Goal: Task Accomplishment & Management: Use online tool/utility

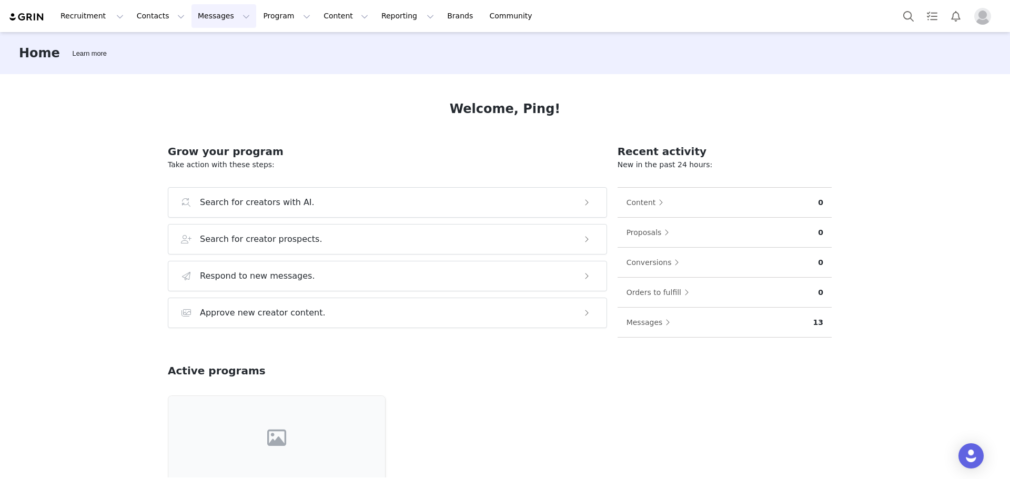
click at [195, 17] on button "Messages Messages" at bounding box center [223, 16] width 65 height 24
click at [190, 65] on p "Inbox" at bounding box center [192, 65] width 20 height 11
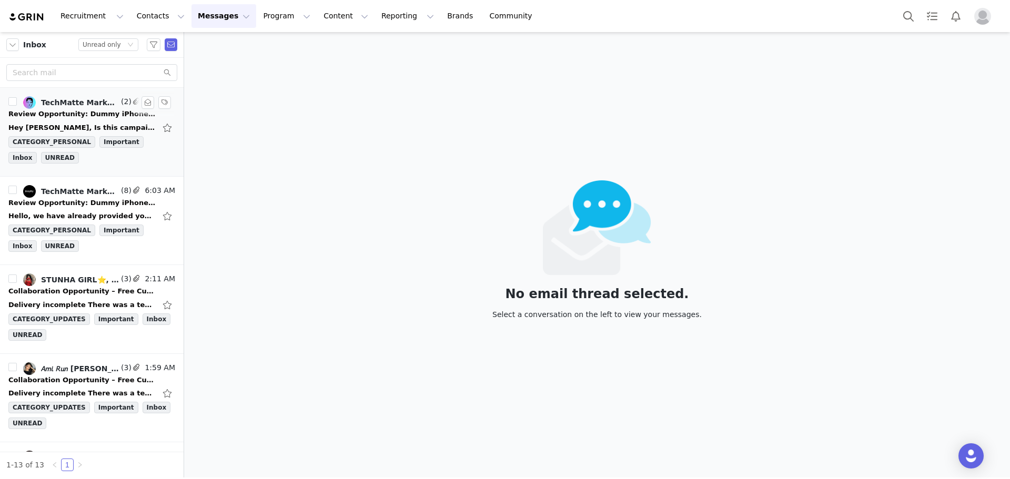
click at [75, 110] on div "Review Opportunity: Dummy iPhone 17 & amFilm OneTouch Screen Protectors" at bounding box center [81, 114] width 147 height 11
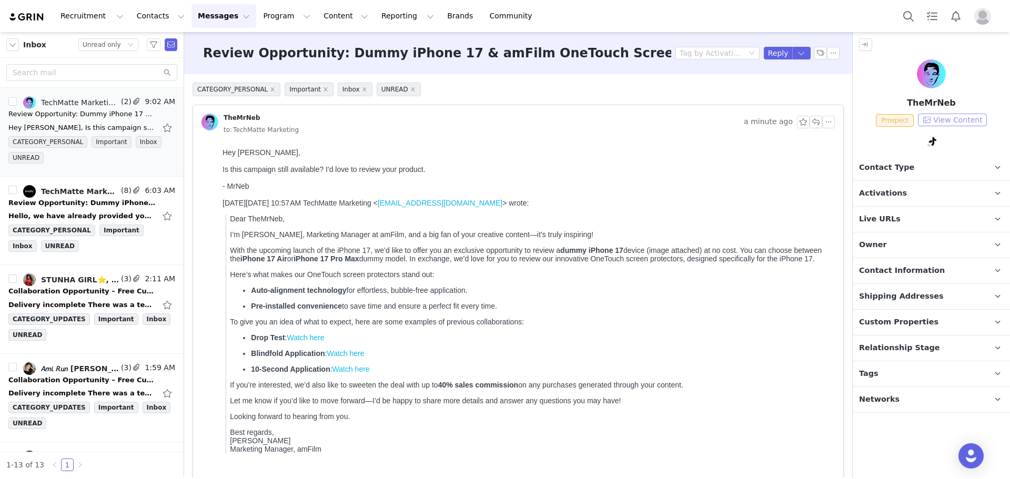
click at [943, 116] on button "View Content" at bounding box center [952, 120] width 69 height 13
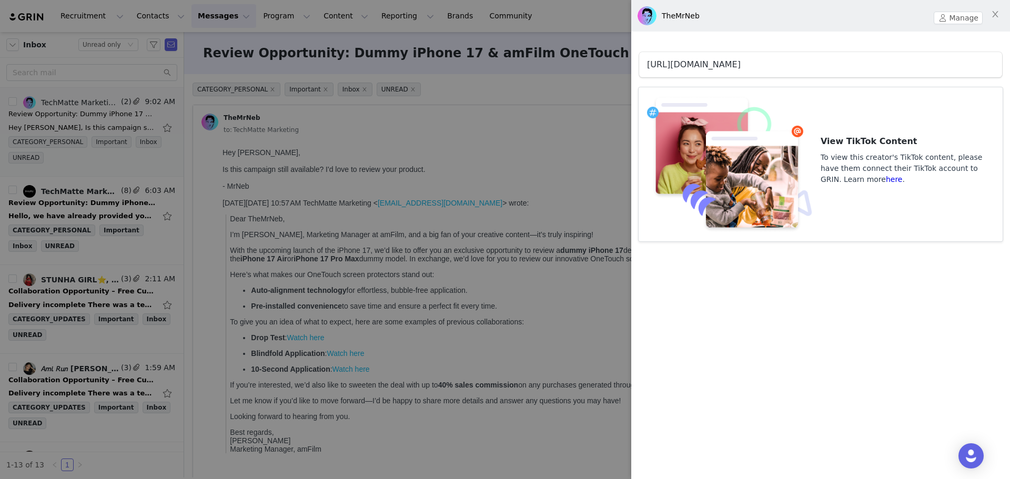
click at [741, 65] on link "[URL][DOMAIN_NAME]" at bounding box center [694, 64] width 94 height 10
click at [545, 119] on div at bounding box center [505, 239] width 1010 height 479
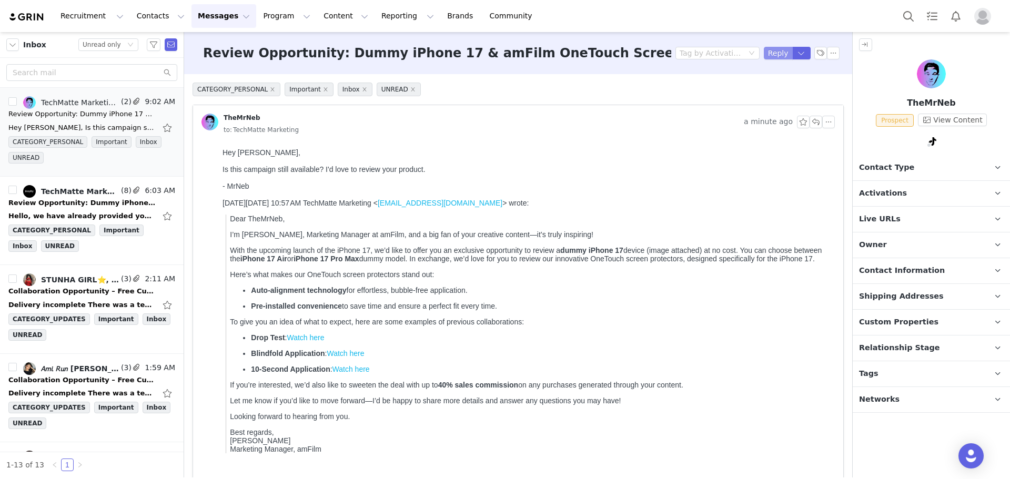
click at [765, 56] on button "Reply" at bounding box center [778, 53] width 29 height 13
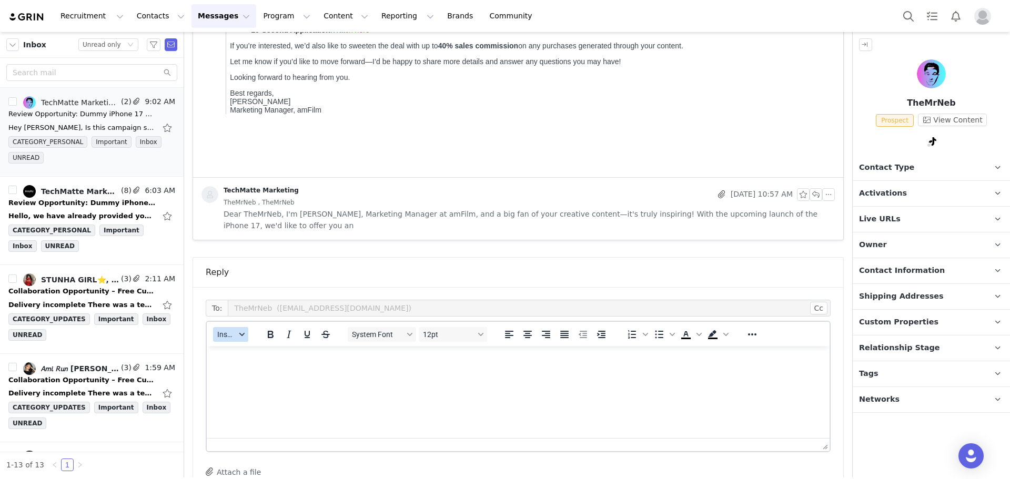
click at [240, 333] on icon "button" at bounding box center [241, 334] width 5 height 5
click at [250, 352] on div "Insert Template" at bounding box center [269, 353] width 95 height 13
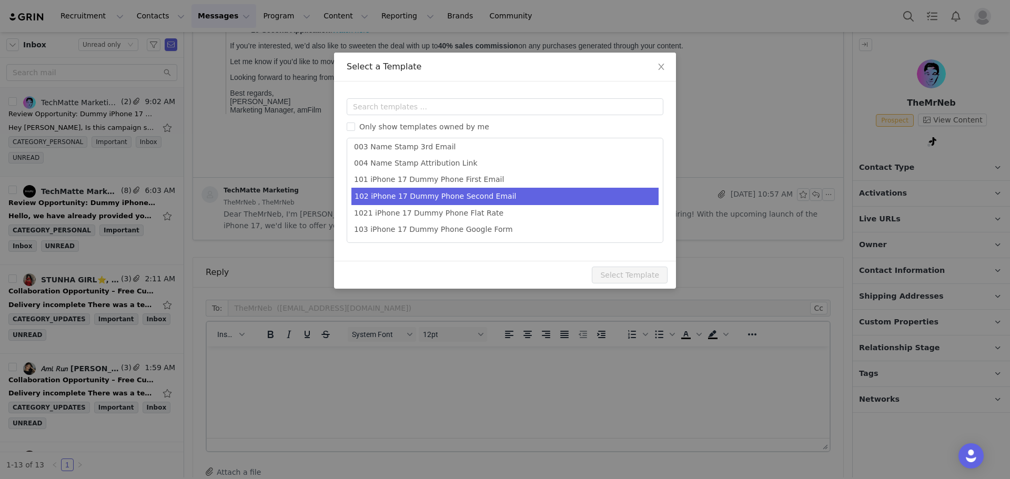
click at [441, 198] on li "102 iPhone 17 Dummy Phone Second Email" at bounding box center [504, 196] width 307 height 17
type input "Collaboration Details: Dummy iPhone 17 & amFilm OneTouch Screen Protectors"
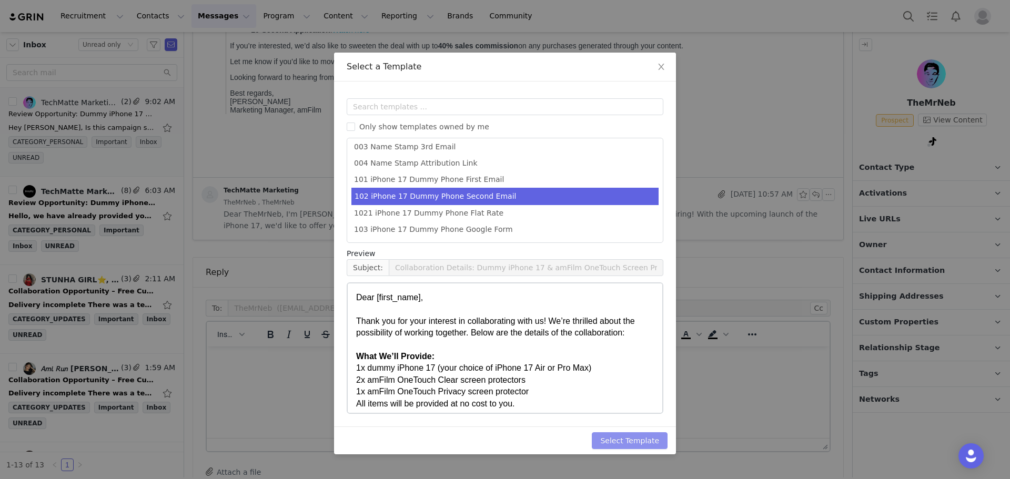
click at [621, 436] on button "Select Template" at bounding box center [630, 440] width 76 height 17
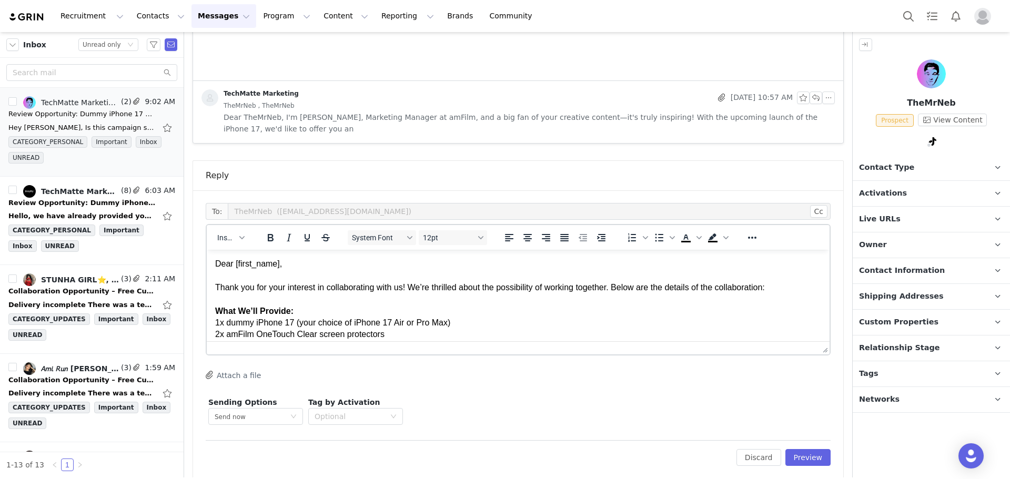
scroll to position [446, 0]
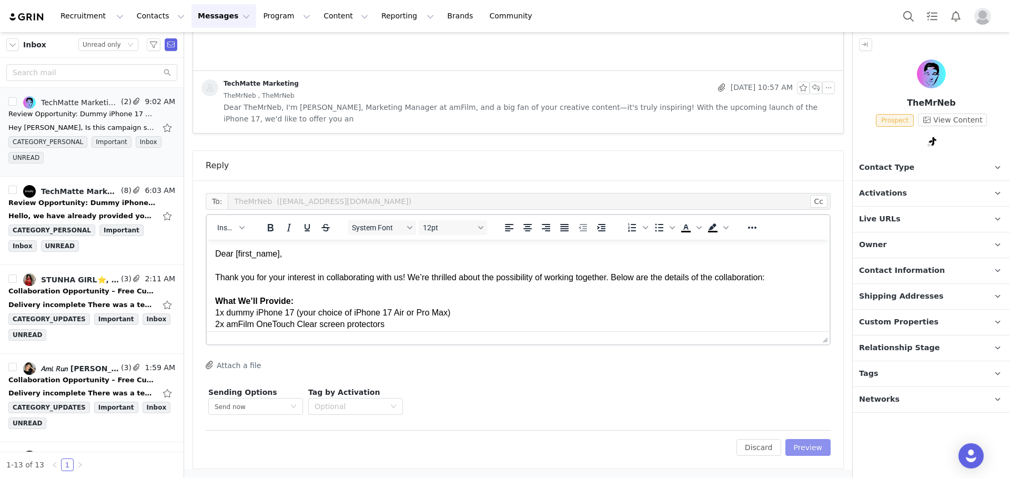
click at [794, 447] on button "Preview" at bounding box center [808, 447] width 46 height 17
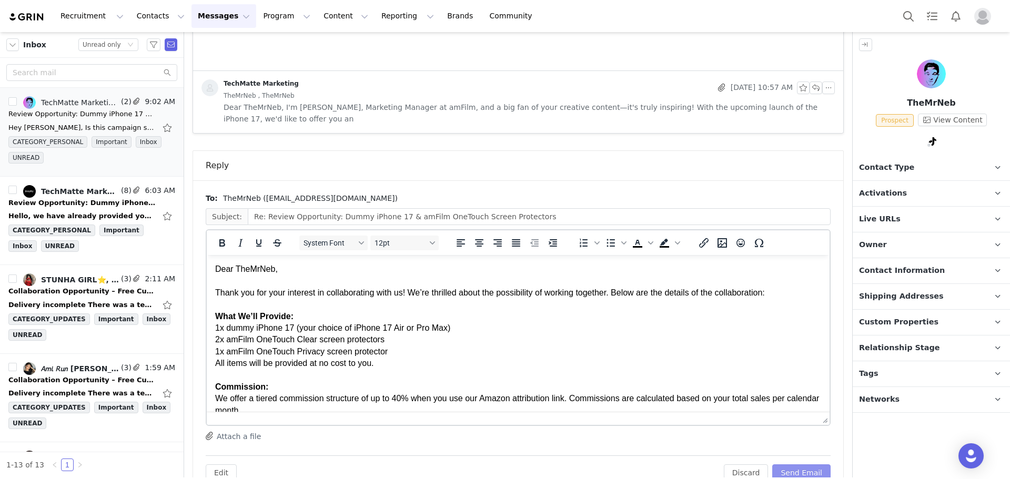
drag, startPoint x: 818, startPoint y: 397, endPoint x: 828, endPoint y: 456, distance: 60.3
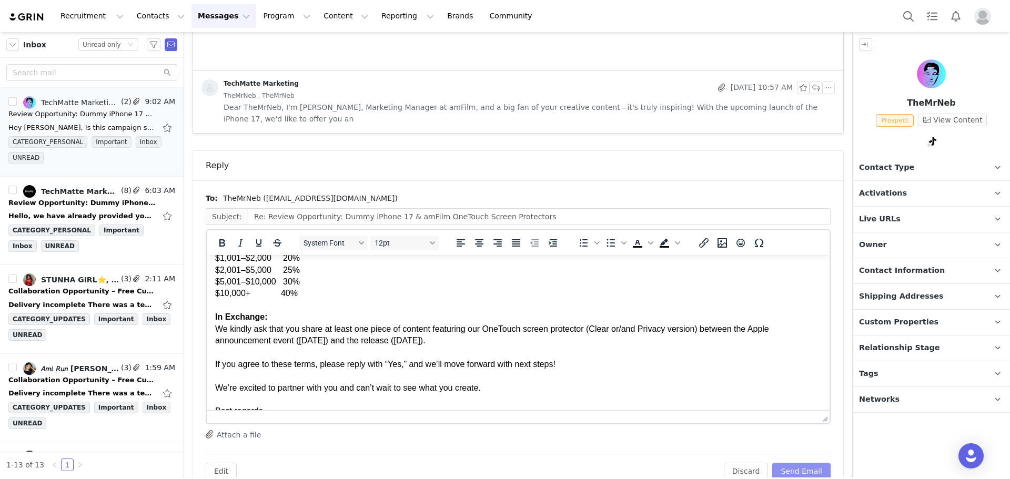
scroll to position [210, 0]
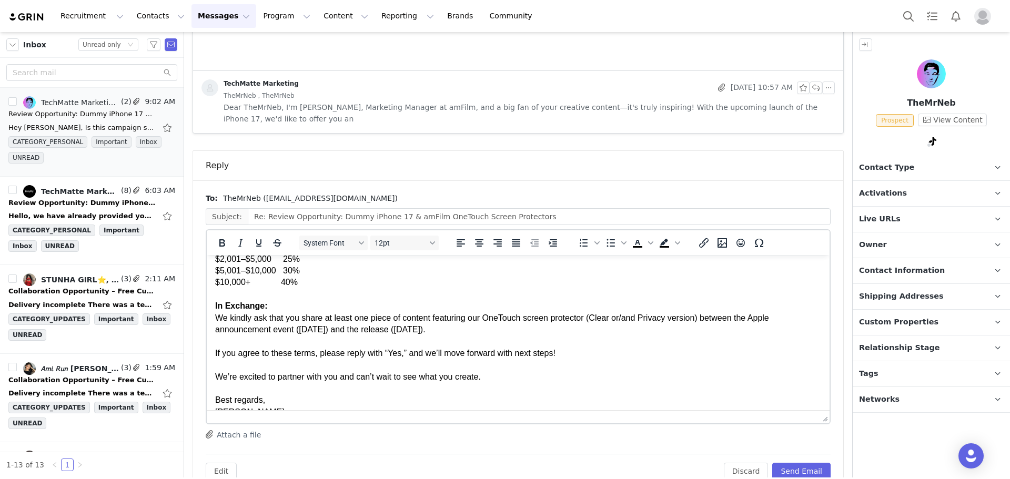
drag, startPoint x: 697, startPoint y: 316, endPoint x: 697, endPoint y: 332, distance: 16.3
click at [697, 332] on div "We kindly ask that you share at least one piece of content featuring our OneTou…" at bounding box center [518, 324] width 606 height 24
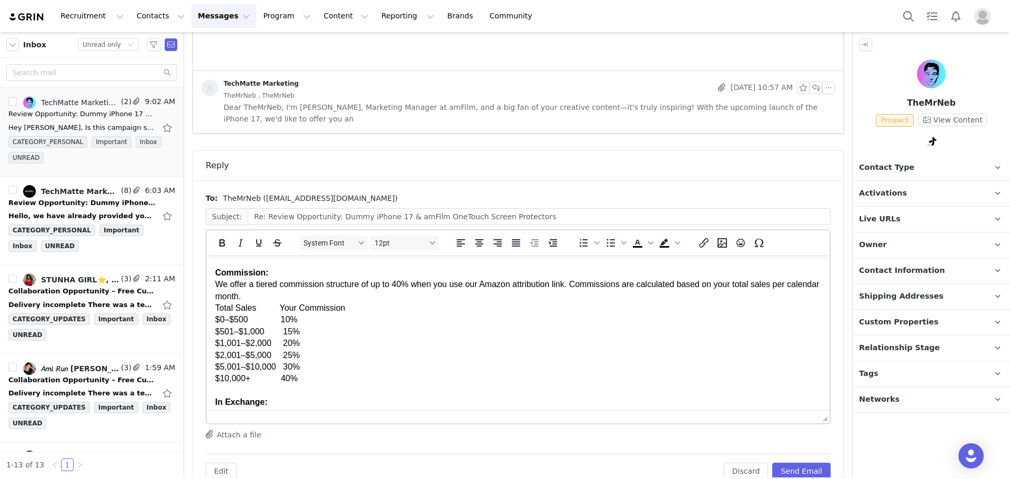
scroll to position [0, 0]
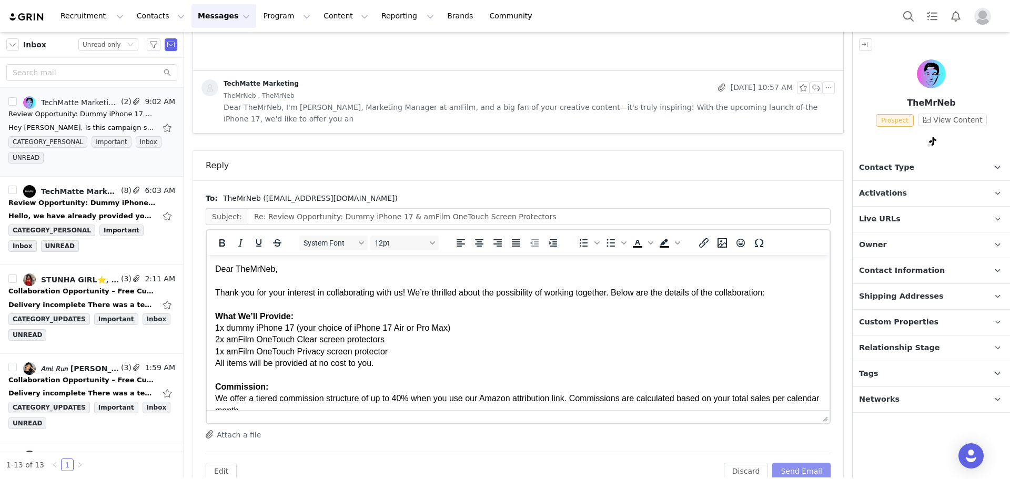
click at [789, 468] on button "Send Email" at bounding box center [801, 471] width 58 height 17
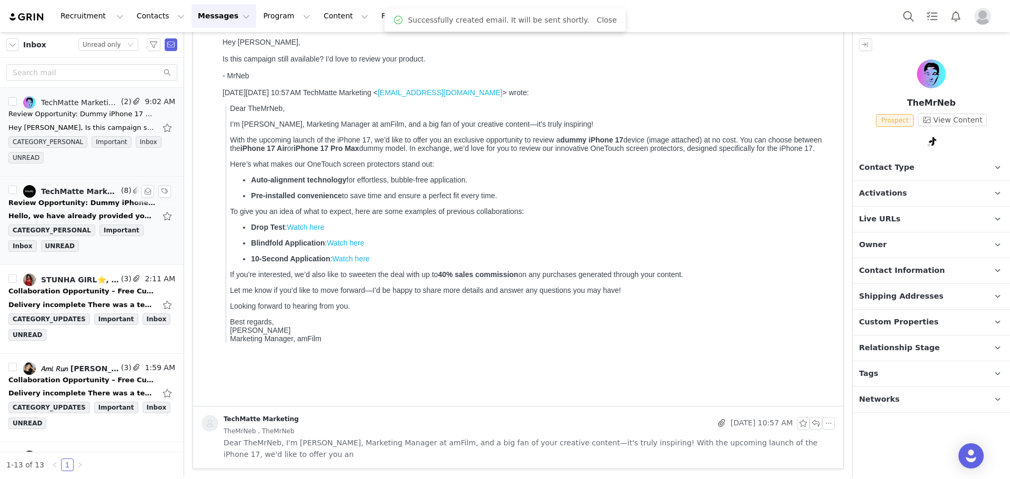
click at [64, 194] on div "TechMatte Marketing, Enoylity Technology" at bounding box center [80, 191] width 78 height 8
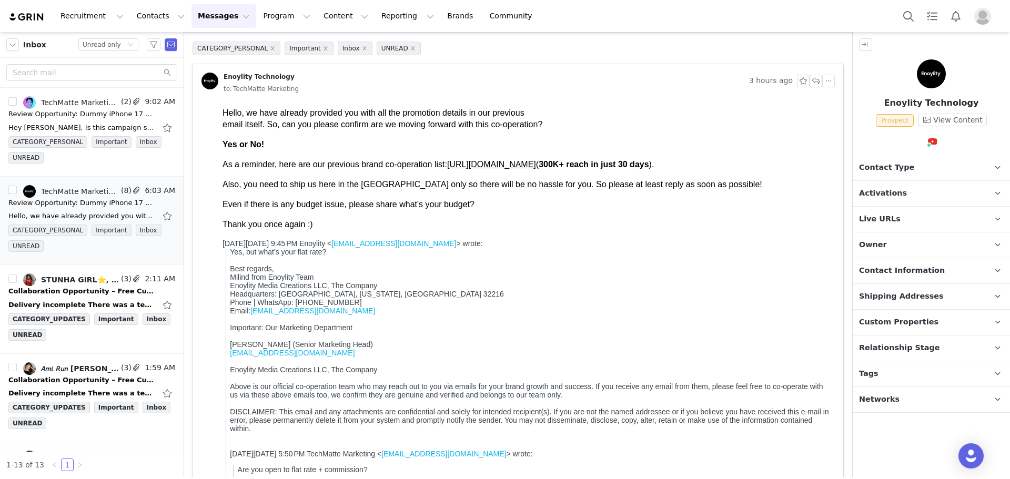
scroll to position [0, 0]
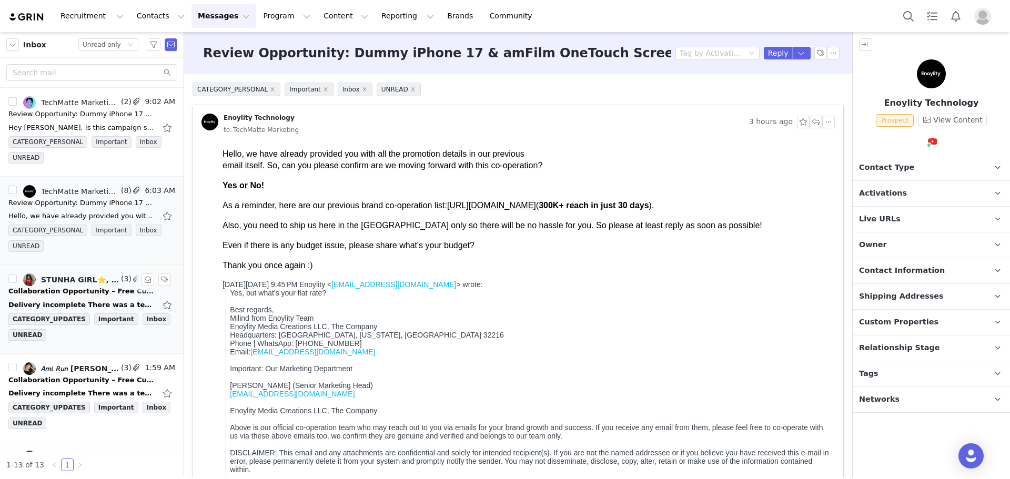
click at [56, 289] on div "Collaboration Opportunity – Free Custom Name Stamp" at bounding box center [81, 291] width 147 height 11
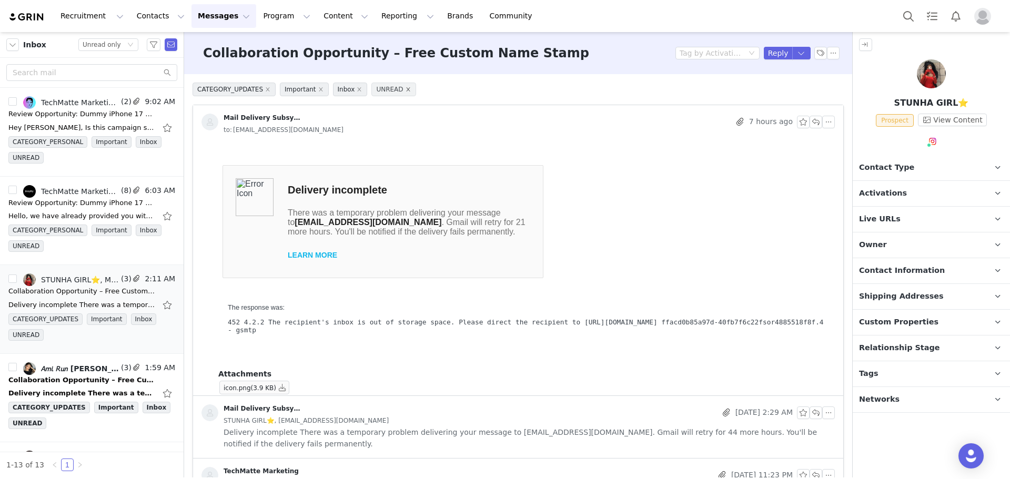
click at [406, 90] on icon "icon: close" at bounding box center [408, 89] width 4 height 4
click at [44, 374] on div "𝘈𝘮𝘪 𝘙𝘶𝘯 𝘏𝘭𝘦𝘪 𝘏𝘯𝘦𝘮, Mail Delivery Subsystem, TechMatte Marketing (3) 1:59 AM Col…" at bounding box center [91, 398] width 167 height 72
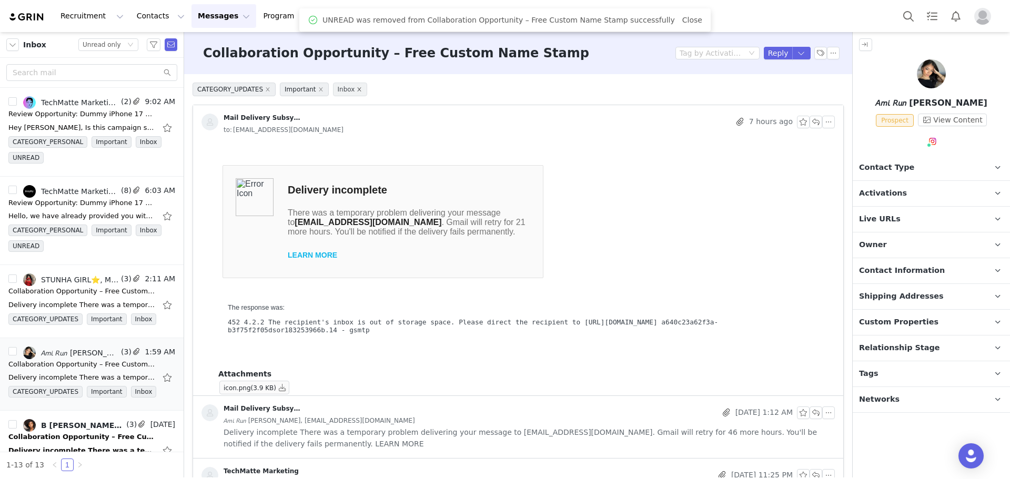
click at [357, 87] on icon "icon: close" at bounding box center [359, 89] width 5 height 5
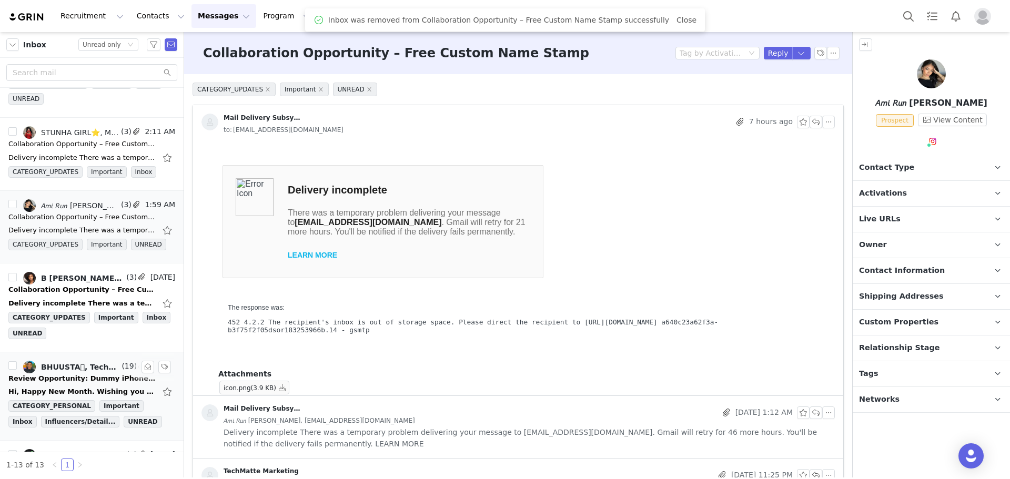
scroll to position [158, 0]
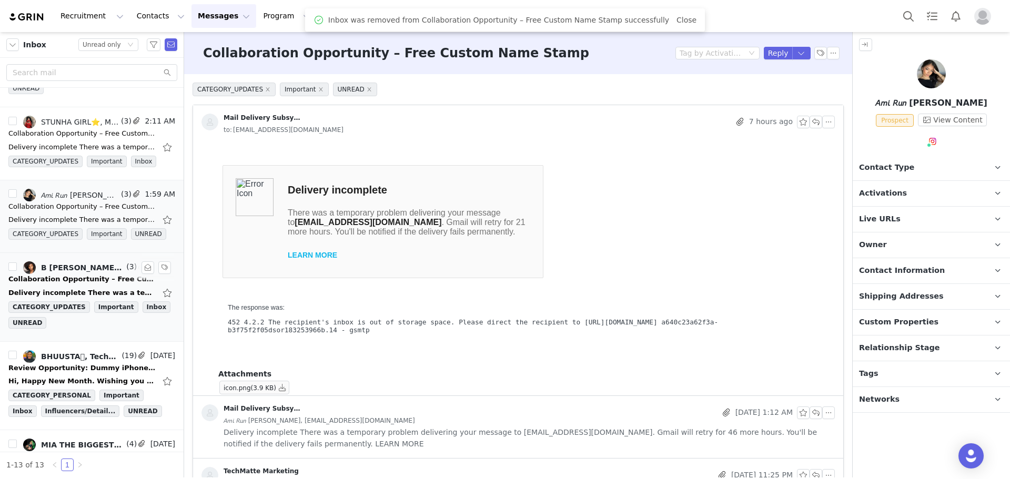
click at [58, 282] on div "Collaboration Opportunity – Free Custom Name Stamp" at bounding box center [81, 279] width 147 height 11
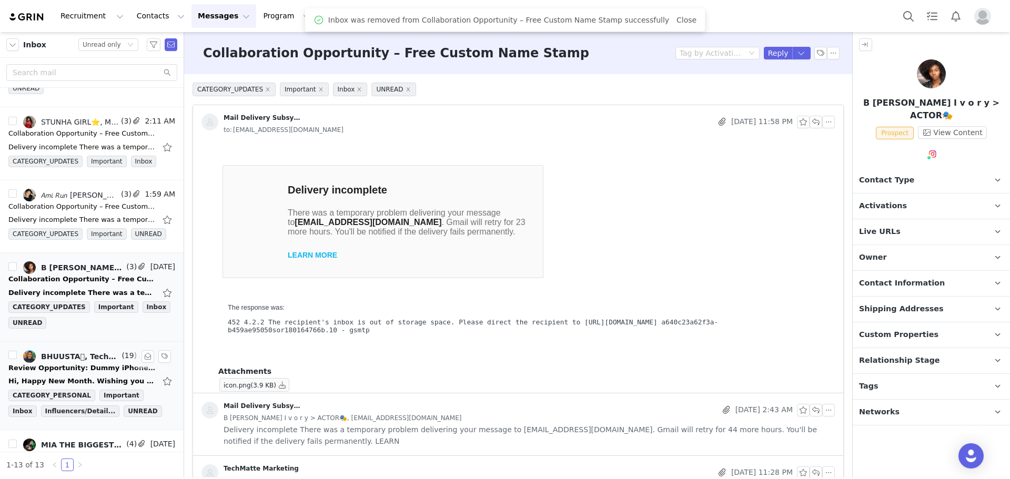
scroll to position [0, 0]
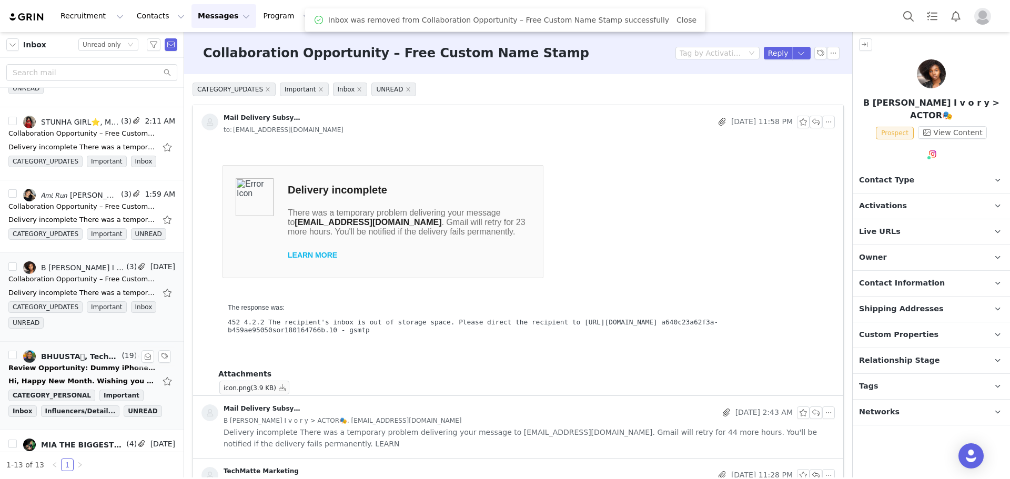
click at [59, 364] on div "Review Opportunity: Dummy iPhone 17 & amFilm OneTouch Screen Protectors" at bounding box center [81, 368] width 147 height 11
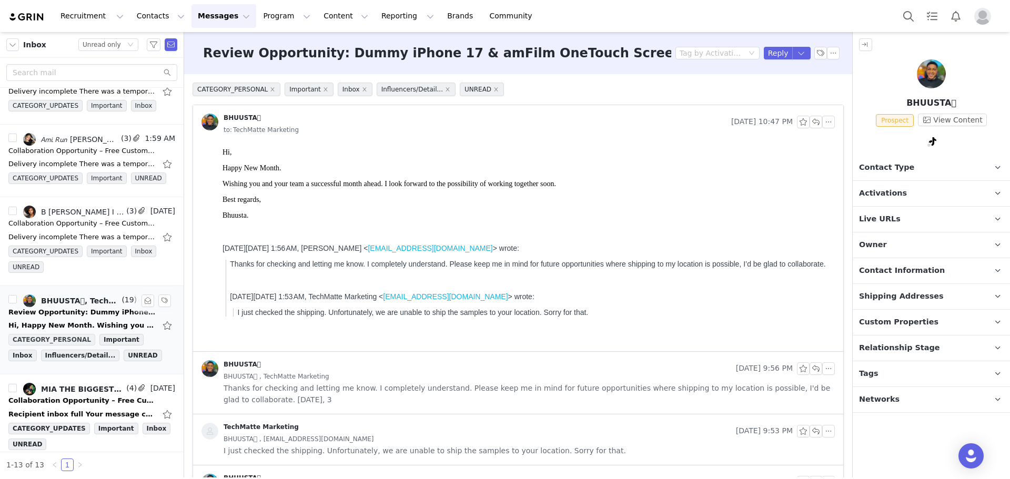
scroll to position [263, 0]
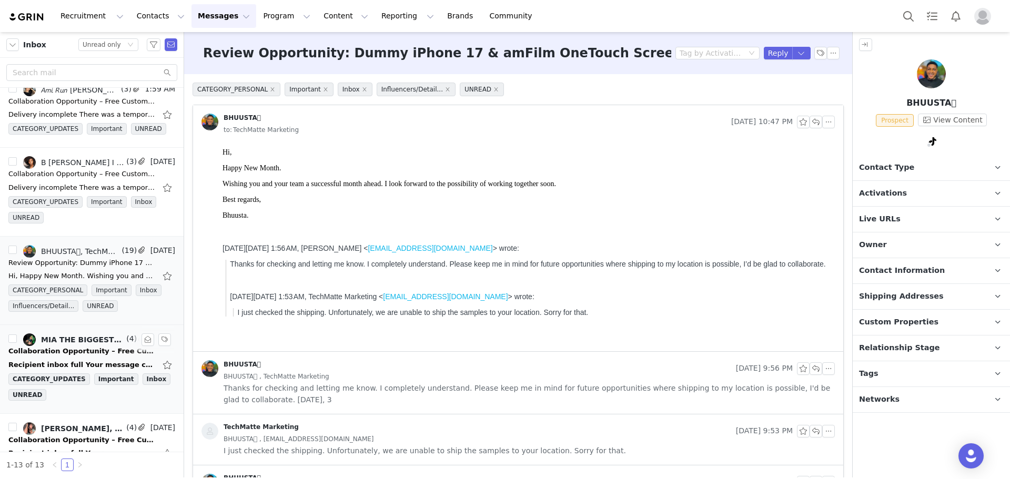
click at [57, 353] on div "Collaboration Opportunity – Free Custom Name Stamp" at bounding box center [81, 351] width 147 height 11
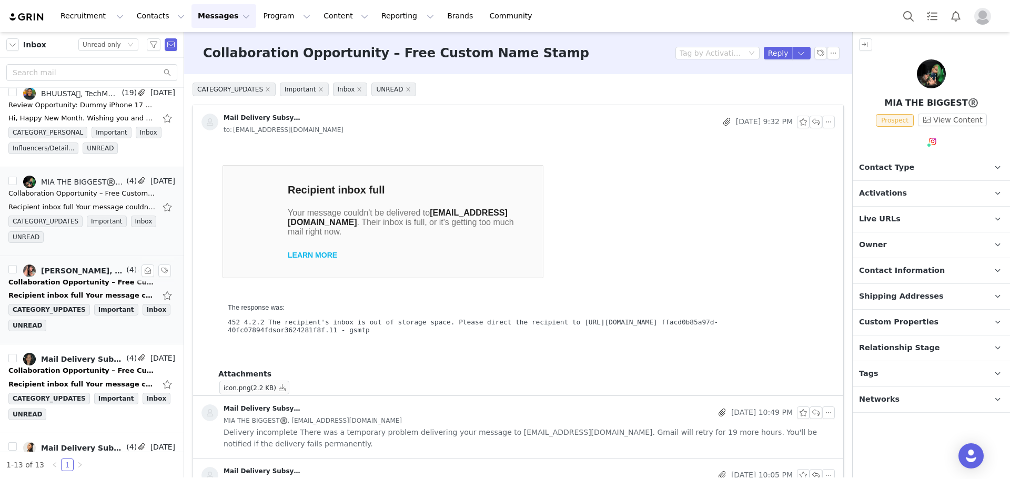
scroll to position [0, 0]
click at [60, 286] on div "Collaboration Opportunity – Free Custom Name Stamp" at bounding box center [81, 282] width 147 height 11
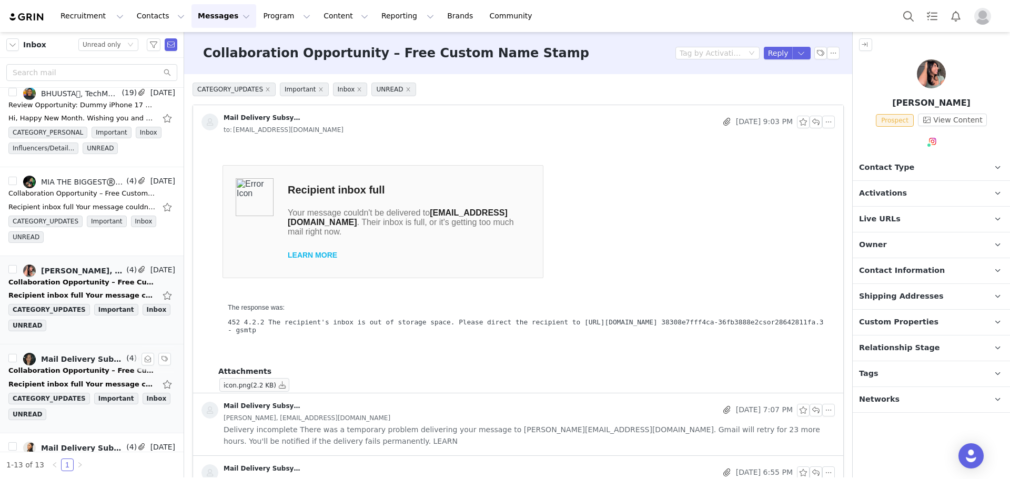
click at [60, 366] on div "Collaboration Opportunity – Free Custom Name Stamp" at bounding box center [81, 371] width 147 height 11
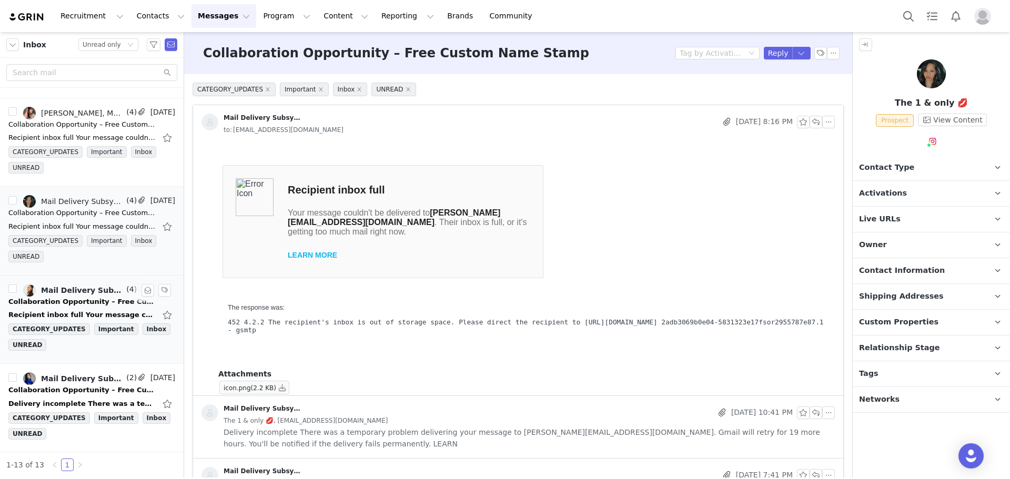
click at [68, 307] on div "Collaboration Opportunity – Free Custom Name Stamp" at bounding box center [81, 302] width 147 height 11
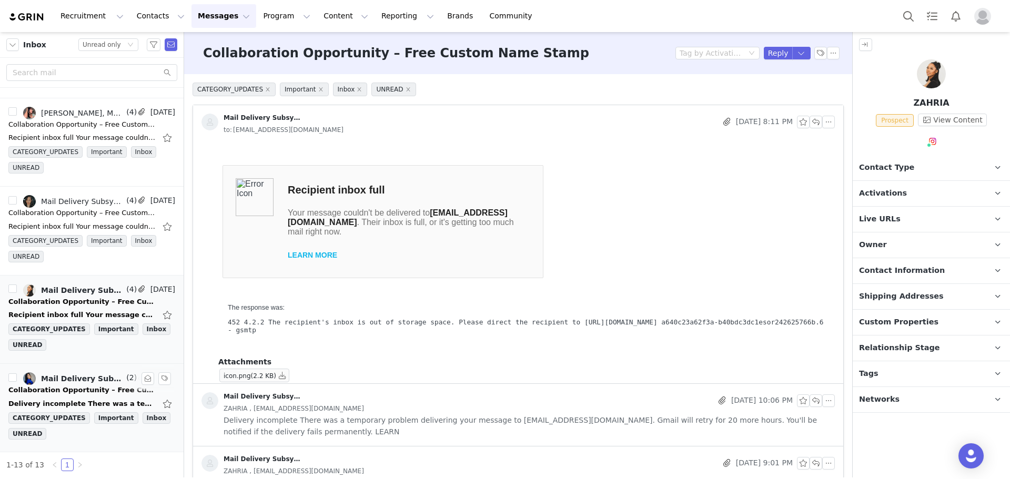
click at [64, 382] on div "Mail Delivery Subsystem, TechMatte Marketing, Heaven Angel" at bounding box center [82, 378] width 83 height 8
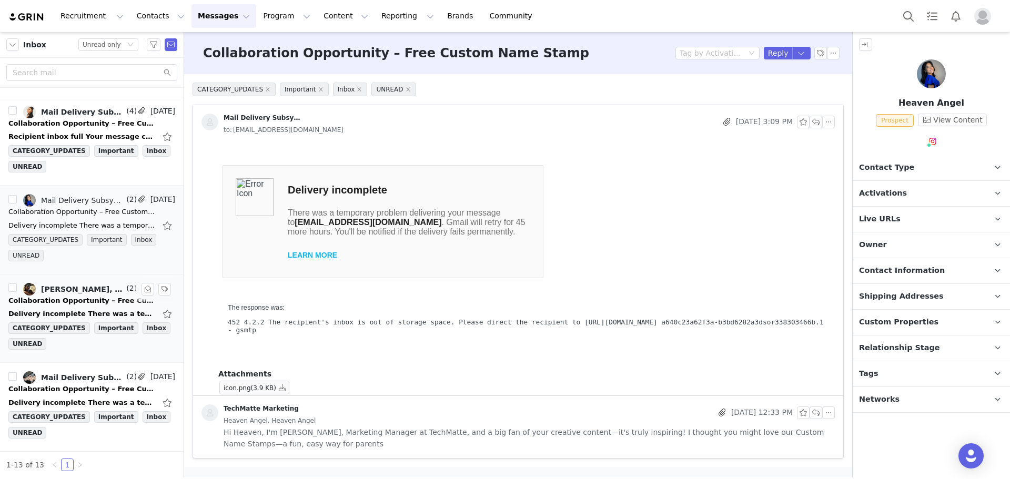
click at [62, 301] on div "Collaboration Opportunity – Free Custom Name Stamp" at bounding box center [81, 301] width 147 height 11
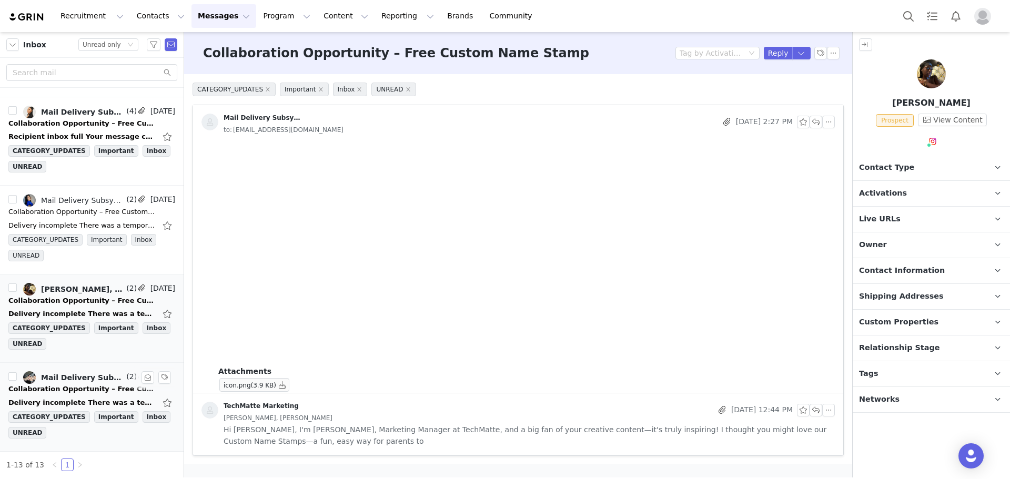
click at [63, 387] on div "Collaboration Opportunity – Free Custom Name Stamp" at bounding box center [81, 389] width 147 height 11
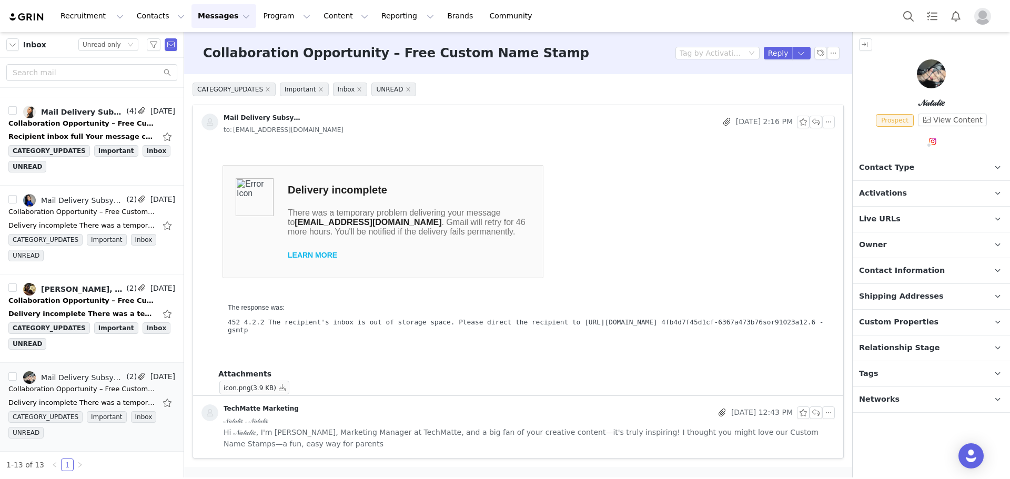
click at [208, 19] on button "Messages Messages" at bounding box center [223, 16] width 65 height 24
click at [202, 86] on p "Templates" at bounding box center [200, 85] width 37 height 11
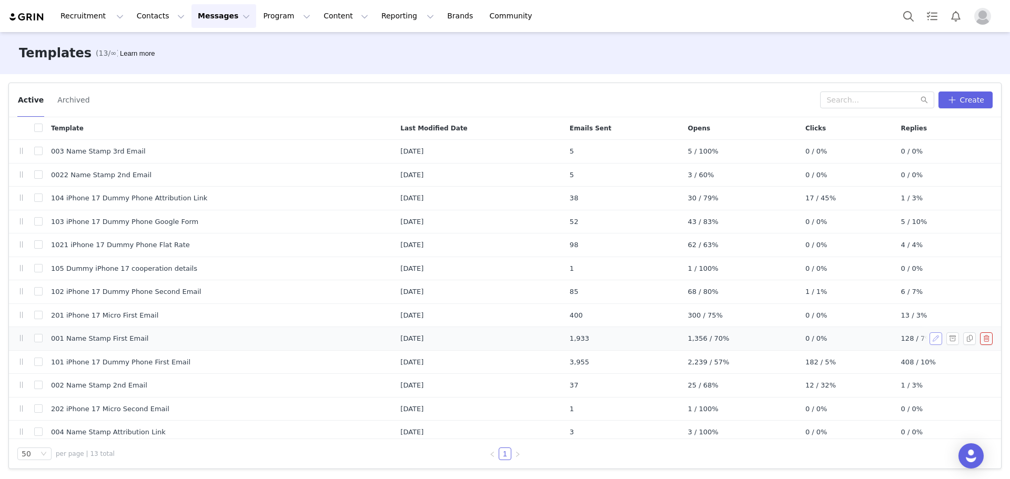
click at [929, 339] on button "button" at bounding box center [935, 338] width 13 height 13
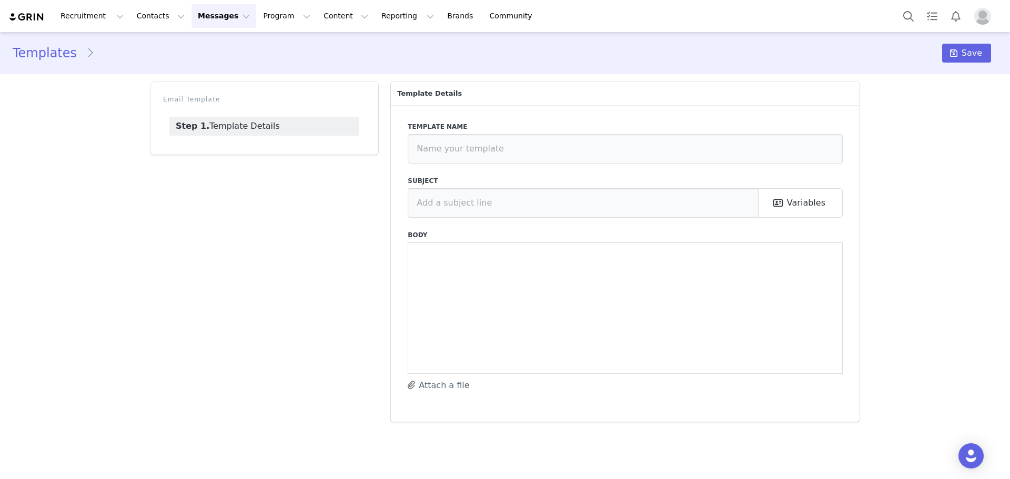
type input "001 Name Stamp First Email"
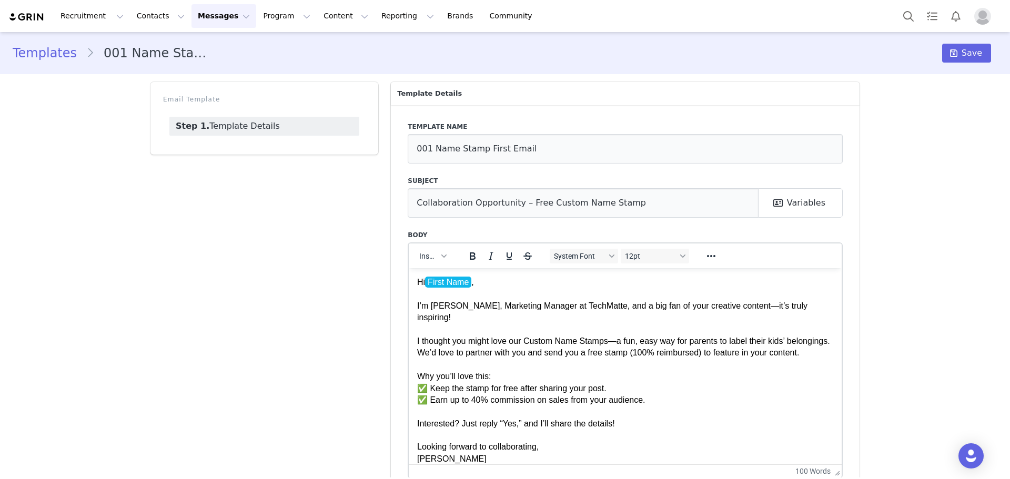
drag, startPoint x: 839, startPoint y: 372, endPoint x: 868, endPoint y: 476, distance: 108.6
click at [651, 357] on div "I thought you might love our Custom Name Stamps—a fun, easy way for parents to …" at bounding box center [625, 347] width 416 height 24
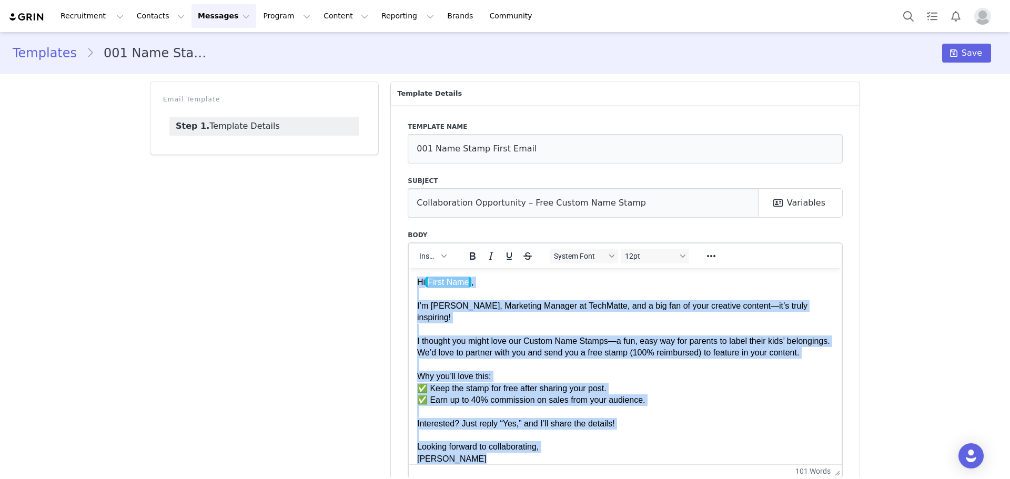
copy body "Hi First Name , I’m Daniel, Marketing Manager at TechMatte, and a big fan of yo…"
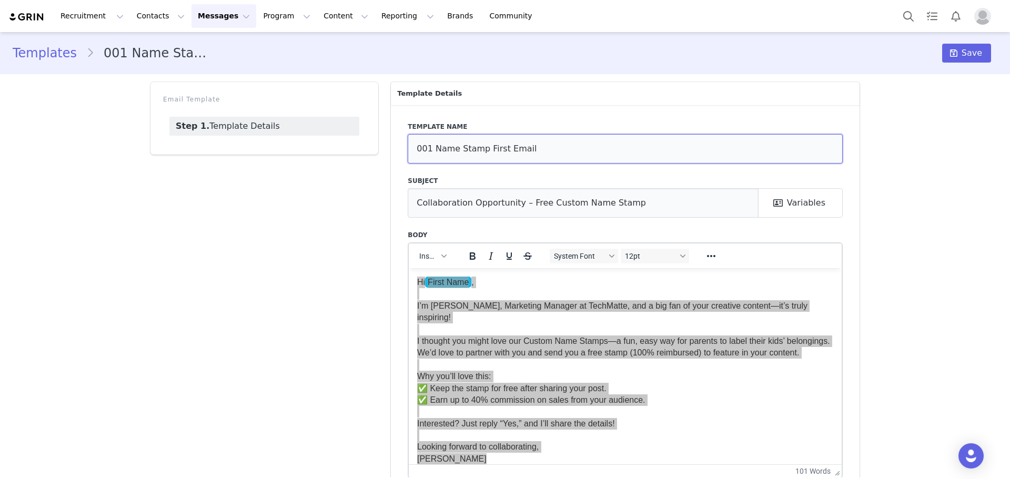
drag, startPoint x: 534, startPoint y: 147, endPoint x: 407, endPoint y: 144, distance: 126.8
click at [400, 147] on div "Template name 001 Name Stamp First Email Subject Collaboration Opportunity – Fr…" at bounding box center [625, 324] width 469 height 439
drag, startPoint x: 640, startPoint y: 205, endPoint x: 411, endPoint y: 204, distance: 228.8
click at [411, 204] on input "Collaboration Opportunity – Free Custom Name Stamp" at bounding box center [583, 202] width 351 height 29
paste input "A Gift for Your Holiday Mailings, [Creator Name]!"
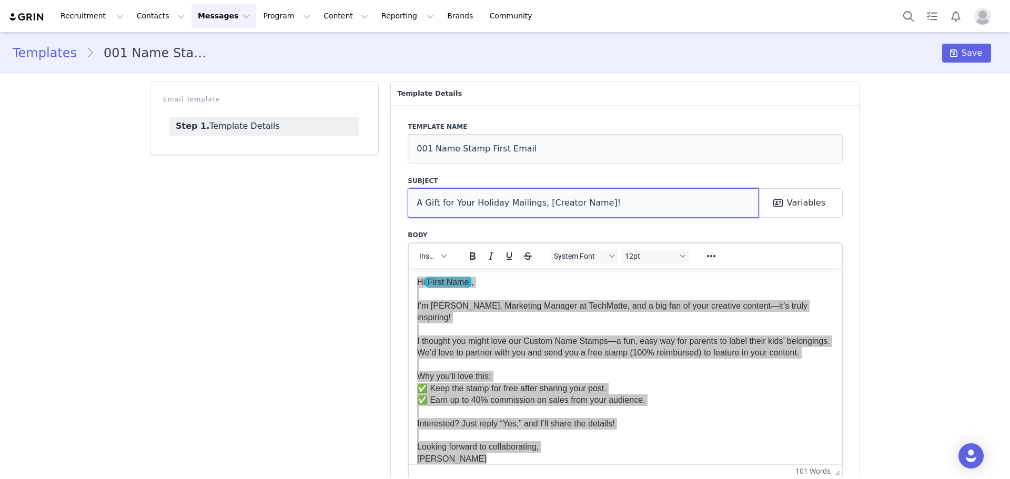
click at [591, 202] on input "A Gift for Your Holiday Mailings, [Creator Name]!" at bounding box center [583, 202] width 351 height 29
click at [795, 207] on button "Variables" at bounding box center [800, 202] width 85 height 29
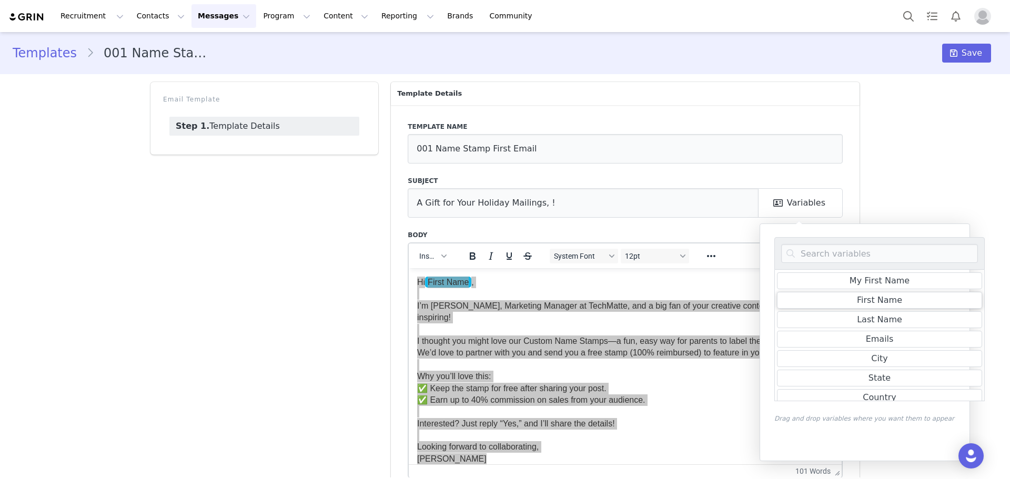
click at [875, 302] on div "First Name" at bounding box center [879, 300] width 45 height 13
click at [871, 300] on div "First Name" at bounding box center [879, 300] width 45 height 13
drag, startPoint x: 870, startPoint y: 300, endPoint x: 656, endPoint y: 234, distance: 224.6
click at [586, 212] on body "Recruitment Recruitment Creator Search Curated Lists Landing Pages Web Extensio…" at bounding box center [505, 239] width 1010 height 479
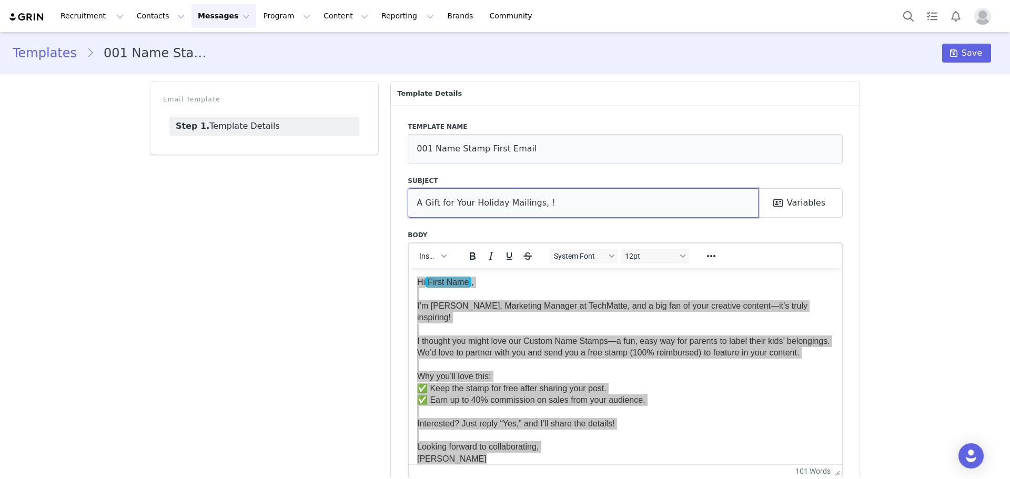
click at [532, 201] on input "A Gift for Your Holiday Mailings, !" at bounding box center [583, 202] width 351 height 29
type input "A Gift for Your Holiday Mailings, !"
click at [796, 208] on button "Variables" at bounding box center [800, 202] width 85 height 29
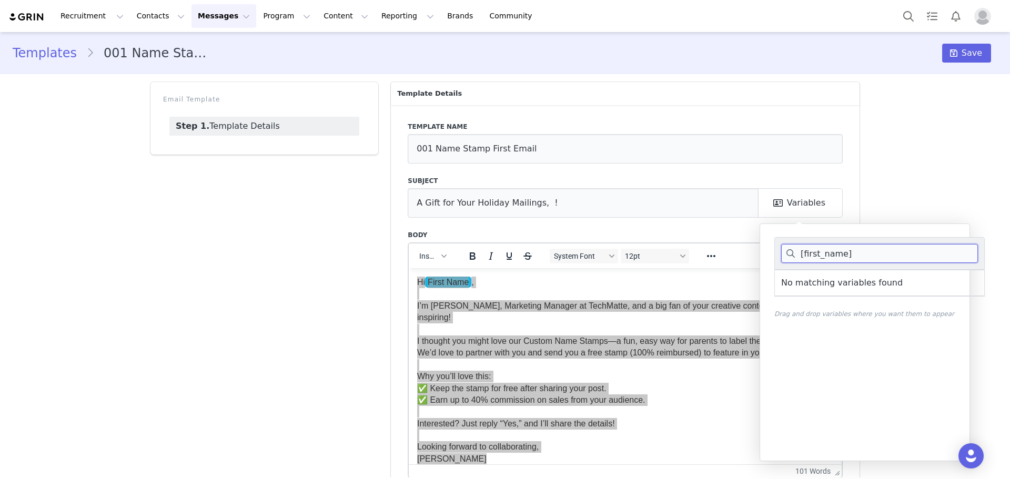
click at [864, 258] on input "[first_name]" at bounding box center [879, 253] width 197 height 19
type input "["
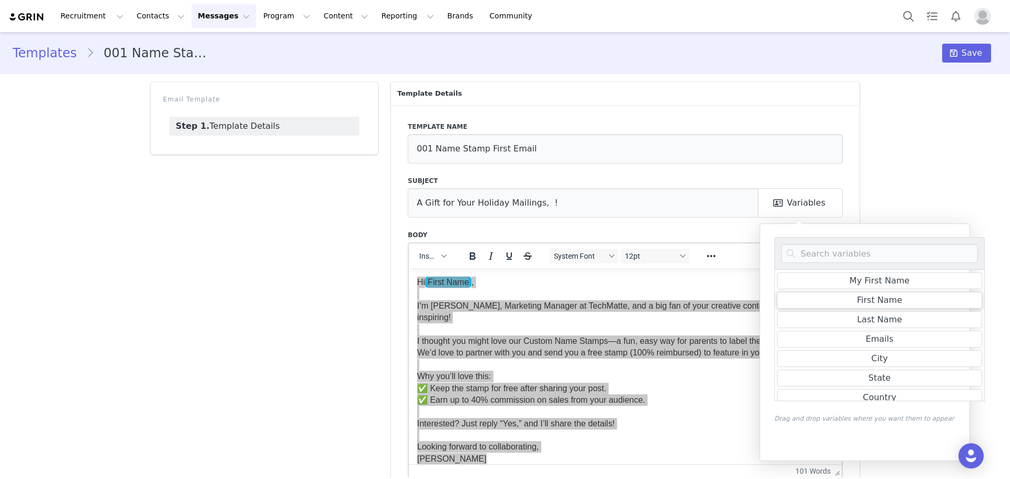
click at [869, 303] on div "First Name" at bounding box center [879, 300] width 45 height 13
click at [894, 299] on div "First Name" at bounding box center [879, 300] width 45 height 13
click at [533, 197] on input "A Gift for Your Holiday Mailings, !" at bounding box center [583, 202] width 351 height 29
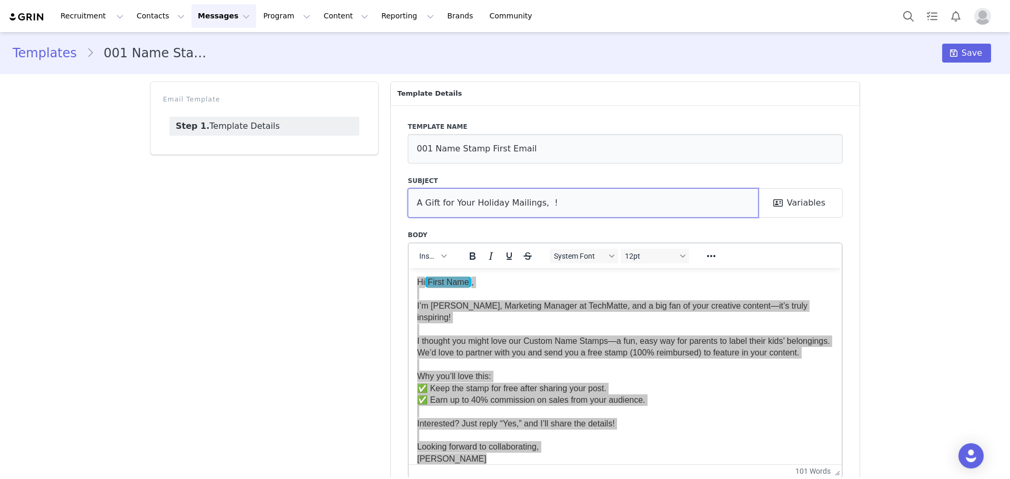
click at [545, 201] on input "A Gift for Your Holiday Mailings, !" at bounding box center [583, 202] width 351 height 29
click at [534, 202] on input "A Gift for Your Holiday Mailings, !" at bounding box center [583, 202] width 351 height 29
click at [786, 202] on button "Variables" at bounding box center [800, 202] width 85 height 29
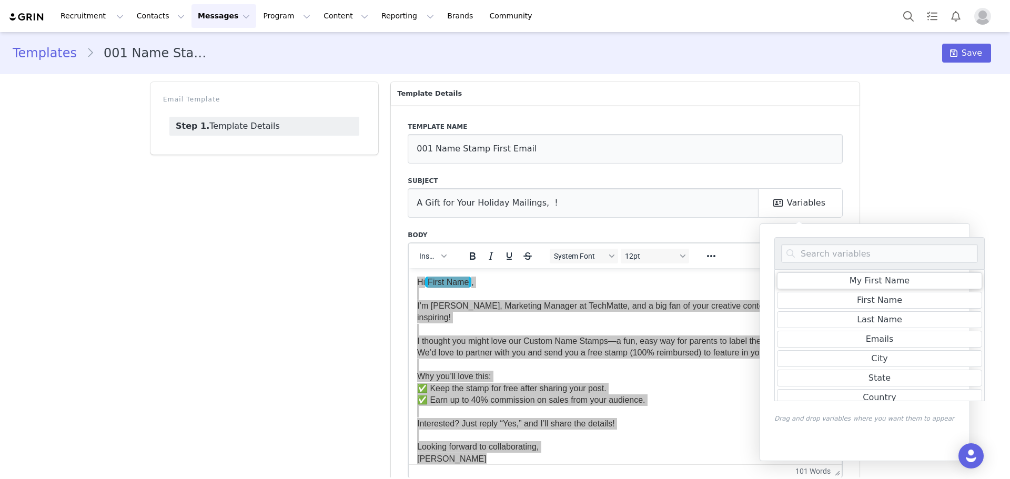
click at [844, 282] on div "My First Name" at bounding box center [879, 280] width 205 height 17
click at [871, 300] on div "First Name" at bounding box center [879, 300] width 45 height 13
click at [876, 329] on div "Emails" at bounding box center [879, 337] width 210 height 19
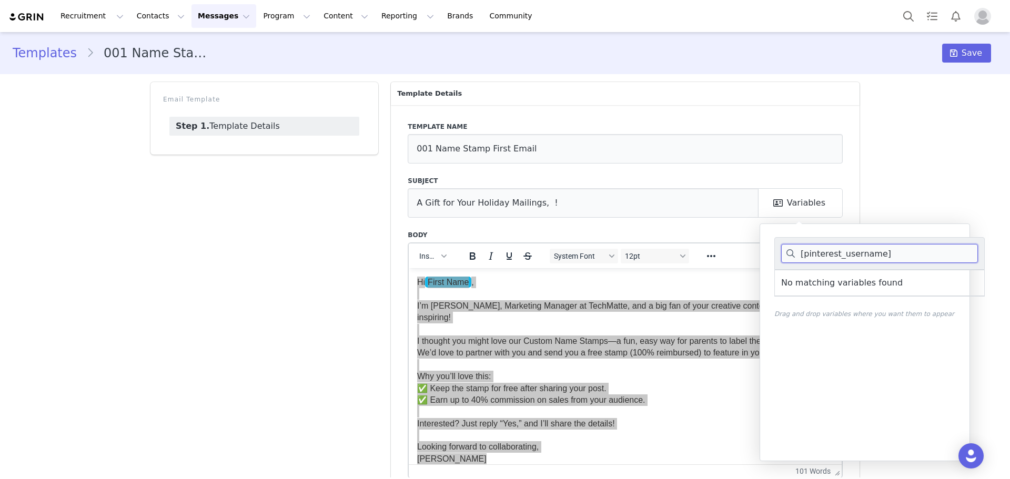
click at [888, 258] on input "[pinterest_username]" at bounding box center [879, 253] width 197 height 19
type input "[pinterest_username]"
click at [651, 202] on input "A Gift for Your Holiday Mailings, !" at bounding box center [583, 202] width 351 height 29
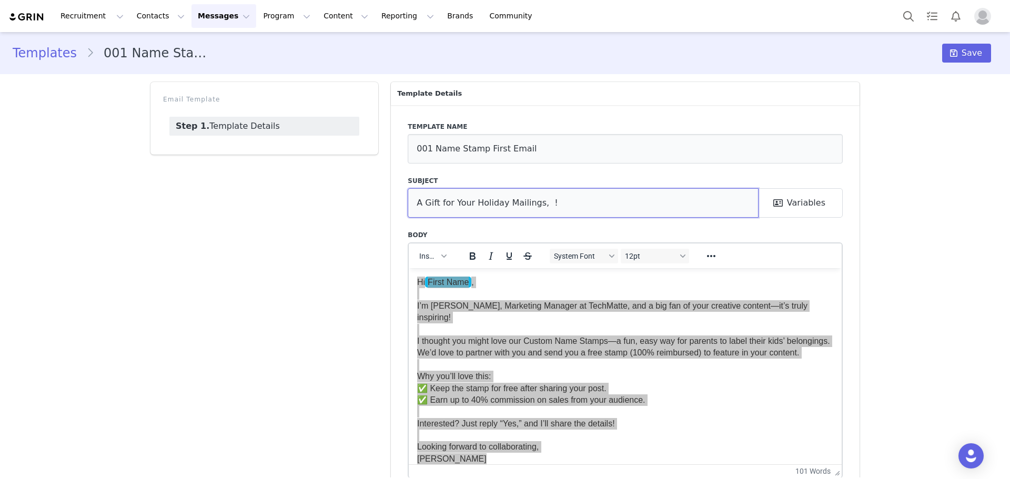
click at [536, 203] on input "A Gift for Your Holiday Mailings, !" at bounding box center [583, 202] width 351 height 29
type input "A Gift for Your Holiday Mailings, [Creator Name]!"
click at [796, 209] on button "Variables" at bounding box center [800, 202] width 85 height 29
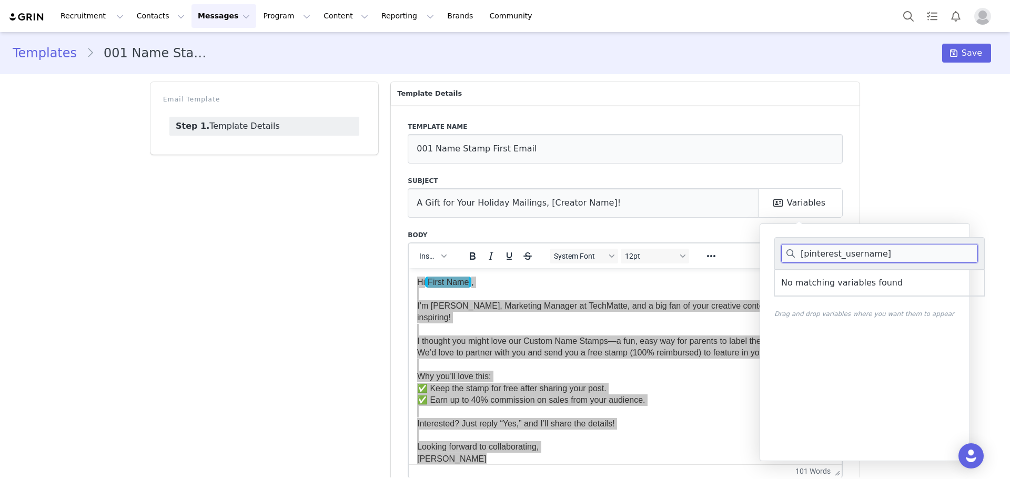
drag, startPoint x: 889, startPoint y: 255, endPoint x: 757, endPoint y: 256, distance: 132.5
click at [757, 256] on body "Recruitment Recruitment Creator Search Curated Lists Landing Pages Web Extensio…" at bounding box center [505, 239] width 1010 height 479
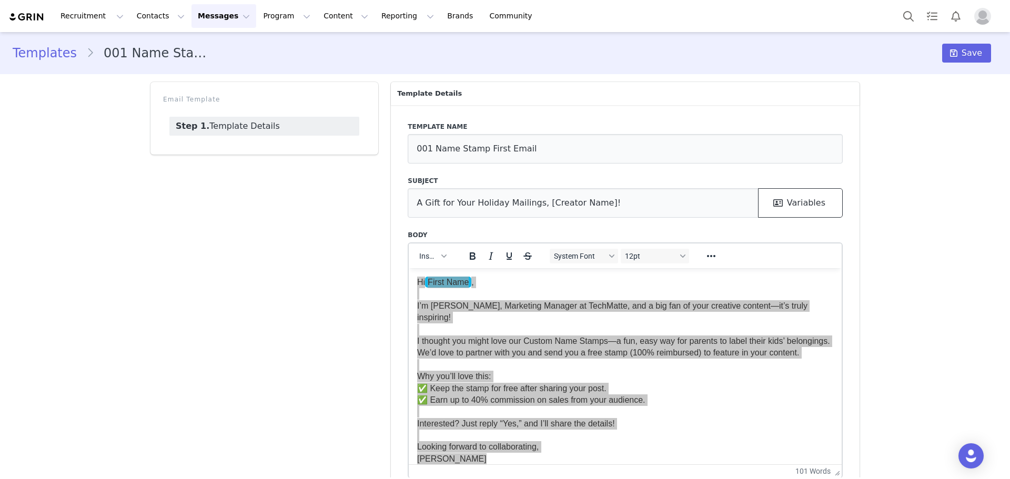
click at [799, 205] on button "Variables" at bounding box center [800, 202] width 85 height 29
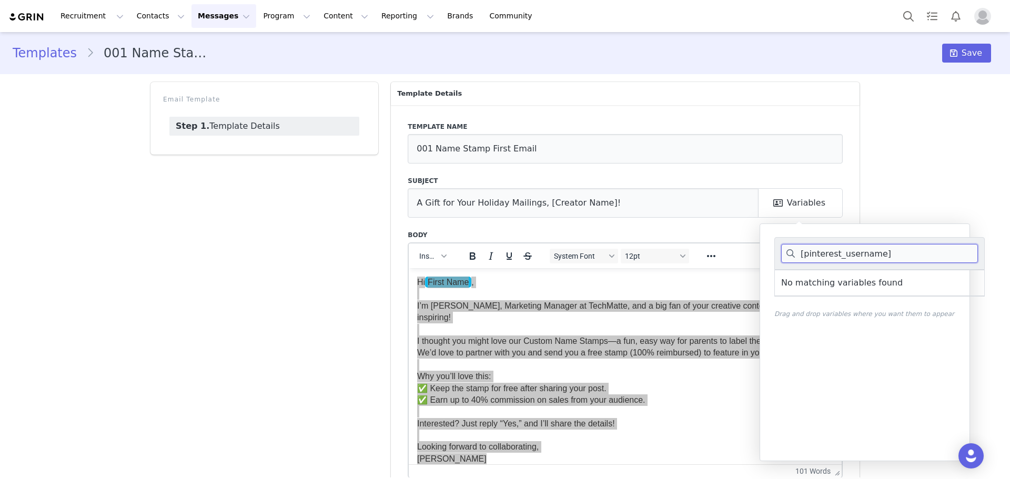
drag, startPoint x: 887, startPoint y: 254, endPoint x: 807, endPoint y: 252, distance: 80.0
click at [794, 252] on input "[pinterest_username]" at bounding box center [879, 253] width 197 height 19
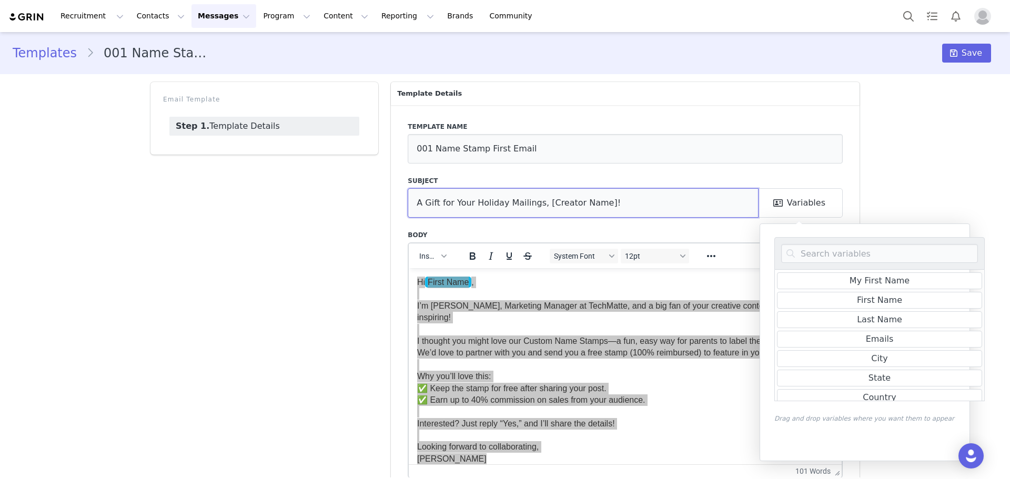
click at [601, 210] on input "A Gift for Your Holiday Mailings, [Creator Name]!" at bounding box center [583, 202] width 351 height 29
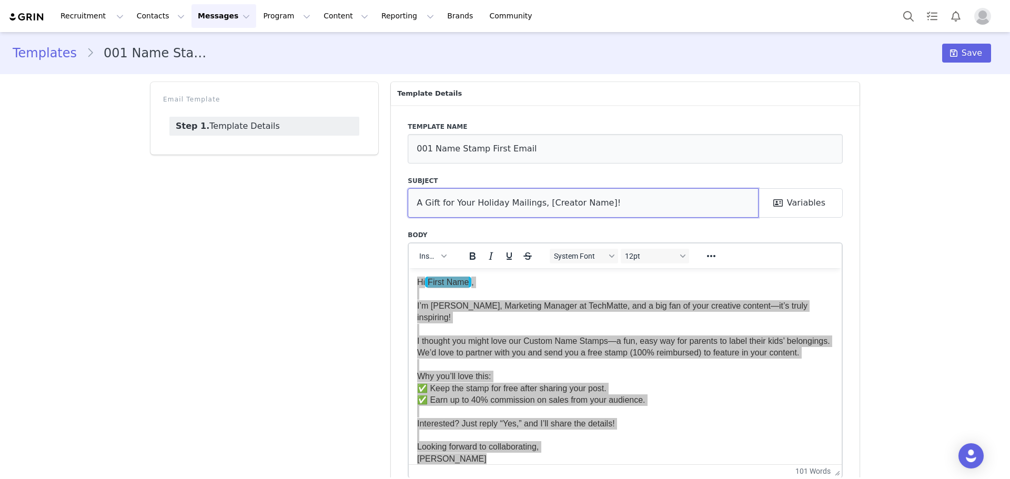
drag, startPoint x: 564, startPoint y: 202, endPoint x: 538, endPoint y: 204, distance: 26.3
click at [538, 204] on input "A Gift for Your Holiday Mailings, [Creator Name]!" at bounding box center [583, 202] width 351 height 29
click at [577, 202] on input "A Gift for Your Holiday Mailings, [First Name]!" at bounding box center [583, 202] width 351 height 29
type input "A Gift for Your Holiday Mailings, First Name!"
click at [241, 281] on div "Email Template Step 1. Template Details" at bounding box center [264, 313] width 240 height 475
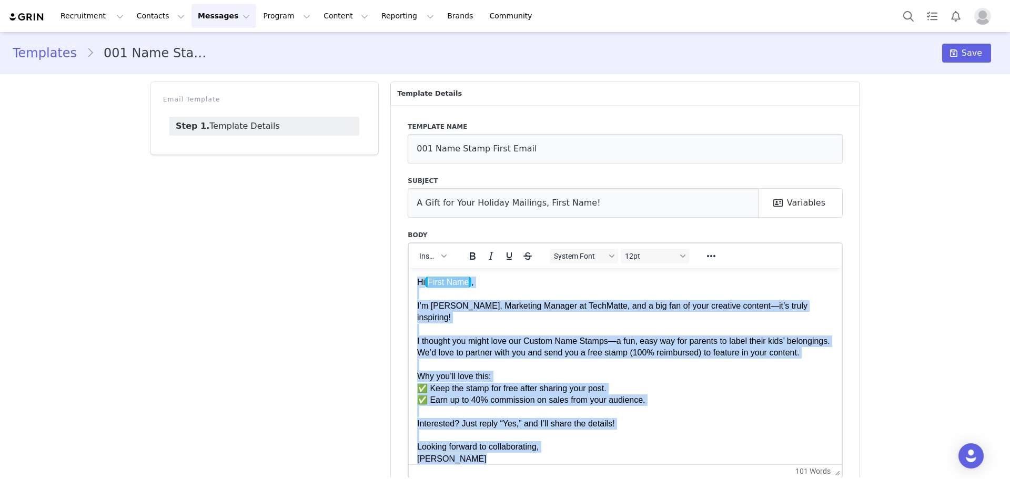
click at [544, 341] on div "I thought you might love our Custom Name Stamps—a fun, easy way for parents to …" at bounding box center [625, 347] width 416 height 24
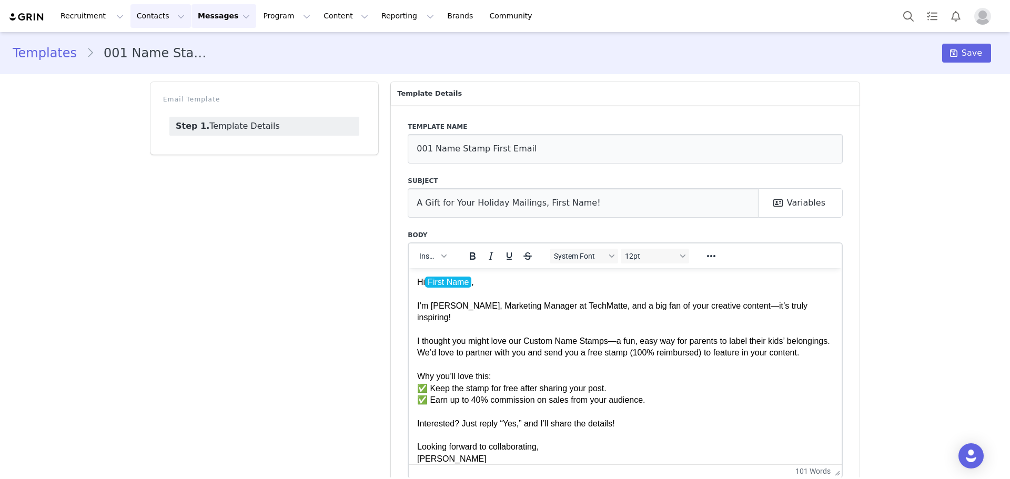
click at [156, 21] on button "Contacts Contacts" at bounding box center [160, 16] width 60 height 24
drag, startPoint x: 148, startPoint y: 61, endPoint x: 128, endPoint y: 77, distance: 26.2
click at [148, 61] on p "Prospects" at bounding box center [146, 65] width 35 height 11
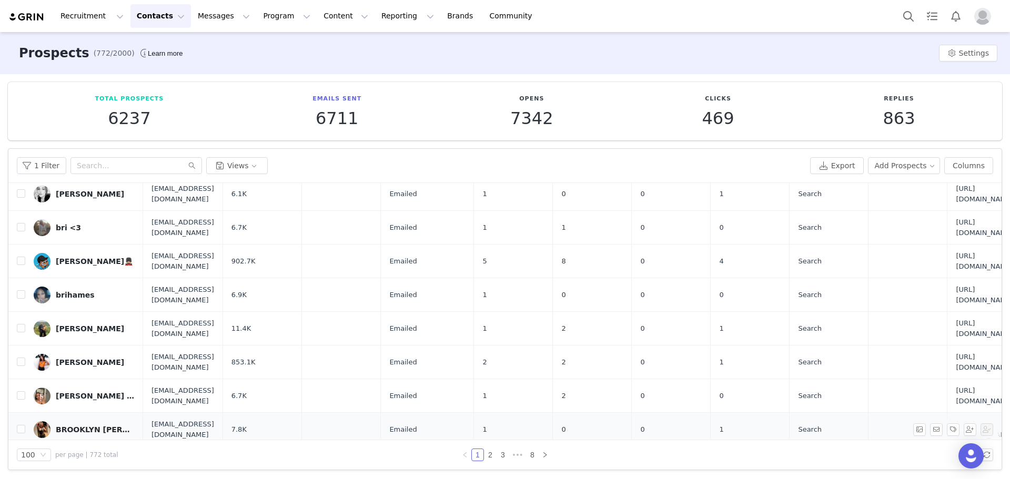
scroll to position [2945, 0]
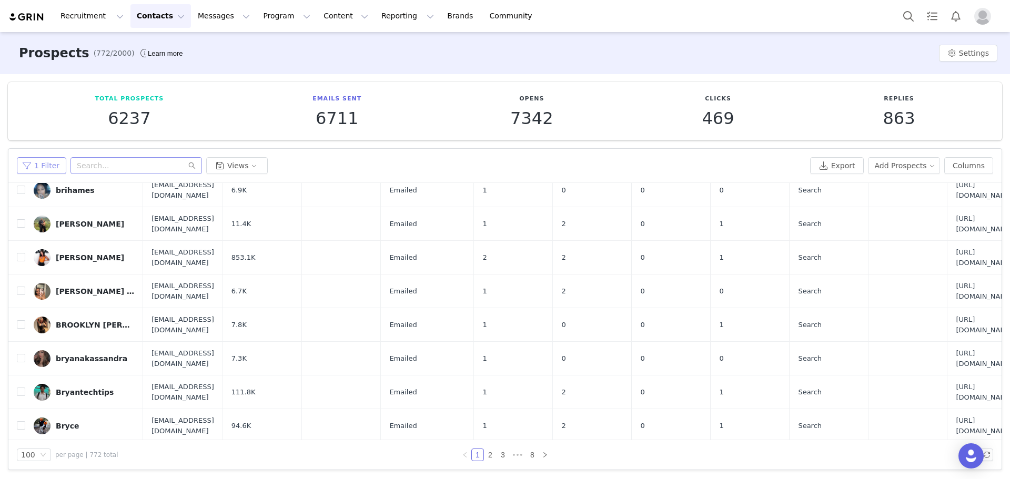
click at [46, 167] on button "1 Filter" at bounding box center [41, 165] width 49 height 17
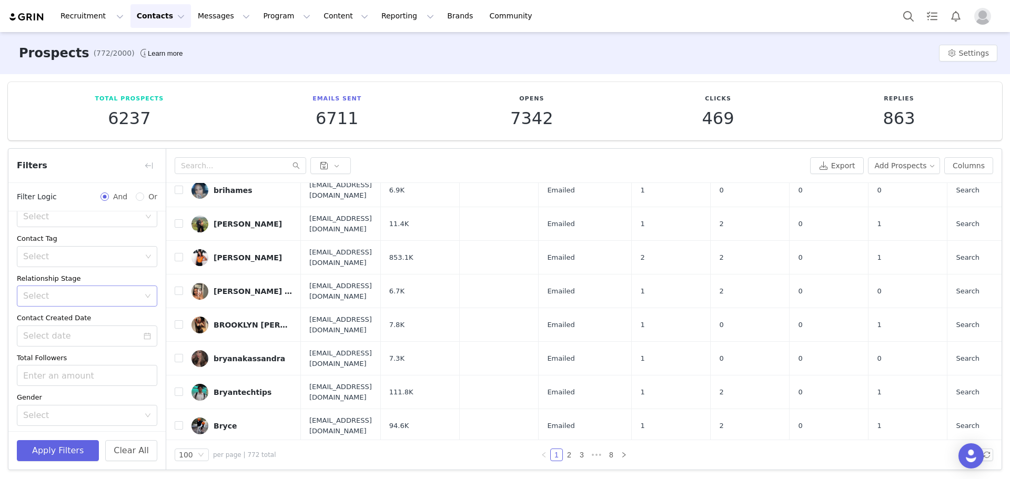
scroll to position [143, 0]
click at [130, 413] on button "+ Add Field" at bounding box center [132, 414] width 49 height 17
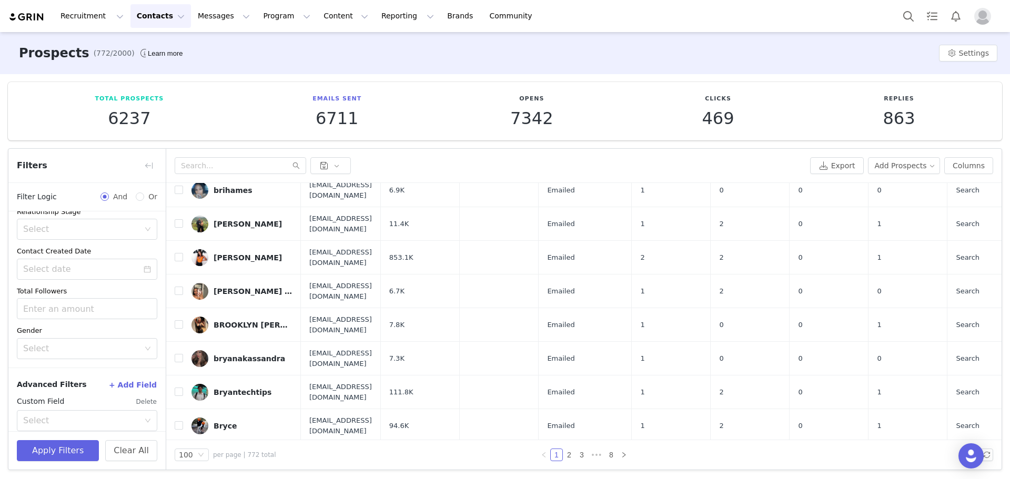
scroll to position [185, 0]
click at [96, 406] on div "Select" at bounding box center [81, 408] width 116 height 11
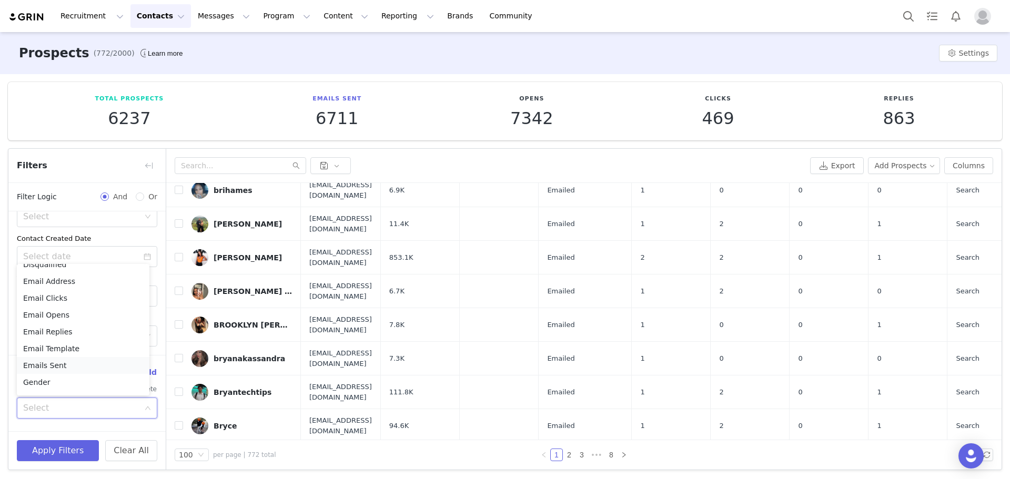
scroll to position [321, 0]
click at [95, 321] on li "Email Template" at bounding box center [83, 324] width 133 height 17
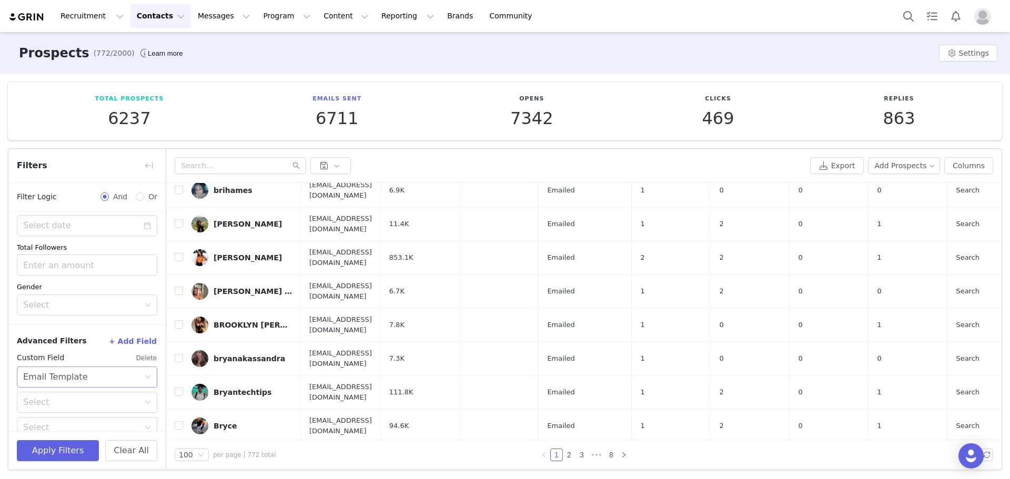
scroll to position [231, 0]
click at [92, 386] on div "Select" at bounding box center [81, 387] width 116 height 11
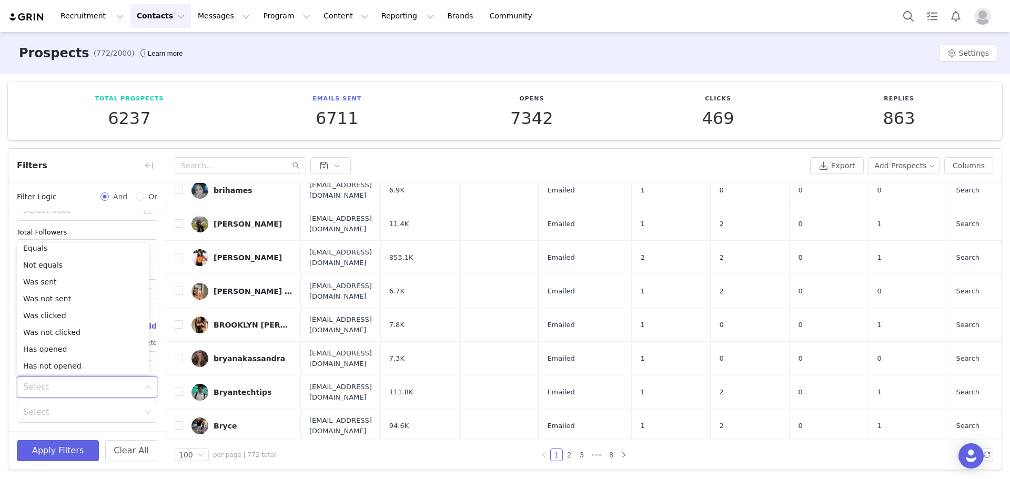
click at [92, 391] on div "Select" at bounding box center [81, 387] width 116 height 11
click at [68, 252] on li "Equals" at bounding box center [83, 253] width 133 height 17
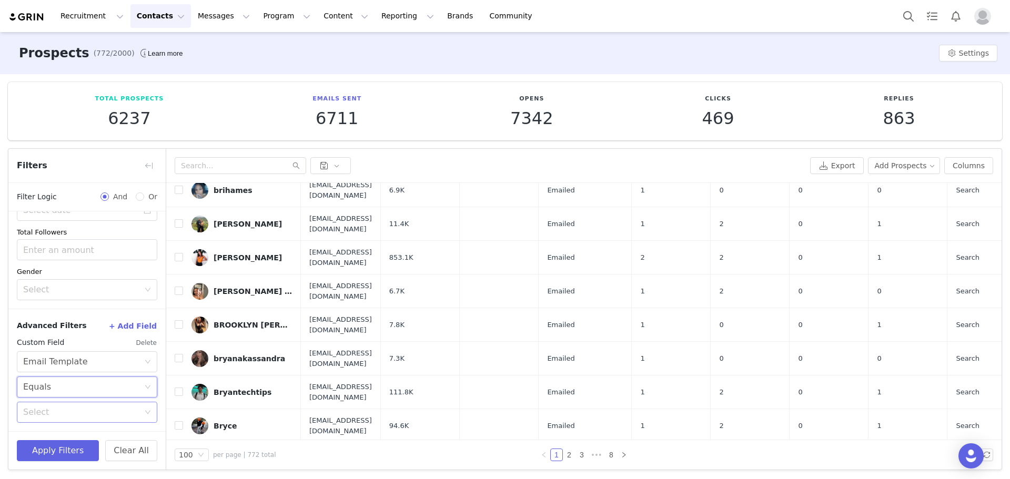
click at [97, 414] on div "Select" at bounding box center [81, 412] width 116 height 11
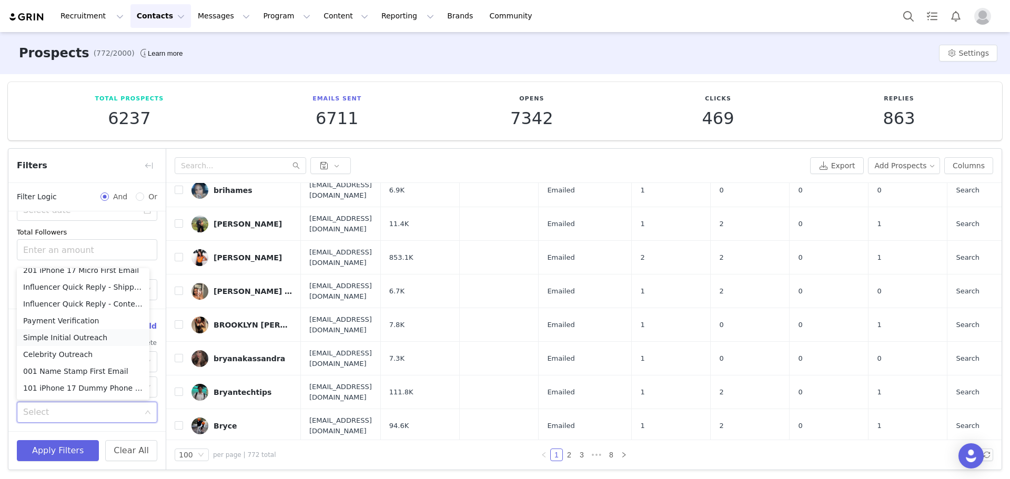
scroll to position [263, 0]
click at [83, 318] on li "001 Name Stamp First Email" at bounding box center [83, 318] width 133 height 17
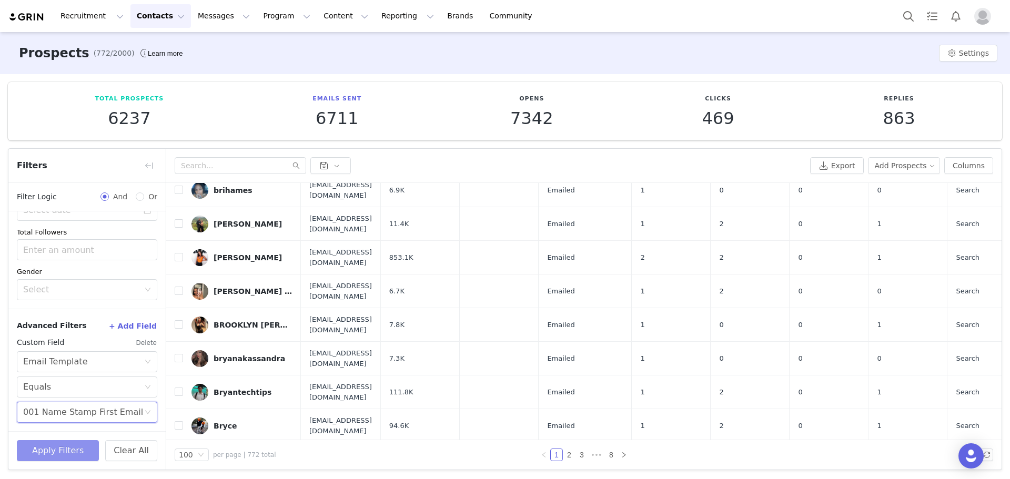
click at [66, 445] on button "Apply Filters" at bounding box center [58, 450] width 82 height 21
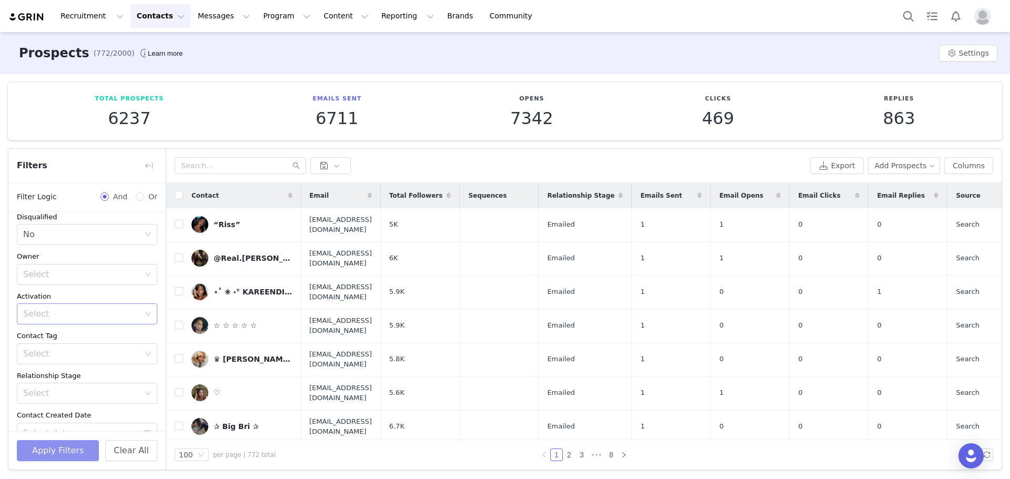
scroll to position [0, 0]
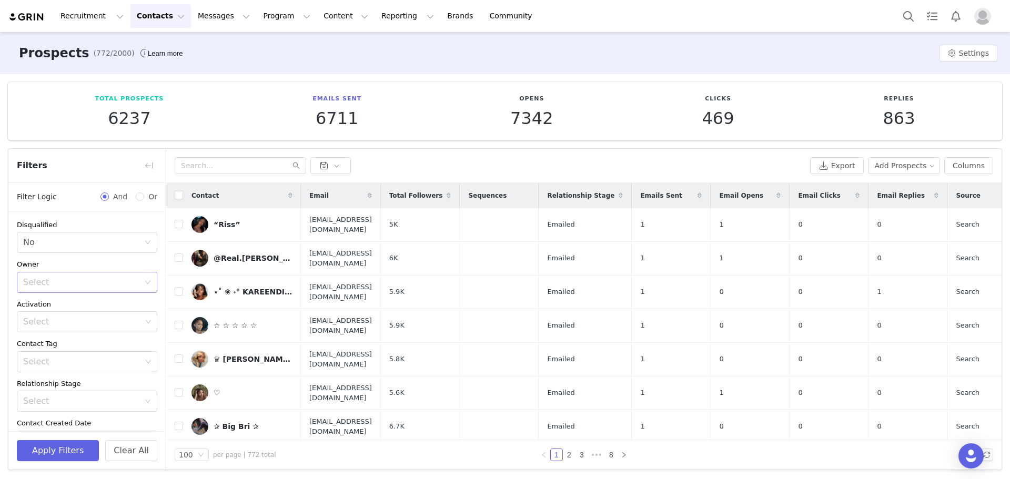
click at [95, 277] on div "Select" at bounding box center [83, 282] width 121 height 20
click at [95, 277] on div "Select" at bounding box center [81, 282] width 116 height 11
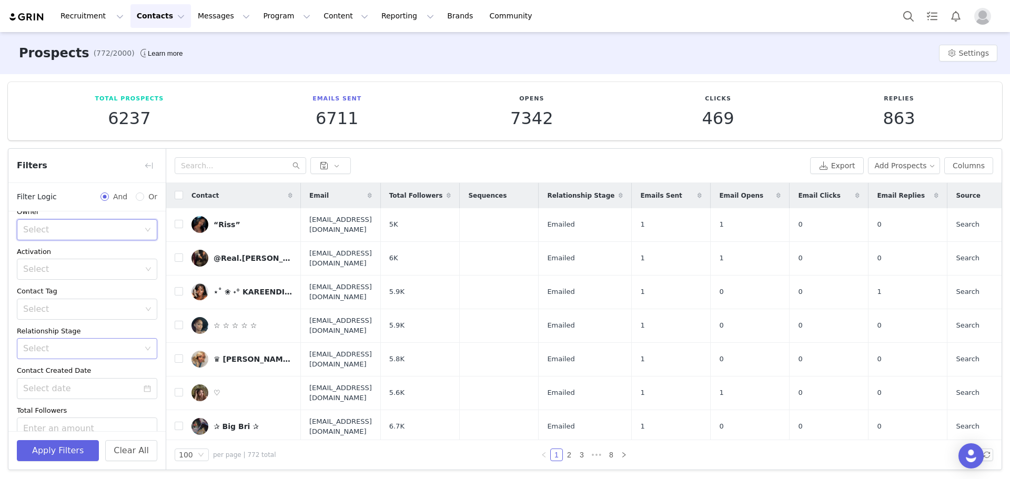
click at [85, 351] on div "Select" at bounding box center [81, 348] width 116 height 11
click at [59, 371] on li "Emailed" at bounding box center [83, 371] width 133 height 17
click at [57, 450] on button "Apply Filters" at bounding box center [58, 450] width 82 height 21
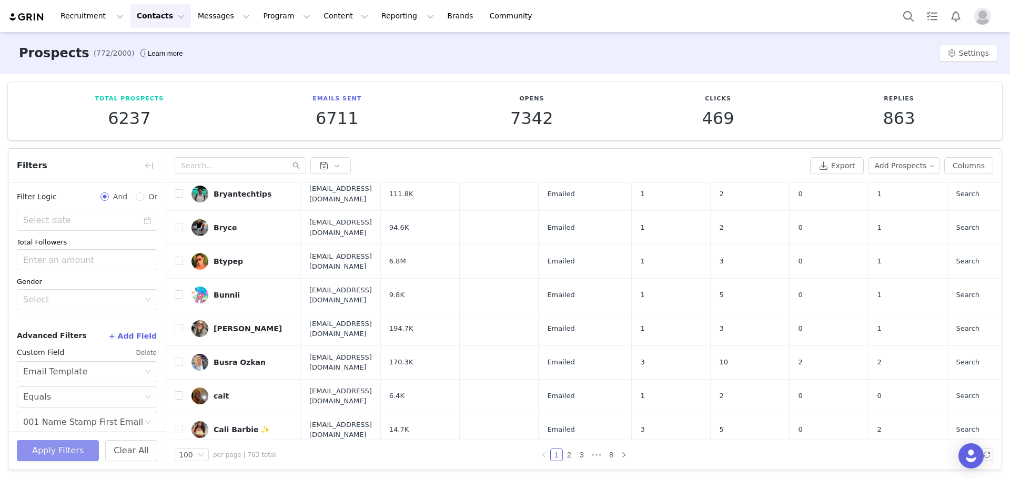
scroll to position [231, 0]
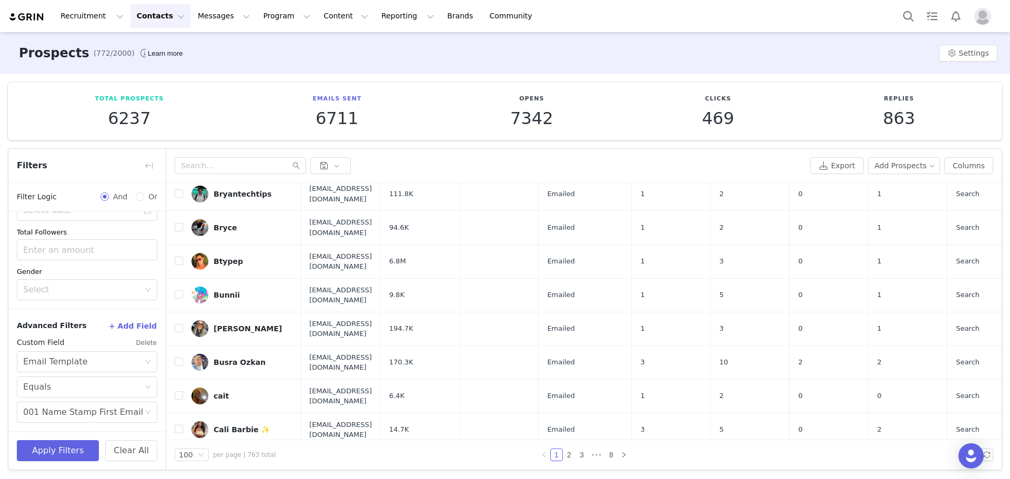
click at [139, 342] on button "Delete" at bounding box center [147, 342] width 22 height 17
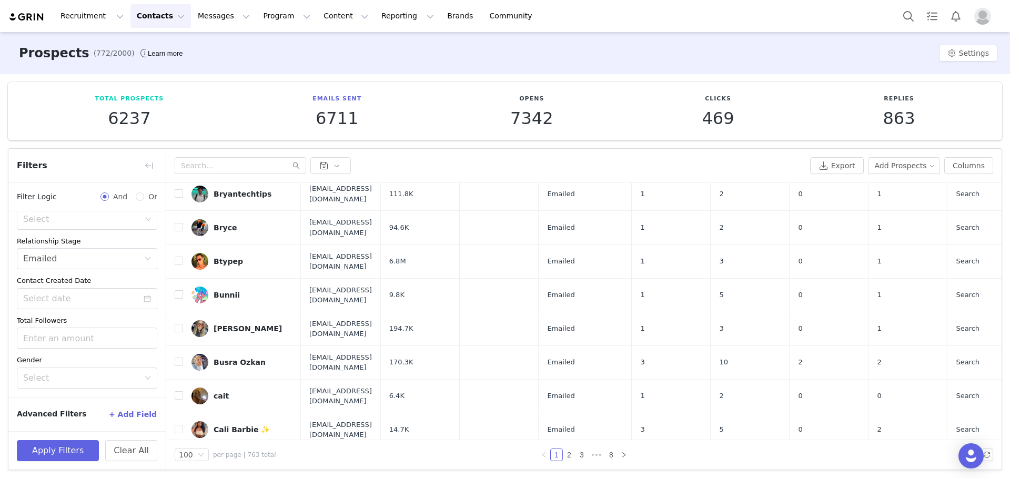
scroll to position [143, 0]
click at [132, 411] on button "+ Add Field" at bounding box center [132, 414] width 49 height 17
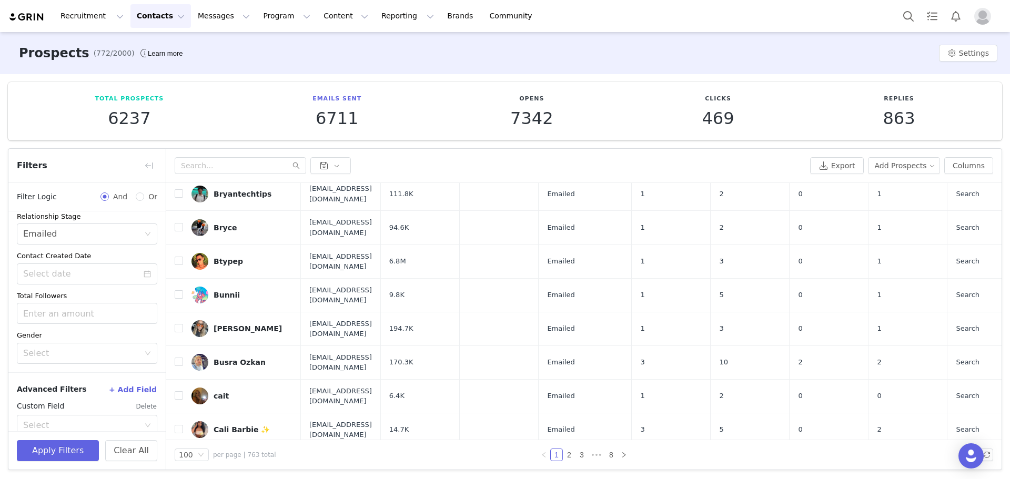
scroll to position [185, 0]
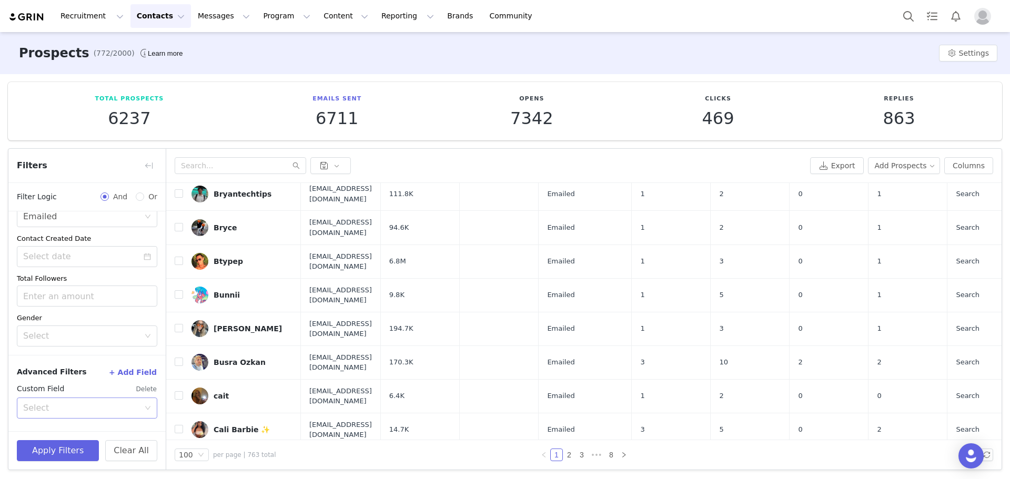
click at [66, 404] on div "Select" at bounding box center [81, 408] width 116 height 11
click at [71, 306] on li "Email Replies" at bounding box center [83, 307] width 133 height 17
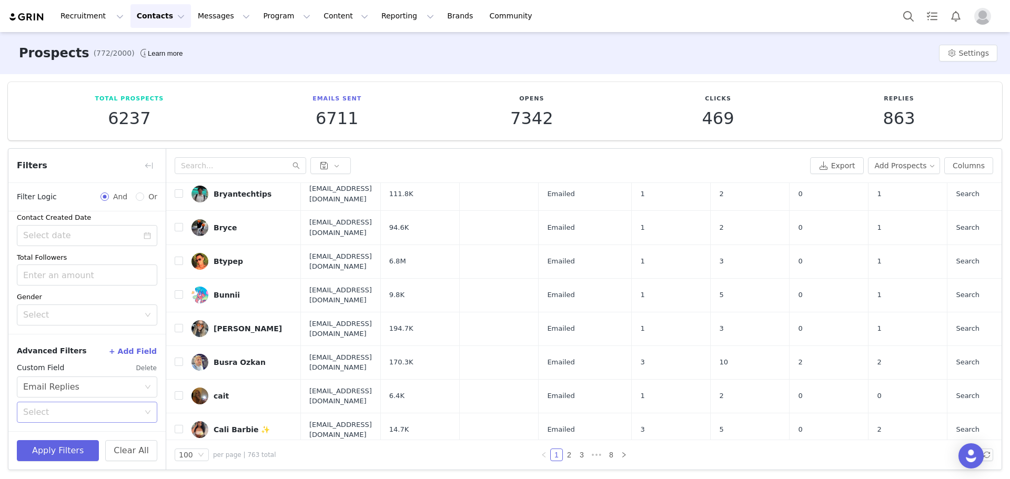
click at [80, 408] on div "Select" at bounding box center [81, 412] width 116 height 11
click at [81, 454] on li "Has not replied to an email" at bounding box center [83, 452] width 133 height 17
click at [63, 451] on button "Apply Filters" at bounding box center [58, 450] width 82 height 21
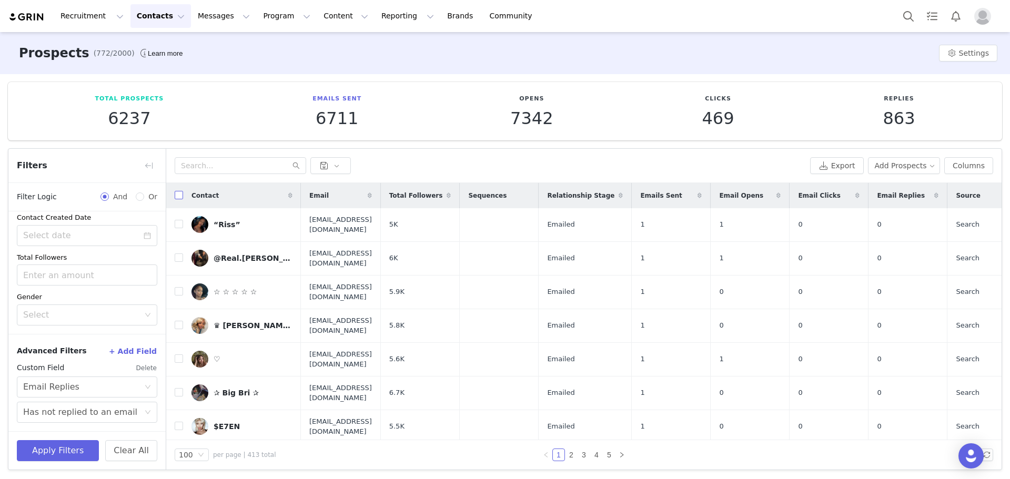
click at [180, 190] on label at bounding box center [179, 195] width 8 height 11
click at [180, 191] on input "checkbox" at bounding box center [179, 195] width 8 height 8
checkbox input "true"
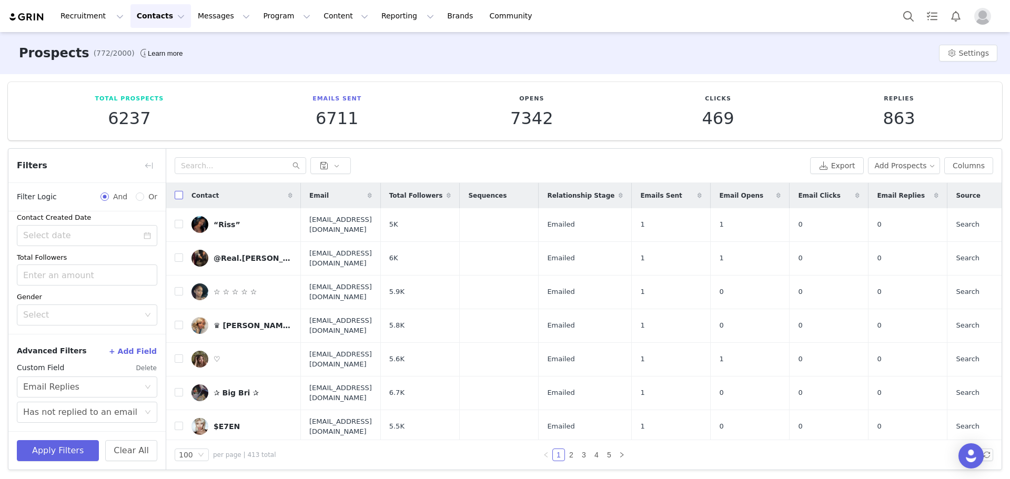
checkbox input "true"
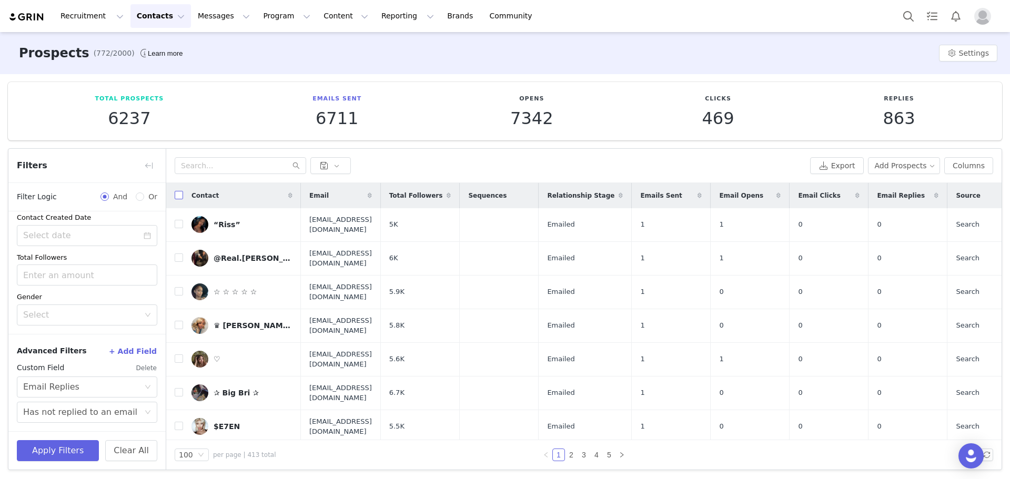
checkbox input "true"
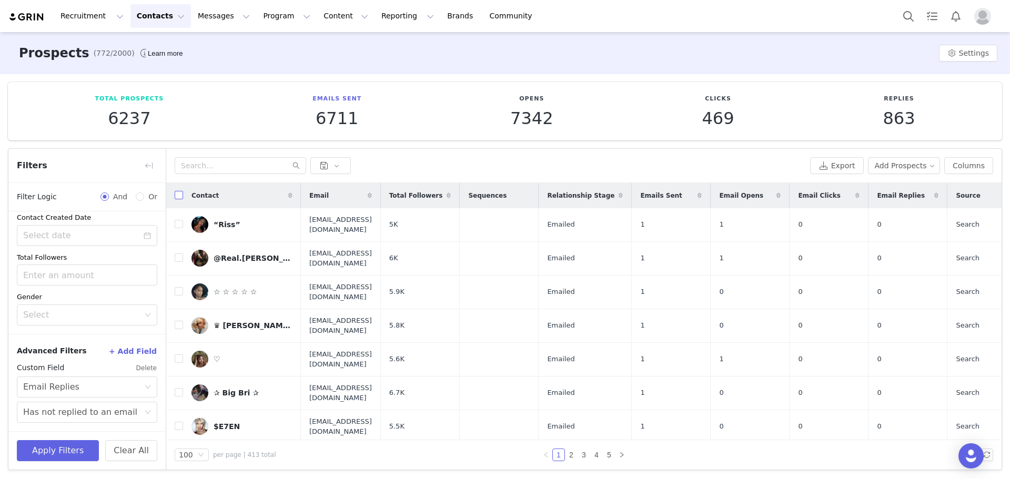
checkbox input "true"
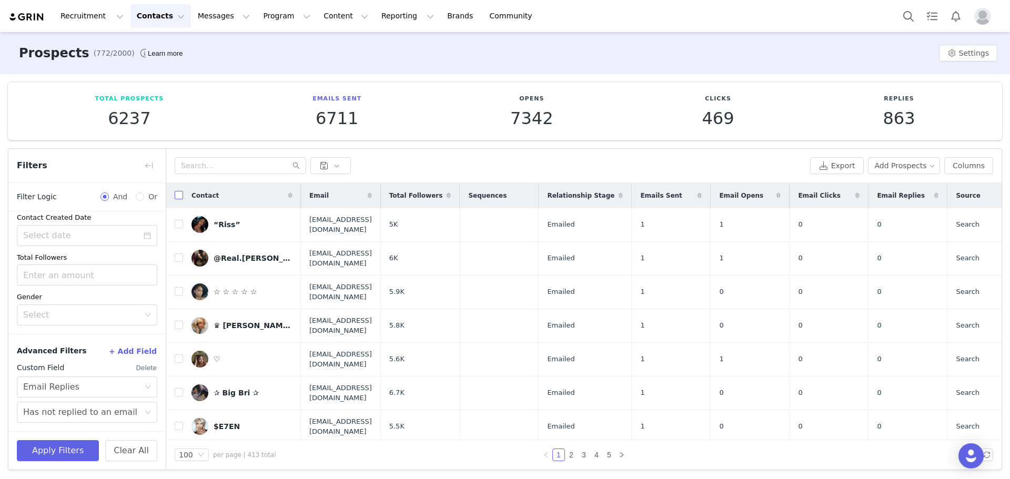
checkbox input "true"
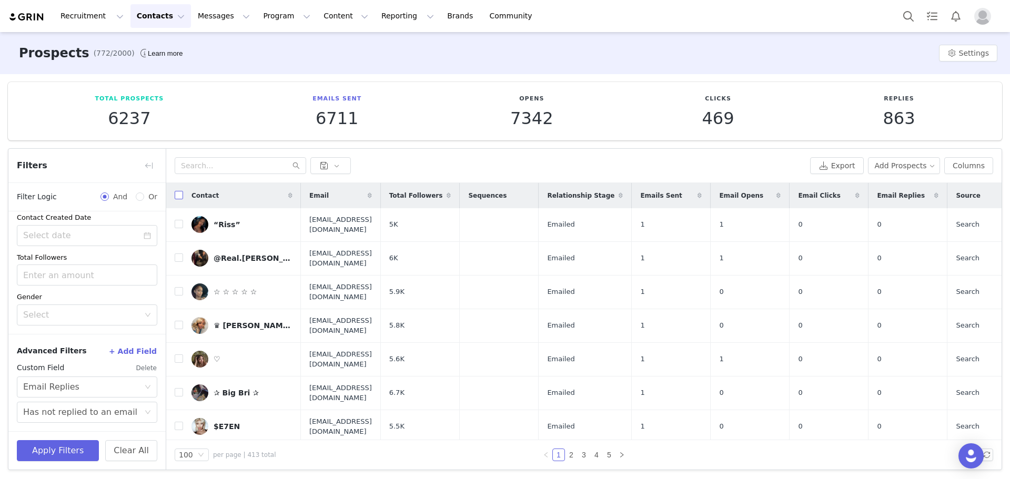
checkbox input "true"
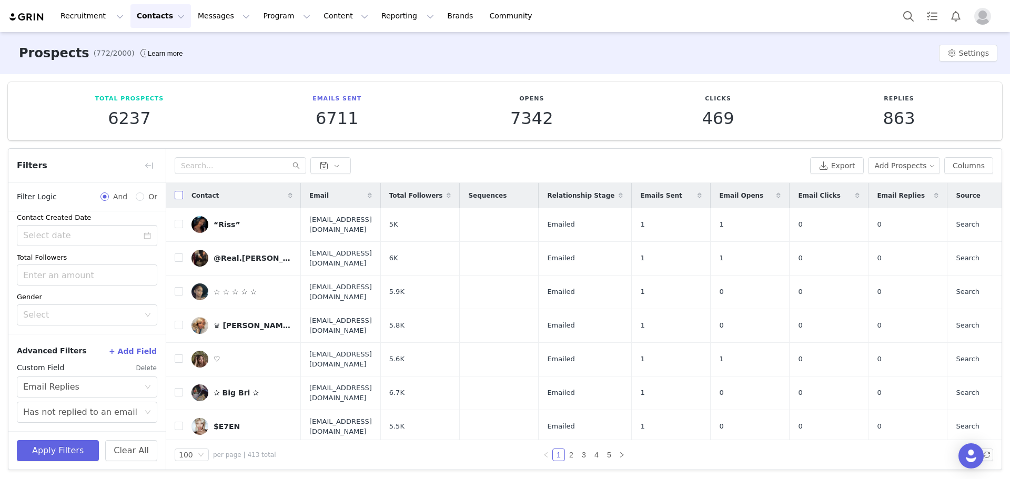
checkbox input "true"
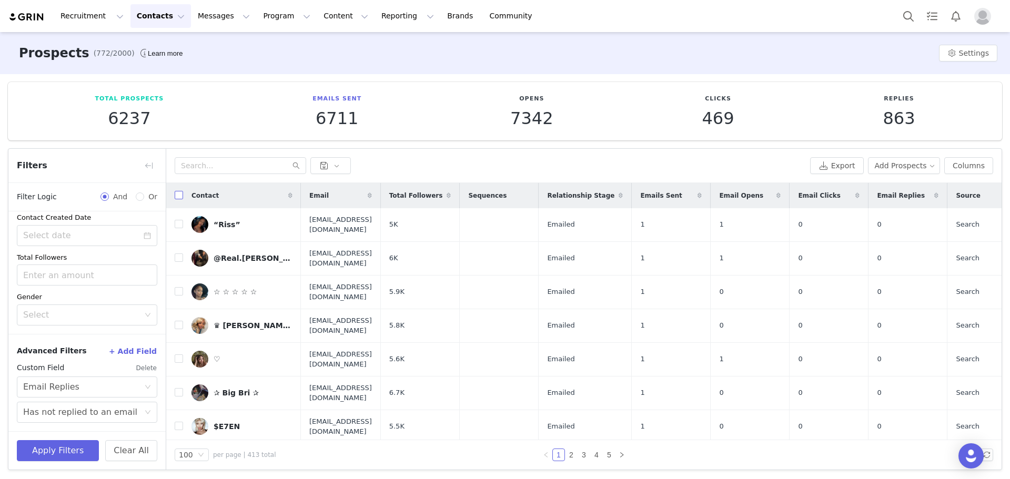
checkbox input "true"
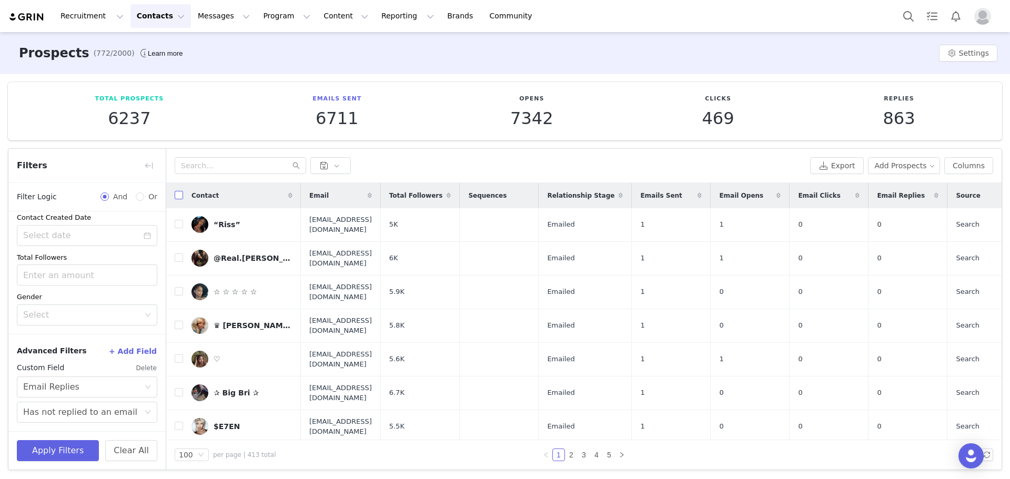
checkbox input "true"
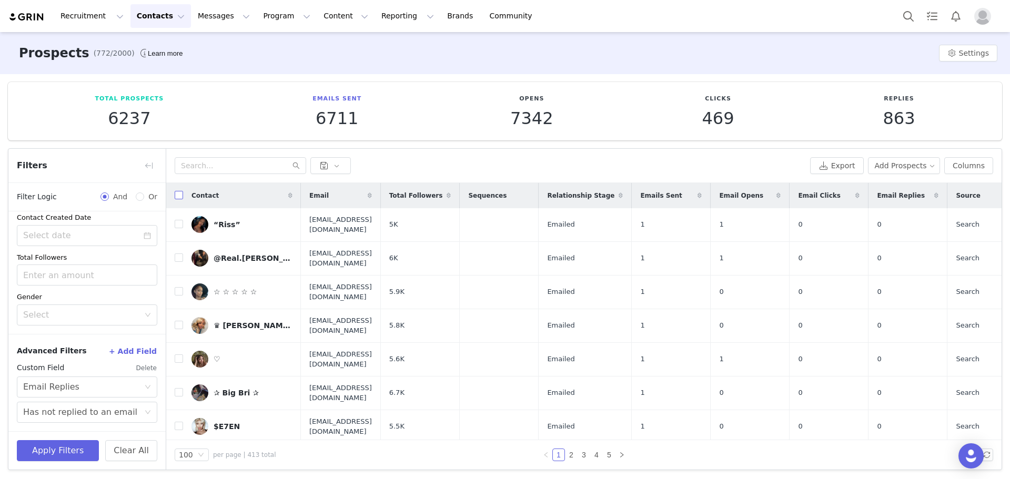
checkbox input "true"
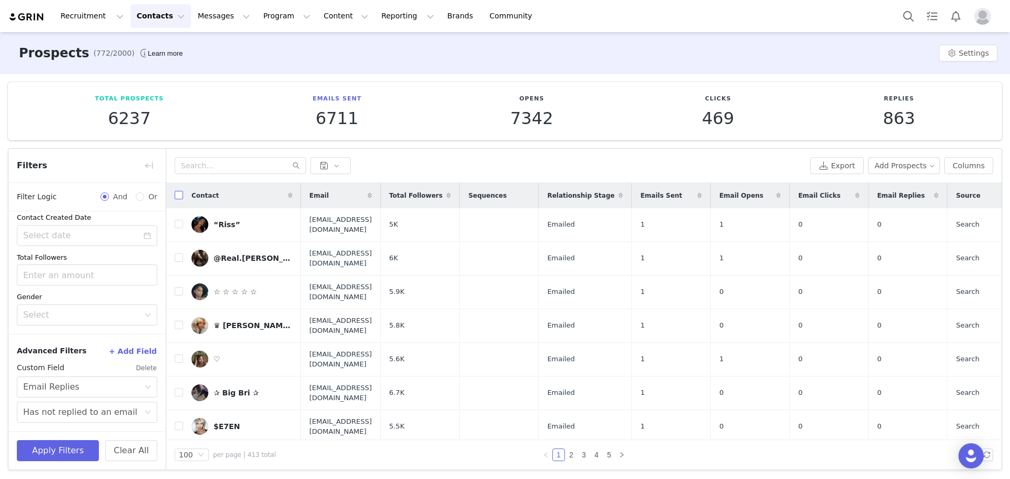
checkbox input "true"
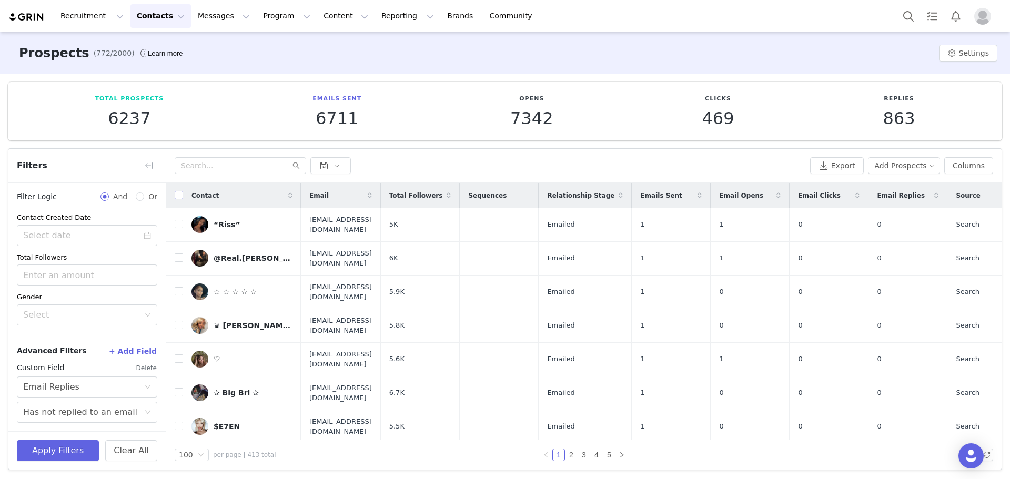
checkbox input "true"
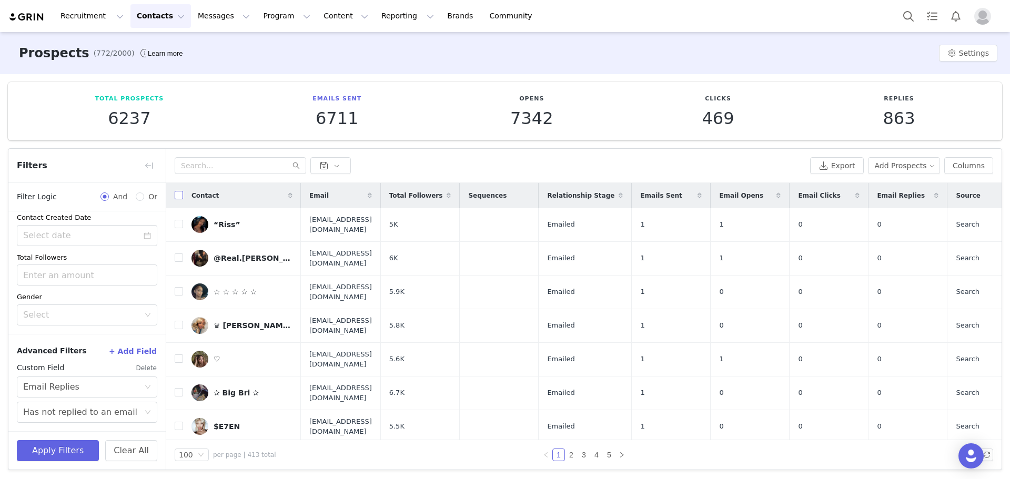
checkbox input "true"
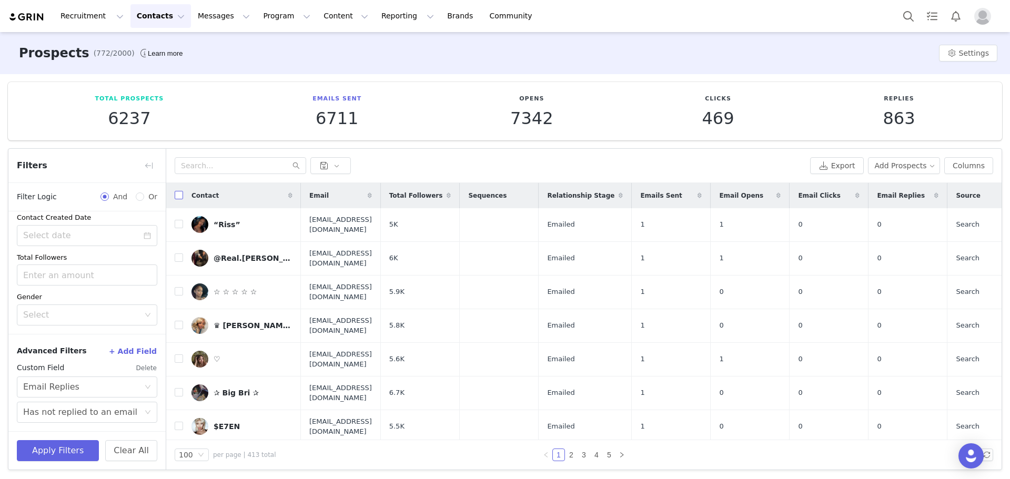
checkbox input "true"
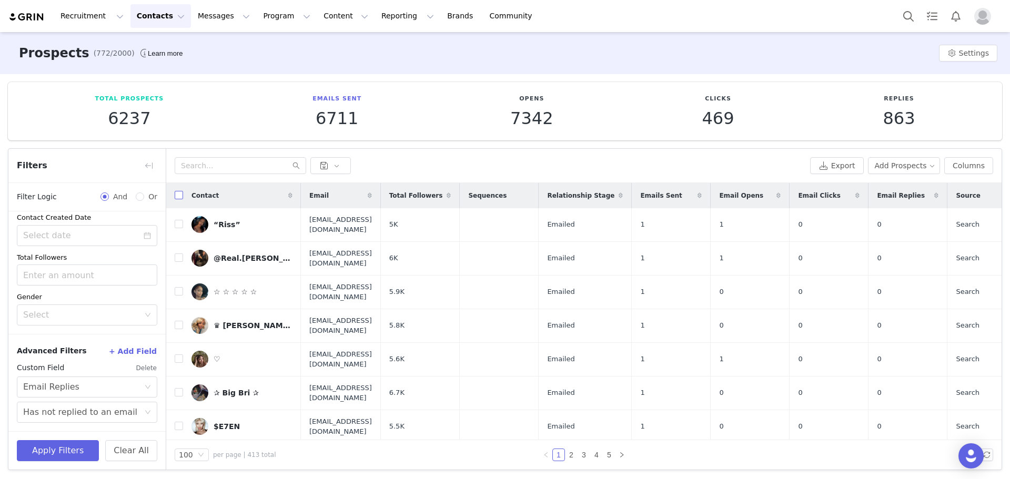
checkbox input "true"
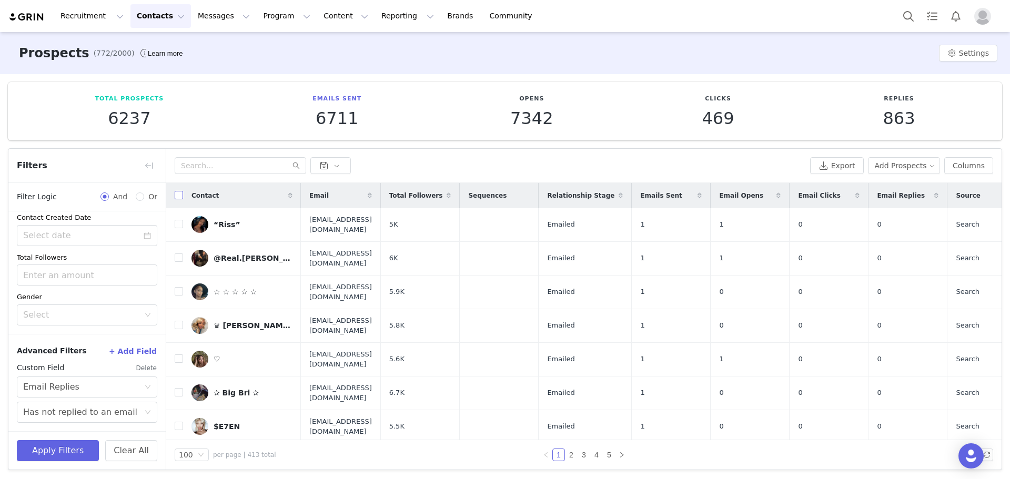
checkbox input "true"
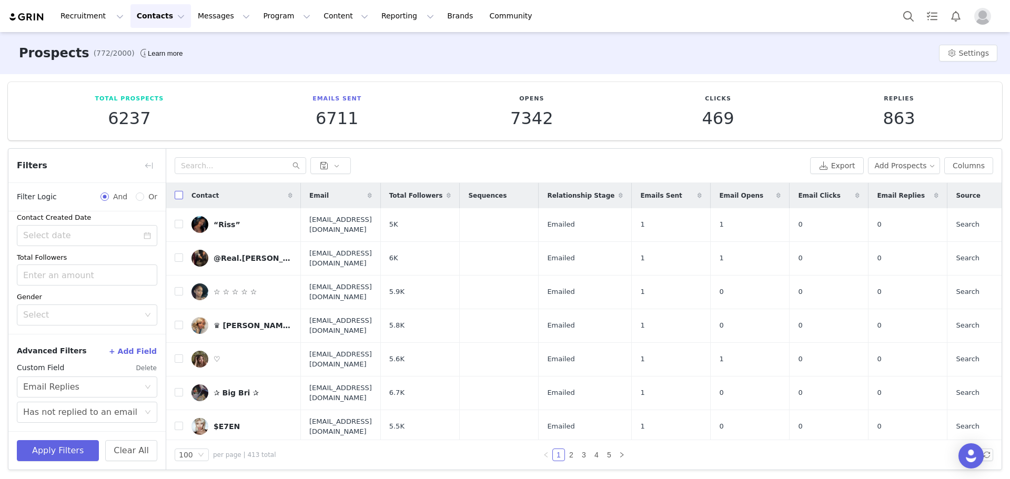
checkbox input "true"
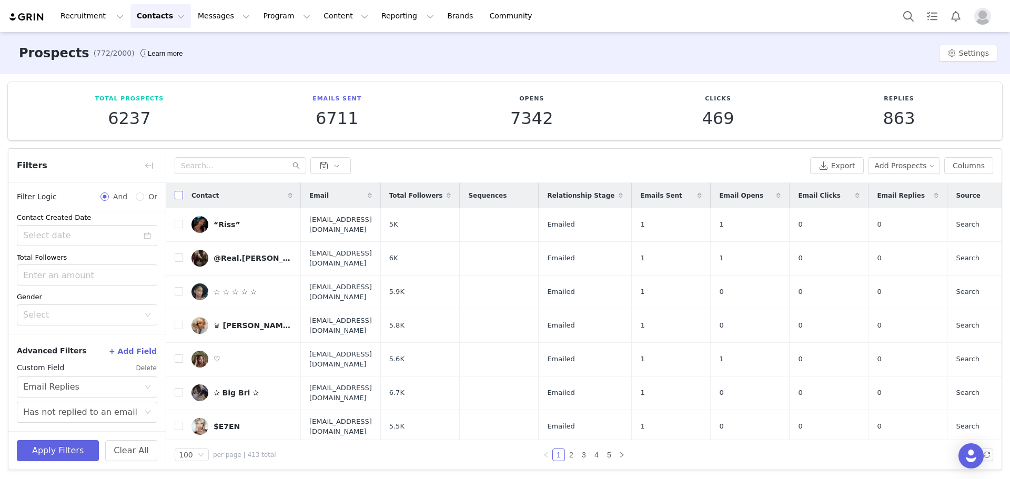
checkbox input "true"
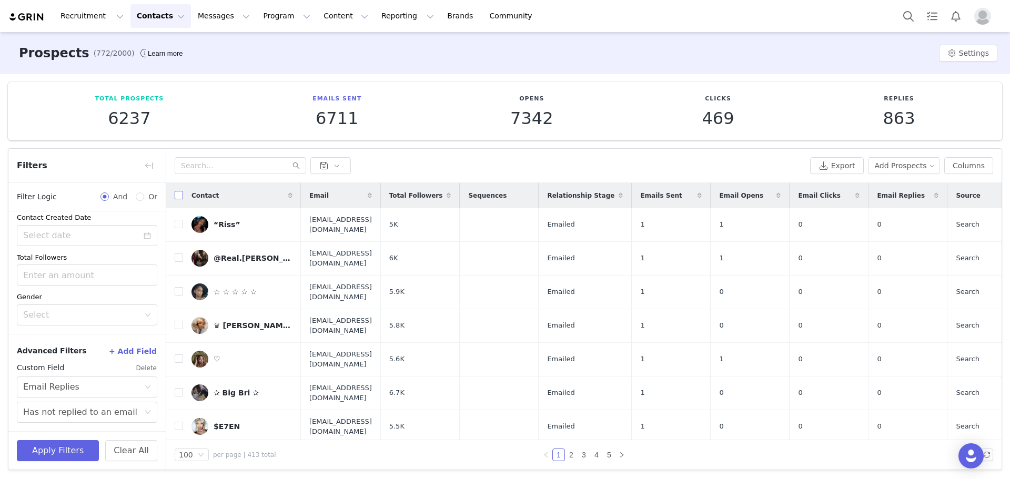
checkbox input "true"
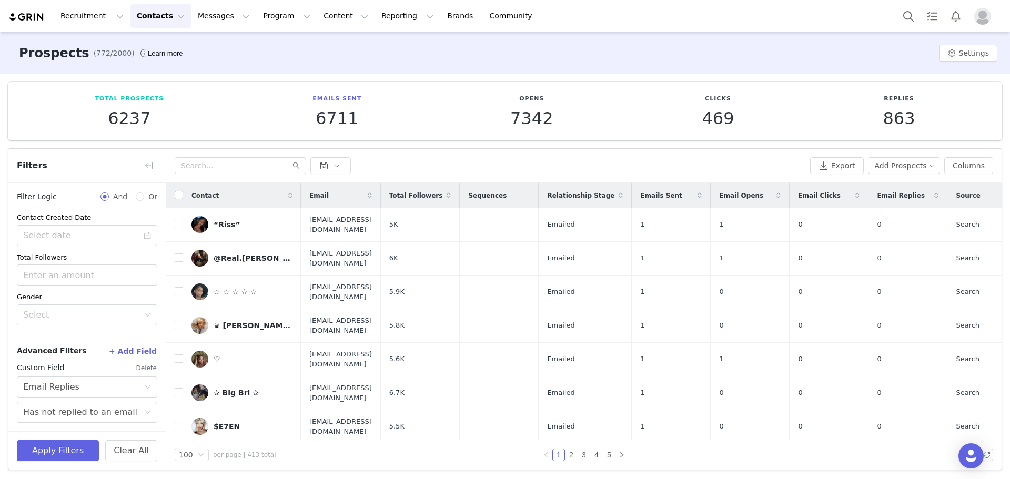
checkbox input "true"
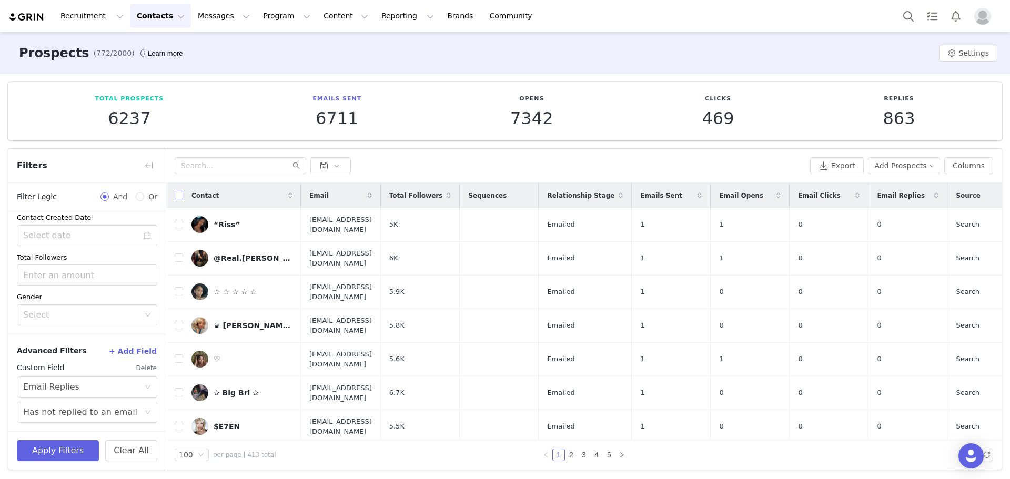
checkbox input "true"
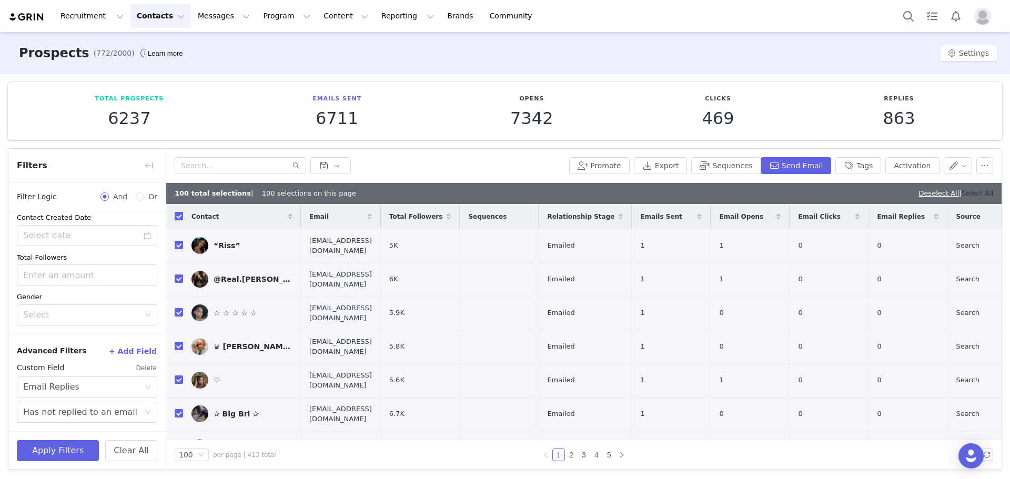
click at [975, 193] on link "Select All" at bounding box center [977, 193] width 32 height 8
click at [977, 166] on button "button" at bounding box center [984, 165] width 17 height 17
click at [942, 235] on span "Disqualify" at bounding box center [938, 237] width 36 height 12
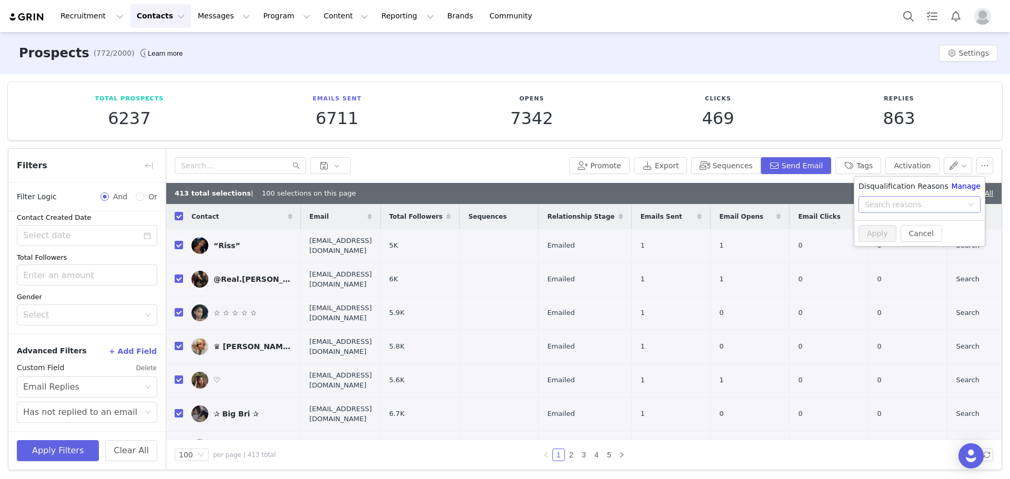
click at [915, 205] on div "Search reasons" at bounding box center [914, 204] width 98 height 11
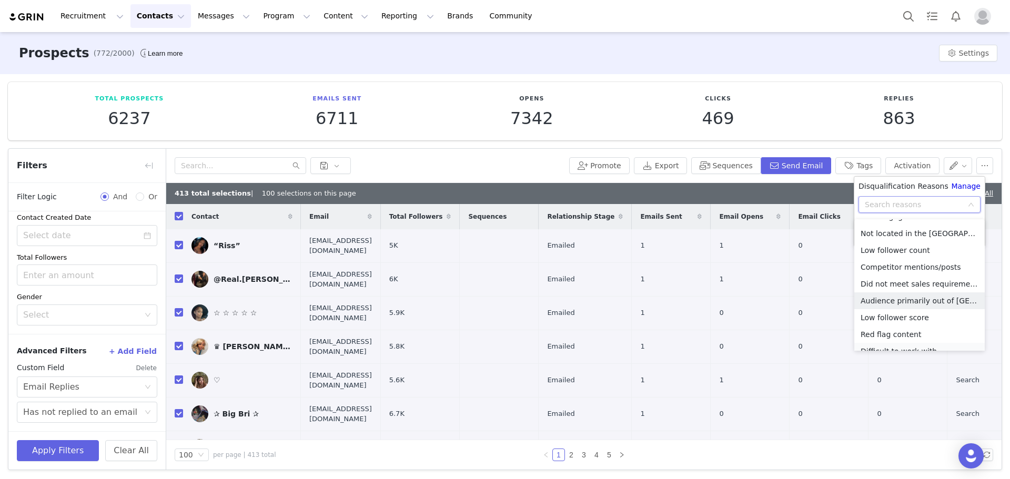
scroll to position [58, 0]
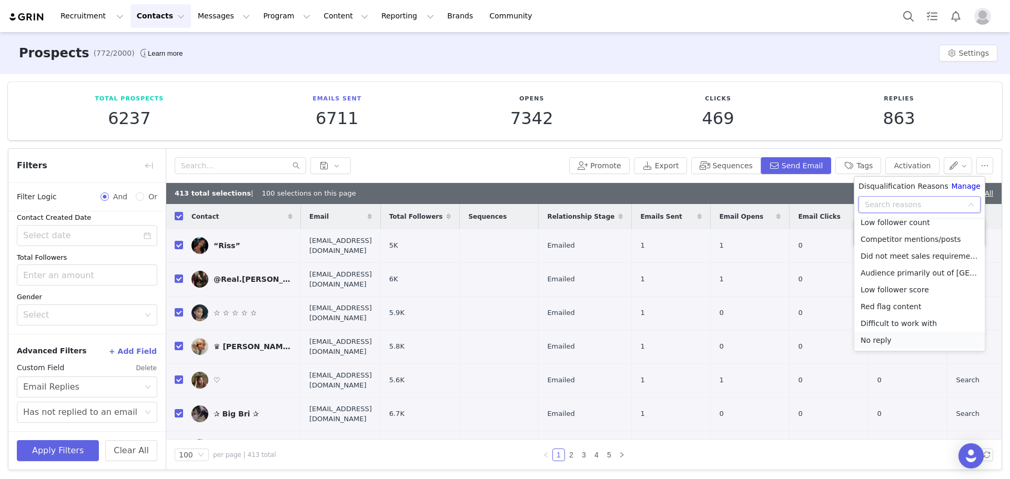
click at [882, 340] on li "No reply" at bounding box center [919, 340] width 130 height 17
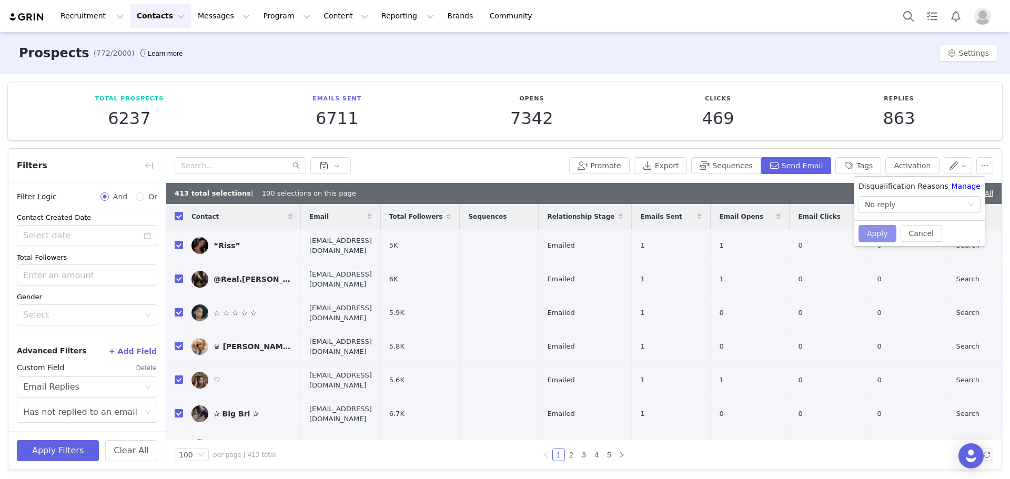
click at [871, 239] on button "Apply" at bounding box center [877, 233] width 38 height 17
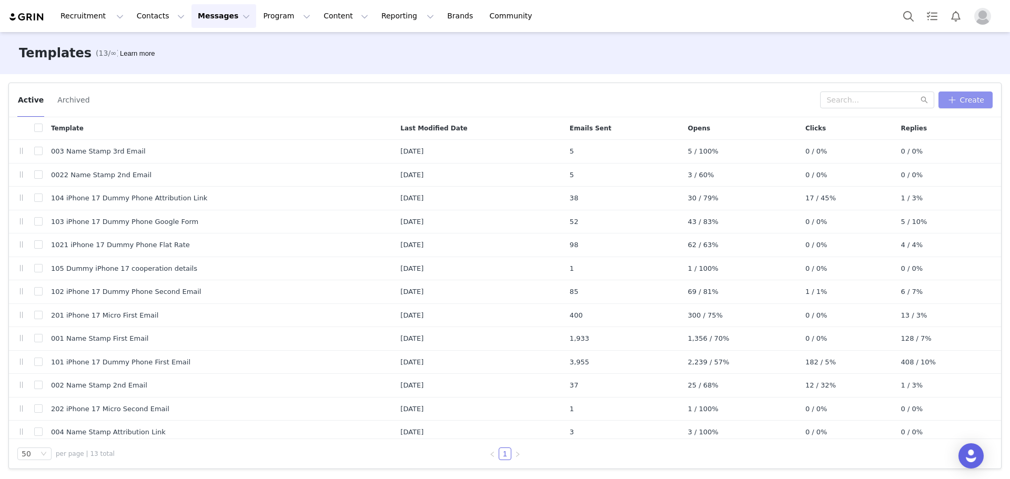
click at [965, 100] on button "Create" at bounding box center [965, 100] width 54 height 17
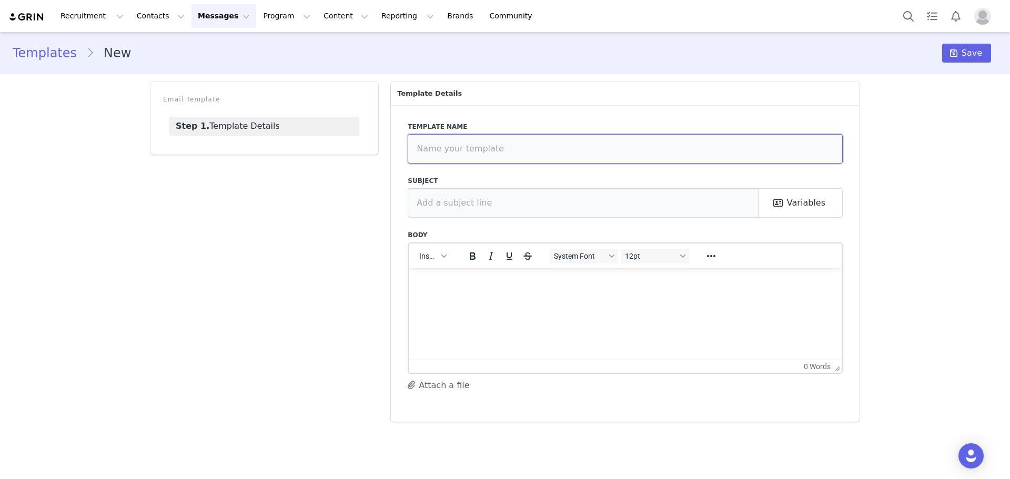
click at [483, 145] on input "text" at bounding box center [625, 148] width 435 height 29
paste input "001 Name Stamp First Email"
click at [421, 148] on input "001 Name Stamp First Email" at bounding box center [625, 148] width 435 height 29
click at [444, 149] on input "301 Name Stamp First Email" at bounding box center [625, 148] width 435 height 29
click at [444, 148] on input "301 Name Stamp First Email" at bounding box center [625, 148] width 435 height 29
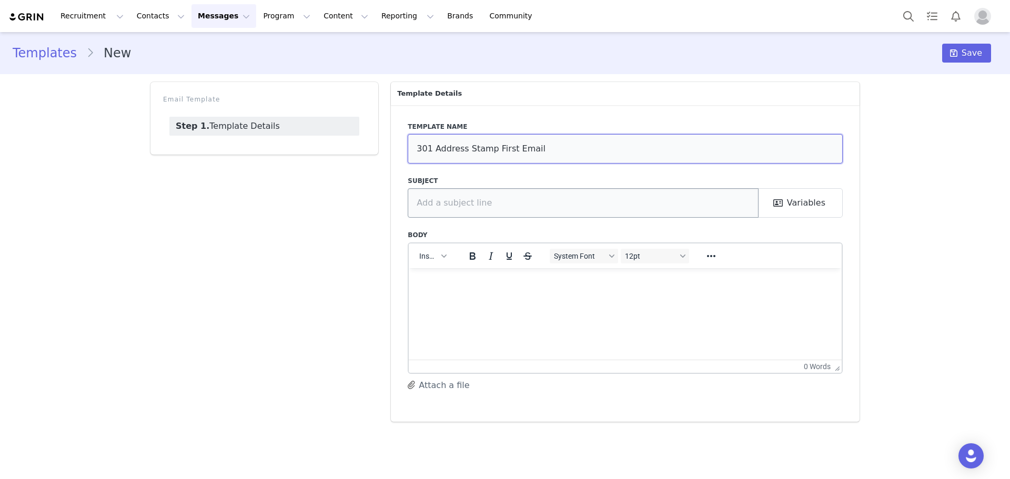
type input "301 Address Stamp First Email"
click at [532, 206] on input "text" at bounding box center [583, 202] width 351 height 29
click at [480, 291] on html at bounding box center [625, 282] width 433 height 28
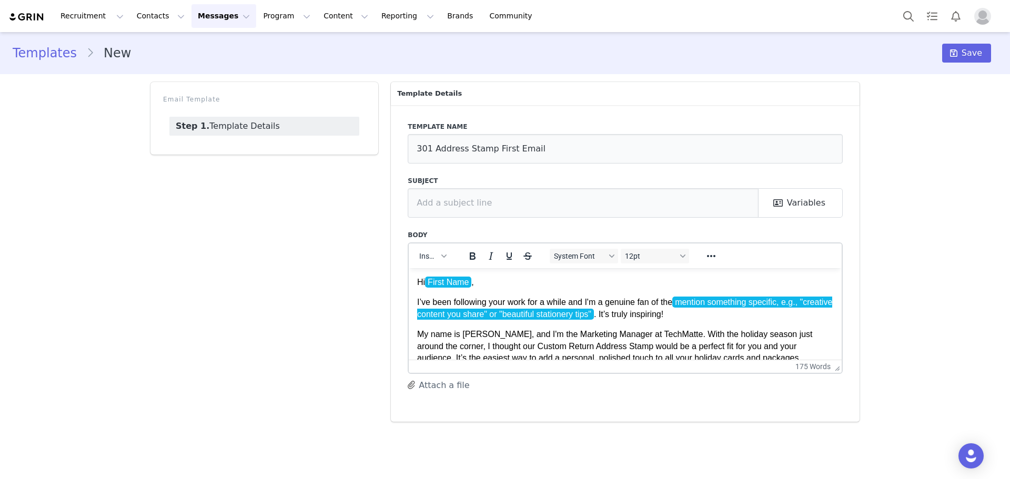
click at [616, 324] on body "Hi First Name , I’ve been following your work for a while and I'm a genuine fan…" at bounding box center [625, 410] width 416 height 268
click at [656, 331] on p "My name is Daniel, and I'm the Marketing Manager at TechMatte. With the holiday…" at bounding box center [625, 345] width 416 height 35
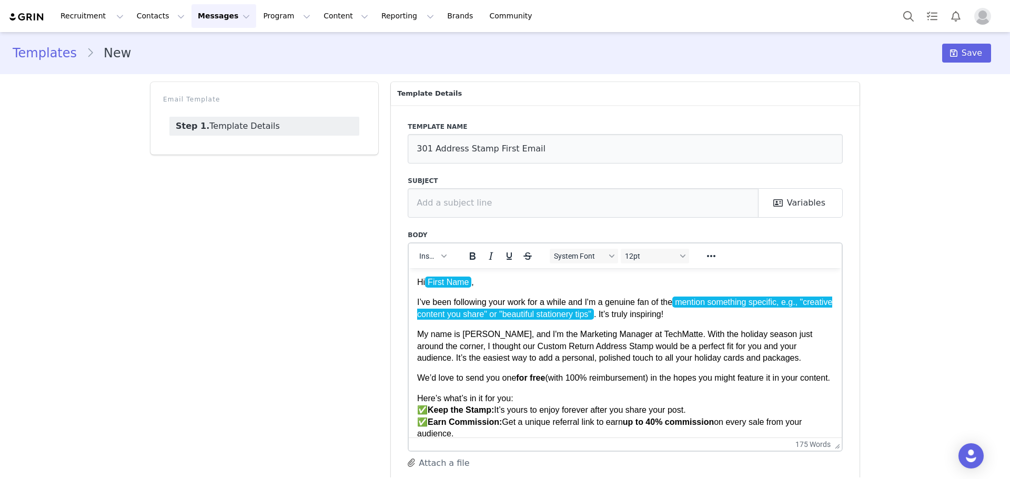
drag, startPoint x: 838, startPoint y: 371, endPoint x: 860, endPoint y: 452, distance: 84.0
click at [663, 334] on p "My name is Daniel, and I'm the Marketing Manager at TechMatte. With the holiday…" at bounding box center [625, 345] width 416 height 35
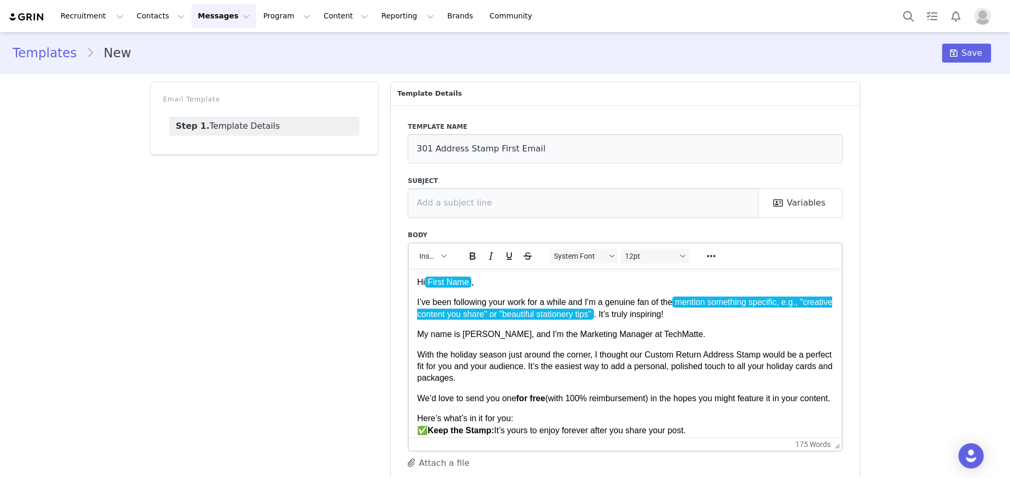
drag, startPoint x: 479, startPoint y: 341, endPoint x: 491, endPoint y: 340, distance: 11.7
click at [479, 341] on body "Hi First Name , I’ve been following your work for a while and I'm a genuine fan…" at bounding box center [625, 420] width 416 height 288
drag, startPoint x: 666, startPoint y: 333, endPoint x: 797, endPoint y: 605, distance: 301.6
click at [409, 337] on html "Hi First Name , I’ve been following your work for a while and I'm a genuine fan…" at bounding box center [625, 420] width 433 height 305
paste body "Rich Text Area. Press ALT-0 for help."
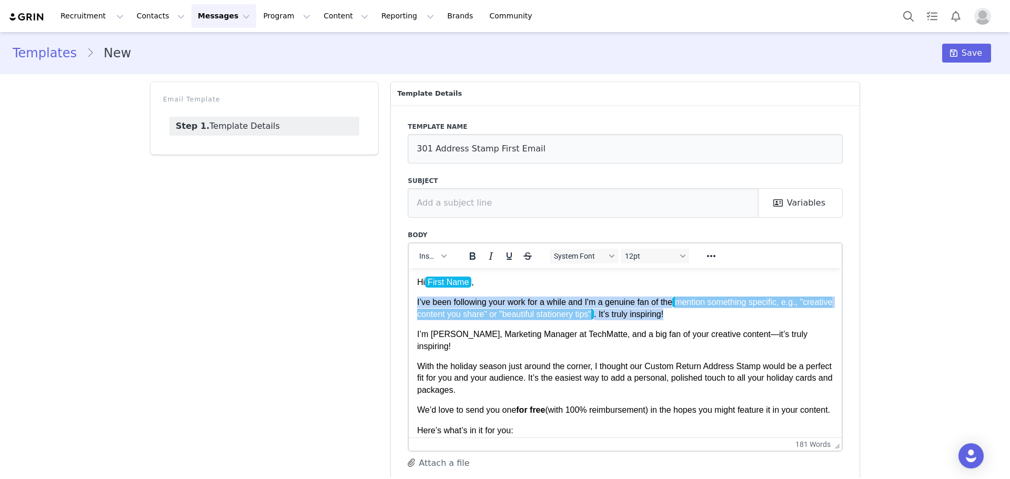
drag, startPoint x: 705, startPoint y: 315, endPoint x: 411, endPoint y: 299, distance: 294.4
click at [411, 299] on html "Hi First Name , I’ve been following your work for a while and I'm a genuine fan…" at bounding box center [625, 426] width 433 height 316
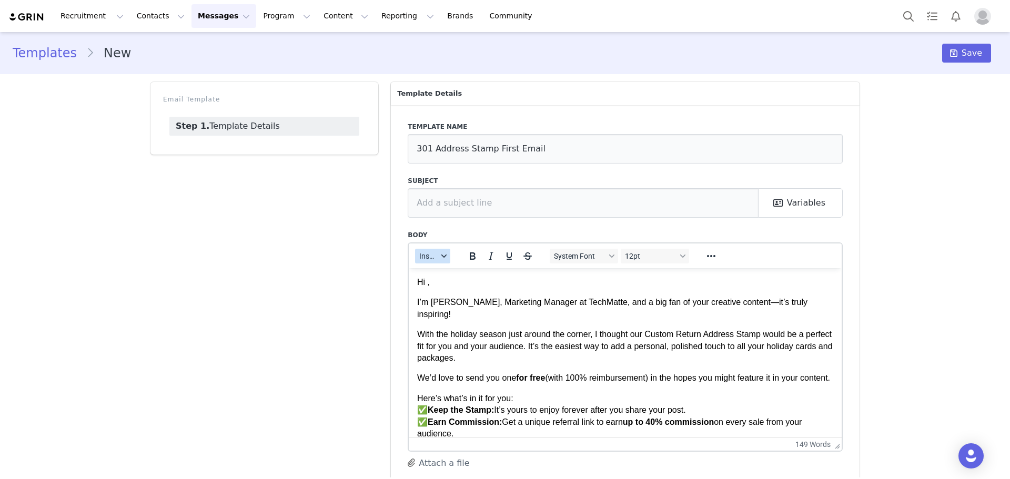
click at [442, 257] on icon "button" at bounding box center [443, 255] width 5 height 5
click at [459, 278] on div "Insert Template" at bounding box center [467, 274] width 95 height 13
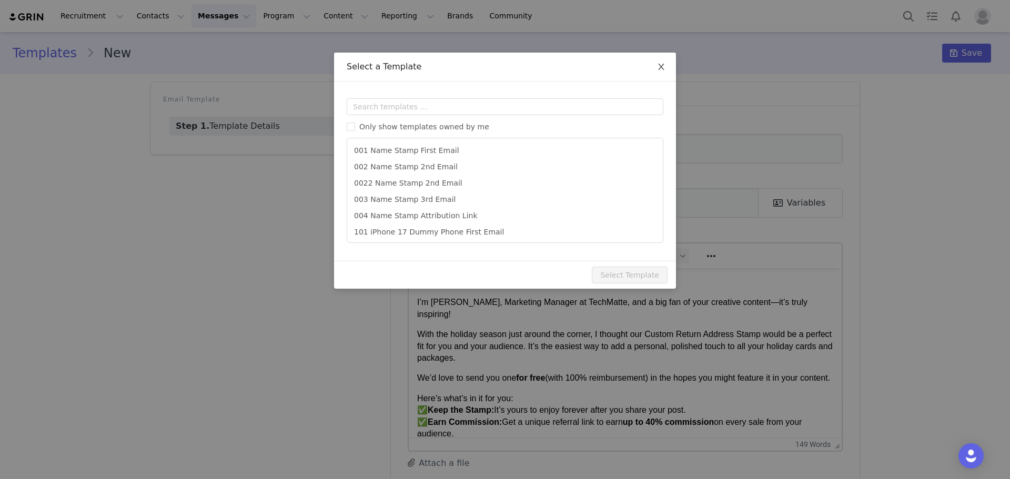
click at [662, 66] on icon "icon: close" at bounding box center [661, 67] width 8 height 8
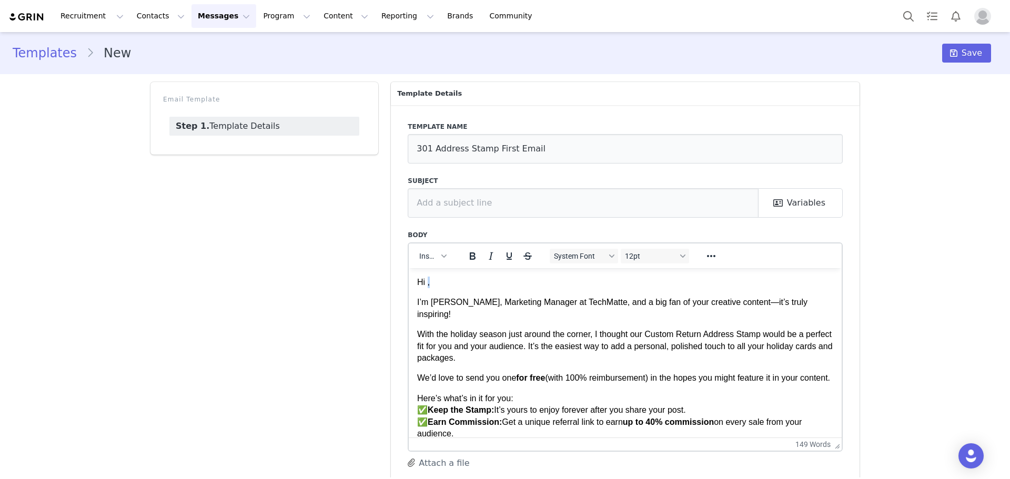
click at [429, 280] on p "Hi ," at bounding box center [625, 282] width 416 height 12
click at [461, 271] on html "Hi , I’m Daniel, Marketing Manager at TechMatte, and a big fan of your creative…" at bounding box center [625, 410] width 433 height 285
click at [427, 282] on p "Hi ," at bounding box center [625, 282] width 416 height 12
click at [443, 255] on div "button" at bounding box center [444, 255] width 8 height 5
click at [458, 292] on div "Insert Variable" at bounding box center [467, 291] width 95 height 13
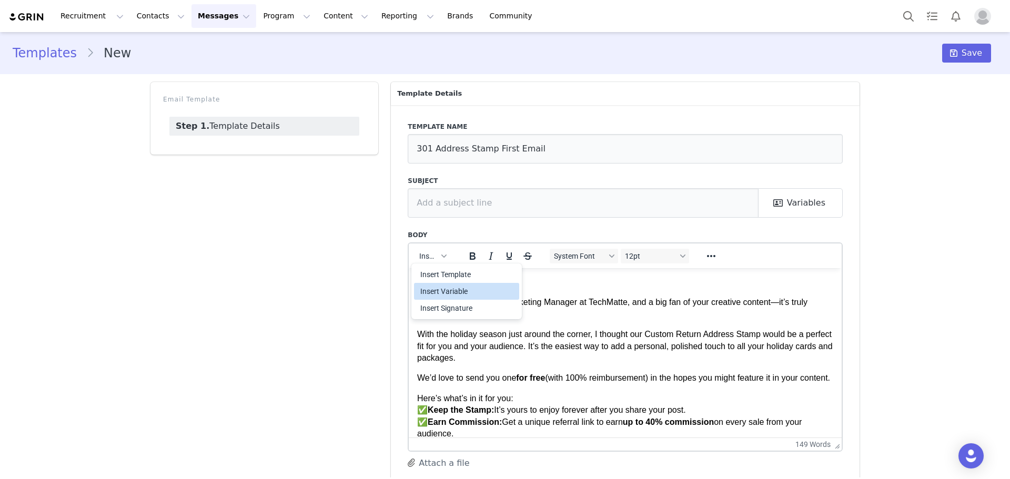
select select
click at [512, 328] on p "With the holiday season just around the corner, I thought our Custom Return Add…" at bounding box center [625, 345] width 416 height 35
click at [806, 204] on button "Variables" at bounding box center [800, 202] width 85 height 29
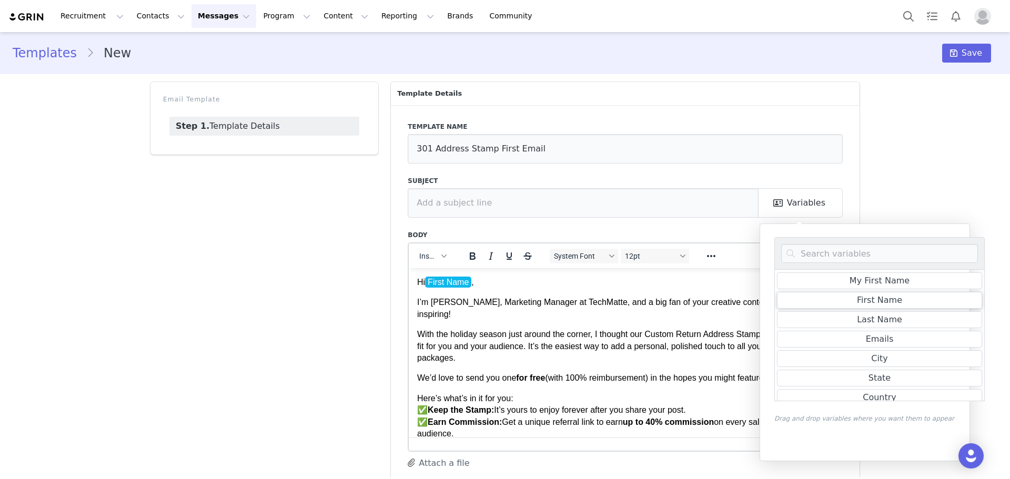
click at [876, 302] on div "First Name" at bounding box center [879, 300] width 45 height 13
click at [560, 206] on input "[first_name]" at bounding box center [583, 202] width 351 height 29
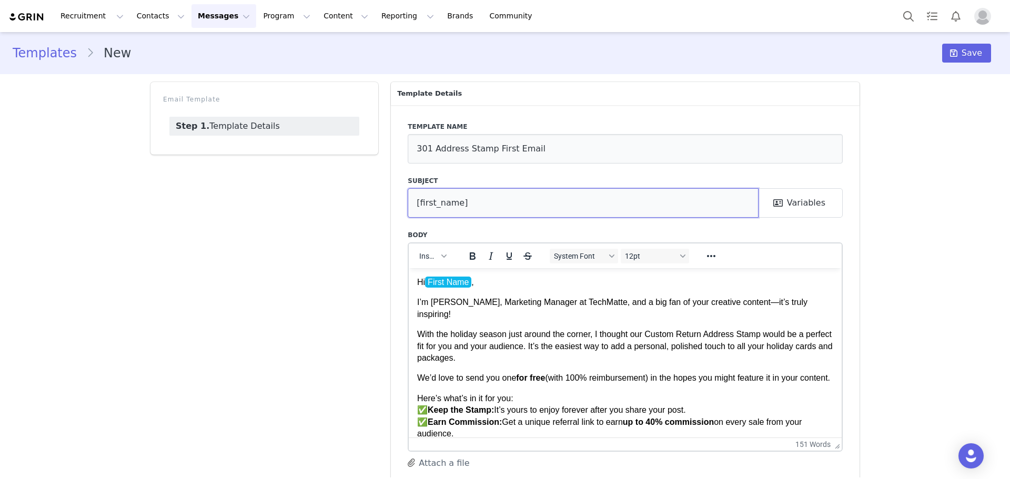
paste input "A Gift for Your Holiday Mailings"
click at [587, 202] on input "A Gift for Your Holiday Mailings, [first_name]" at bounding box center [583, 202] width 351 height 29
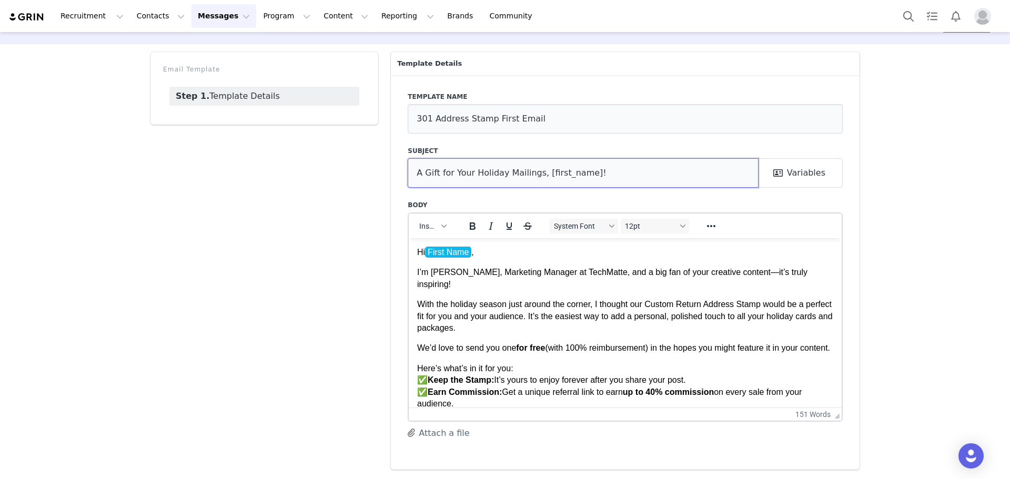
type input "A Gift for Your Holiday Mailings, [first_name]!"
drag, startPoint x: 647, startPoint y: 291, endPoint x: 761, endPoint y: 292, distance: 114.1
click at [761, 298] on p "With the holiday season just around the corner, I thought our Custom Return Add…" at bounding box center [625, 315] width 416 height 35
click at [472, 226] on icon "Bold" at bounding box center [472, 226] width 13 height 13
click at [604, 313] on p "With the holiday season just around the corner, I thought our Custom Return Add…" at bounding box center [625, 315] width 416 height 35
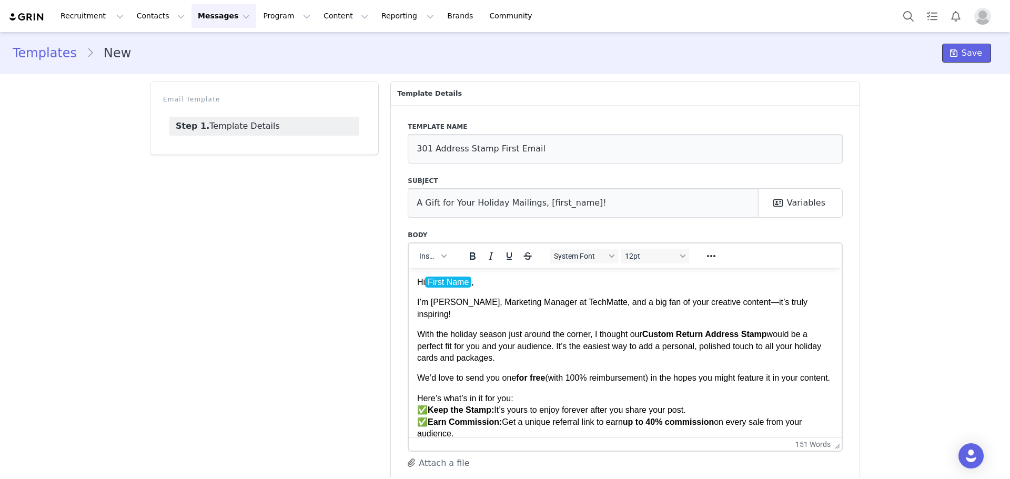
click at [950, 52] on icon at bounding box center [953, 53] width 7 height 8
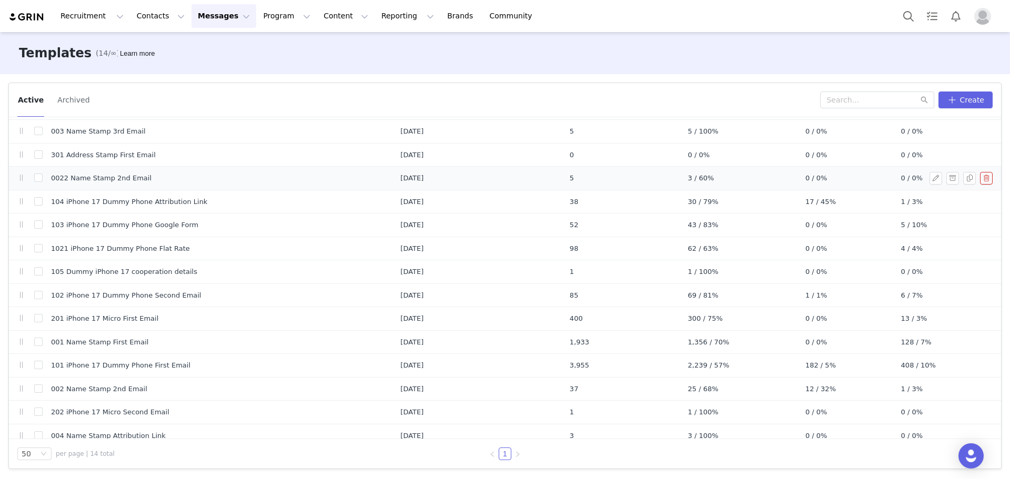
scroll to position [28, 0]
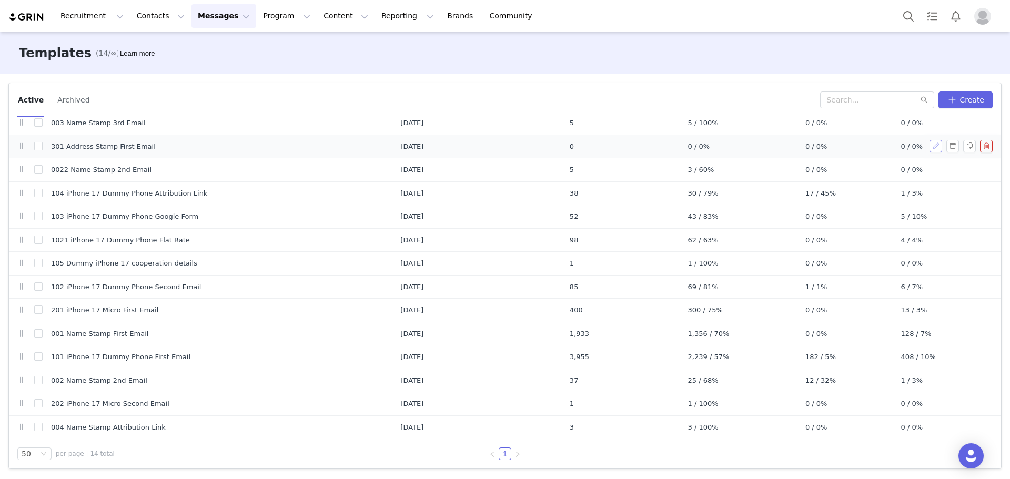
click at [929, 146] on button "button" at bounding box center [935, 146] width 13 height 13
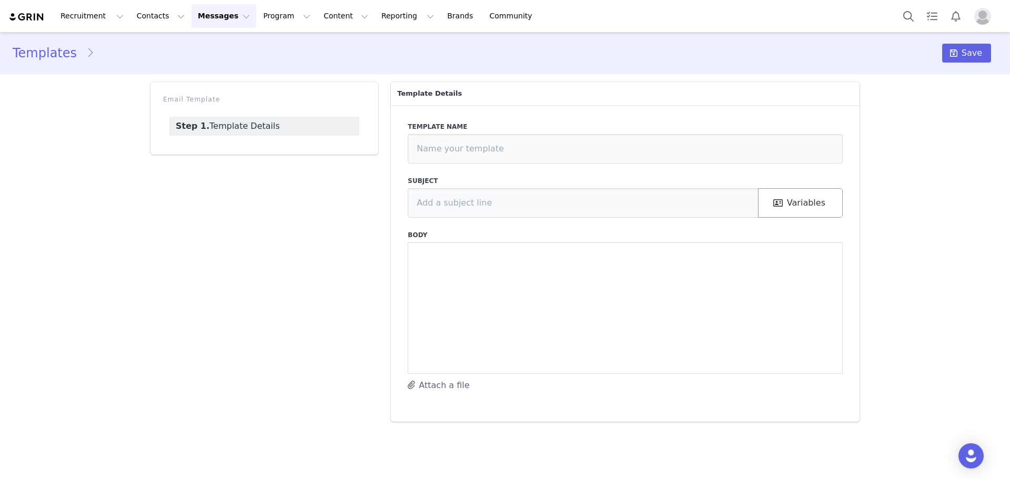
type input "301 Address Stamp First Email"
type input "A Gift for Your Holiday Mailings, [first_name]!"
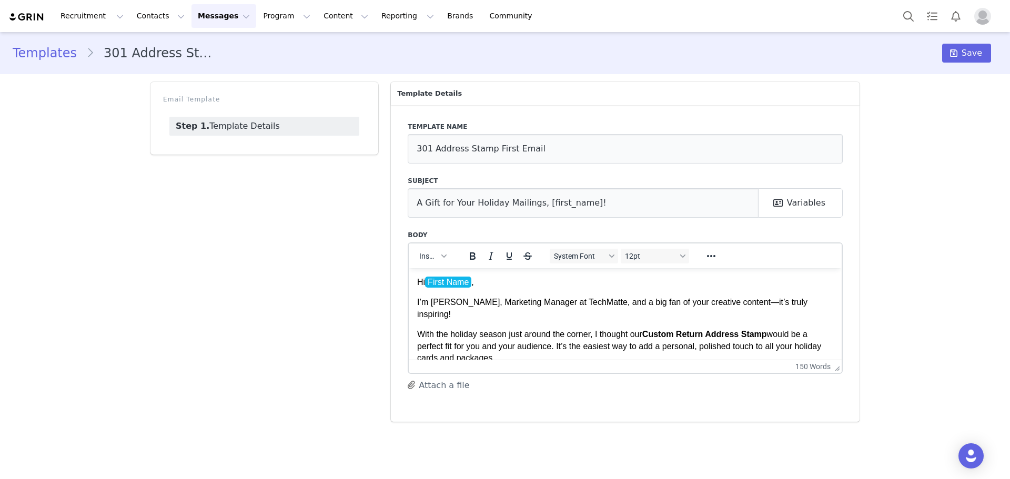
click at [430, 381] on button "Attach a file" at bounding box center [439, 385] width 62 height 13
click at [957, 52] on icon at bounding box center [953, 53] width 7 height 8
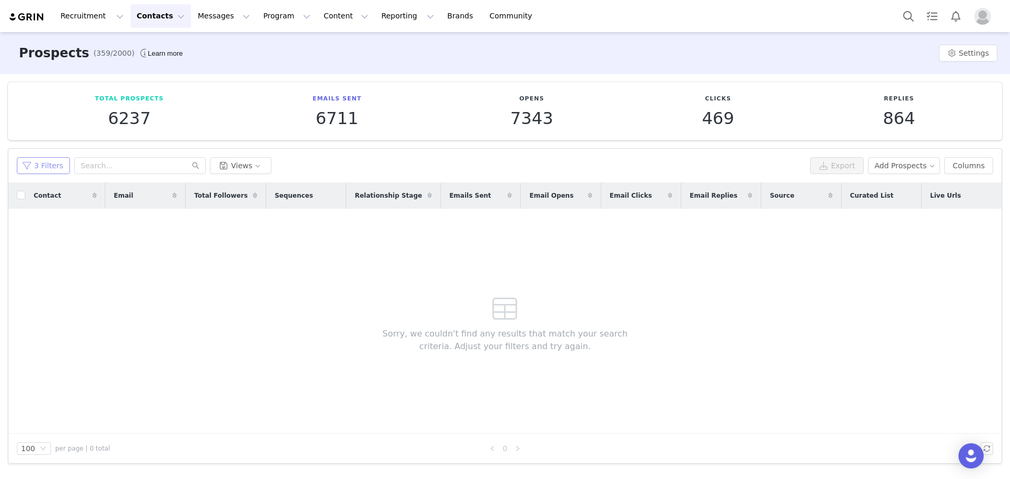
click at [55, 168] on button "3 Filters" at bounding box center [43, 165] width 53 height 17
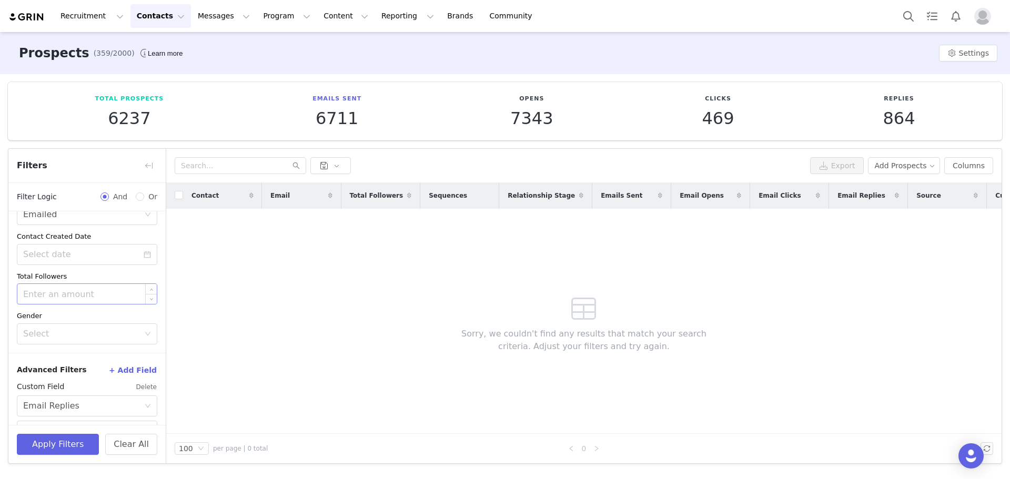
scroll to position [212, 0]
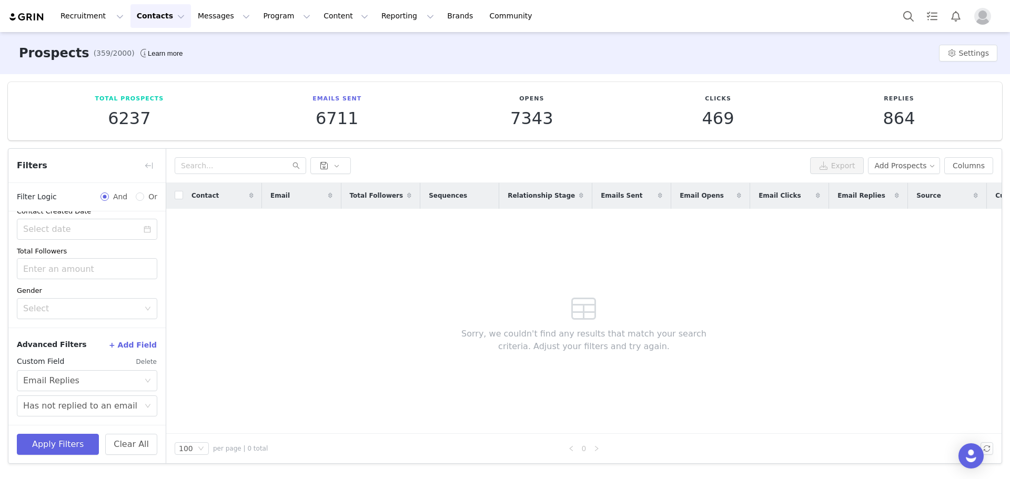
click at [141, 361] on button "Delete" at bounding box center [147, 361] width 22 height 17
click at [76, 354] on div "Select Emailed" at bounding box center [83, 358] width 121 height 20
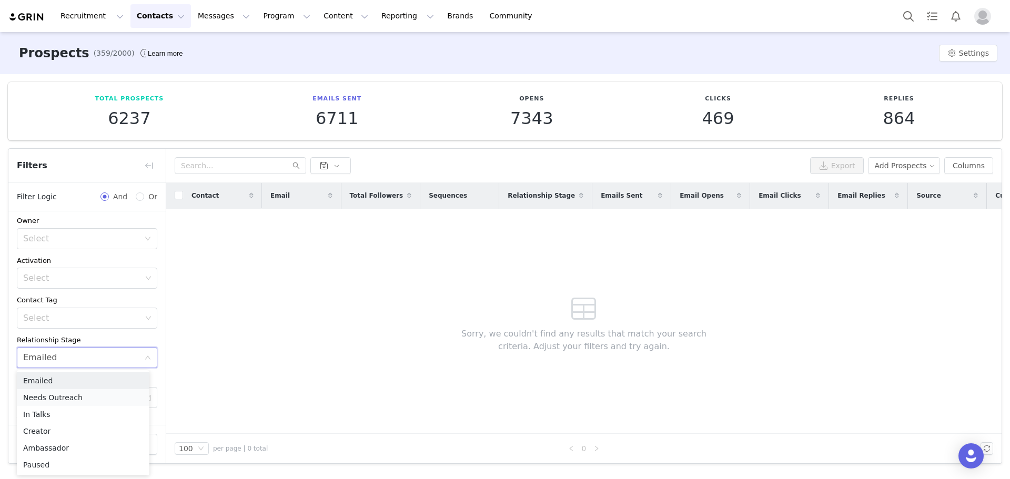
click at [65, 399] on li "Needs Outreach" at bounding box center [83, 397] width 133 height 17
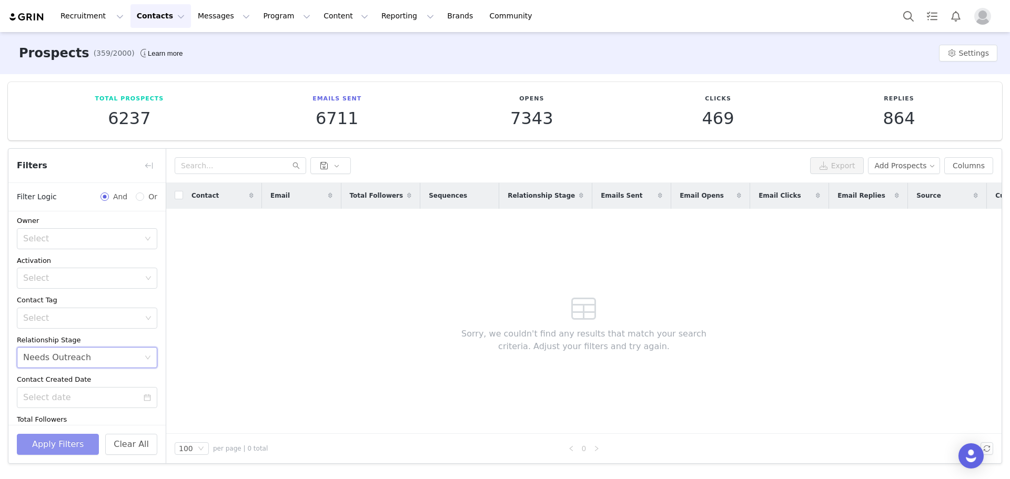
click at [48, 449] on button "Apply Filters" at bounding box center [58, 444] width 82 height 21
click at [95, 15] on button "Recruitment Recruitment" at bounding box center [92, 16] width 76 height 24
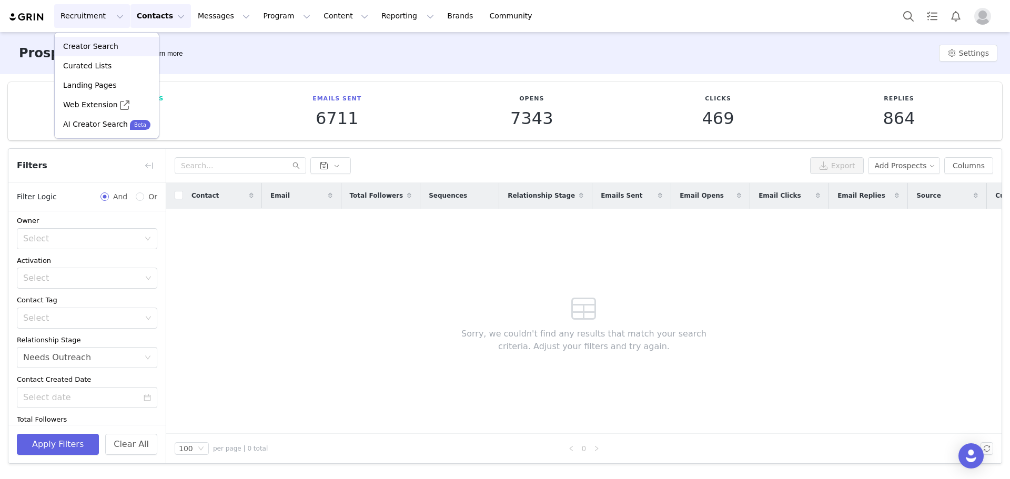
click at [87, 45] on p "Creator Search" at bounding box center [90, 46] width 55 height 11
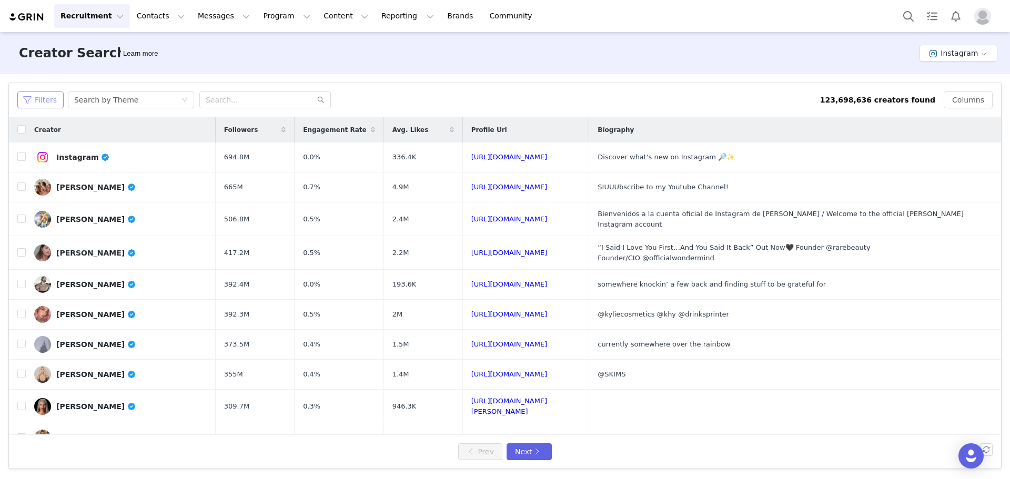
click at [42, 103] on button "Filters" at bounding box center [40, 100] width 46 height 17
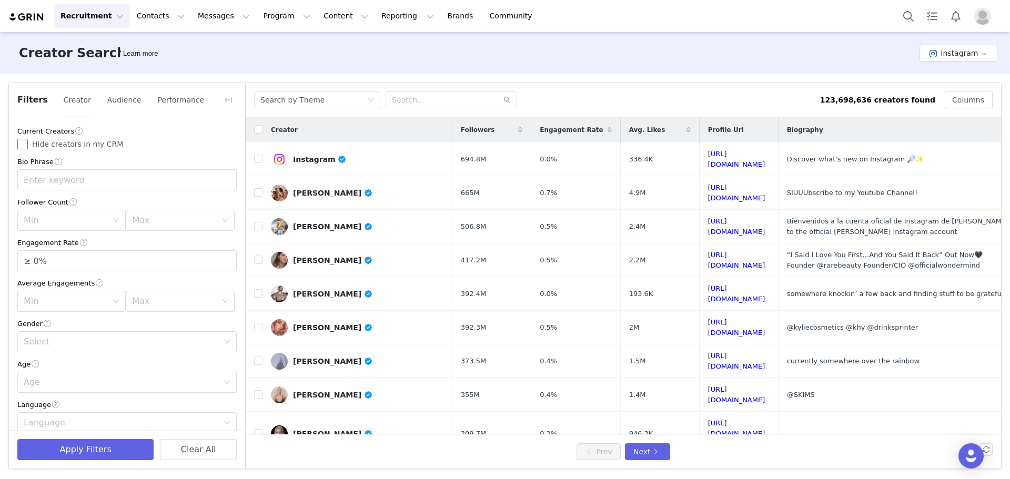
click at [105, 143] on span "Hide creators in my CRM" at bounding box center [77, 144] width 99 height 8
click at [28, 143] on input "Hide creators in my CRM" at bounding box center [22, 144] width 11 height 11
checkbox input "true"
click at [87, 220] on div "Min" at bounding box center [66, 220] width 84 height 11
click at [54, 275] on li "10k" at bounding box center [69, 278] width 105 height 17
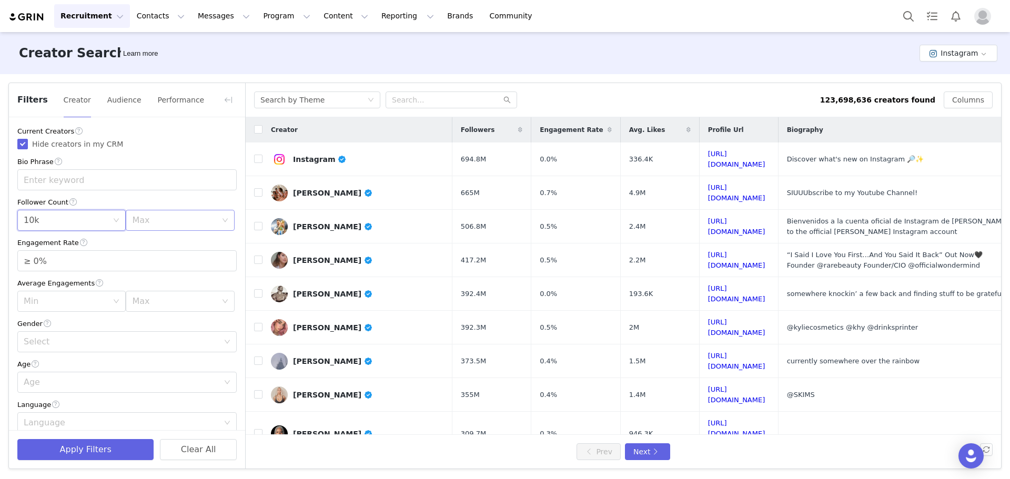
click at [165, 228] on div "Max" at bounding box center [176, 220] width 89 height 20
click at [143, 293] on li "20k" at bounding box center [174, 295] width 105 height 17
click at [82, 262] on input "≥ 0%" at bounding box center [127, 261] width 218 height 20
type input "≥ 20%"
click at [69, 309] on div "Min" at bounding box center [68, 301] width 89 height 20
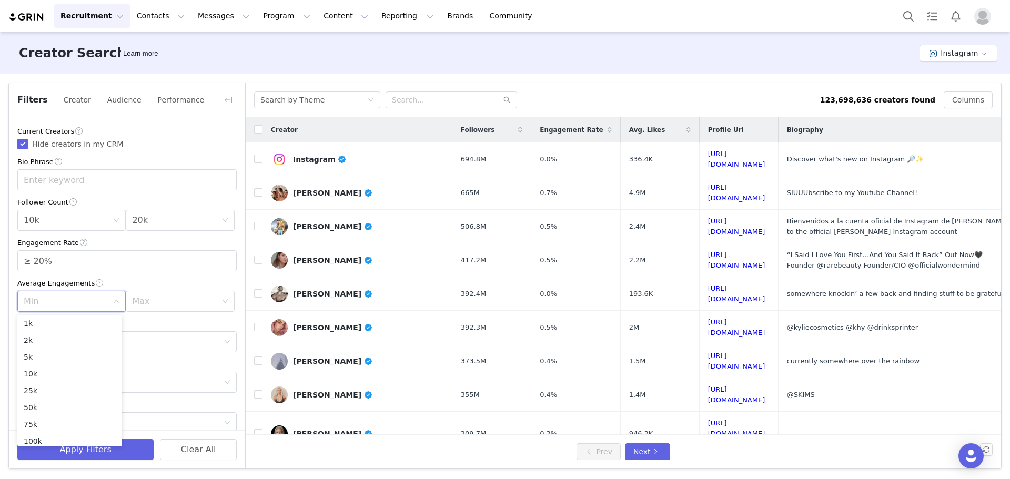
click at [137, 279] on div "Average Engagements" at bounding box center [126, 283] width 219 height 11
click at [83, 335] on div "Select" at bounding box center [124, 342] width 200 height 20
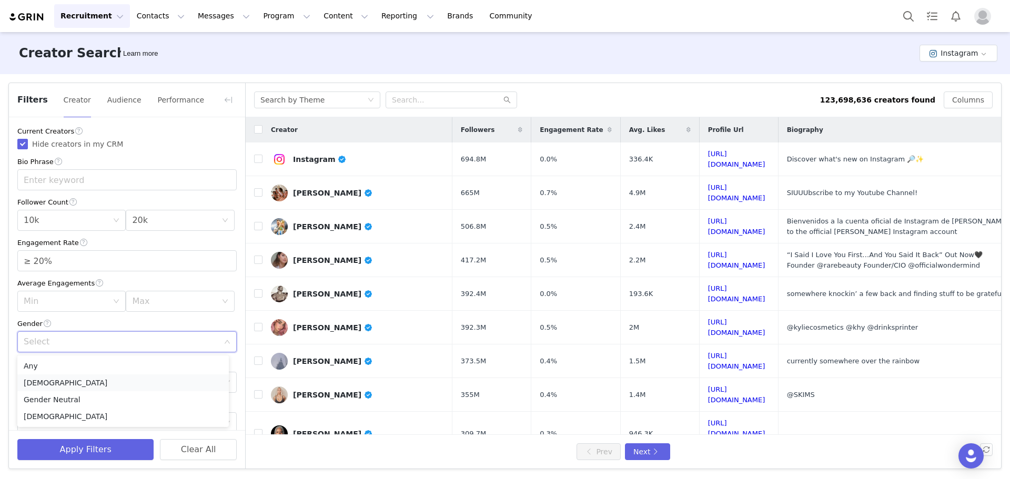
click at [49, 382] on li "Female" at bounding box center [122, 382] width 211 height 17
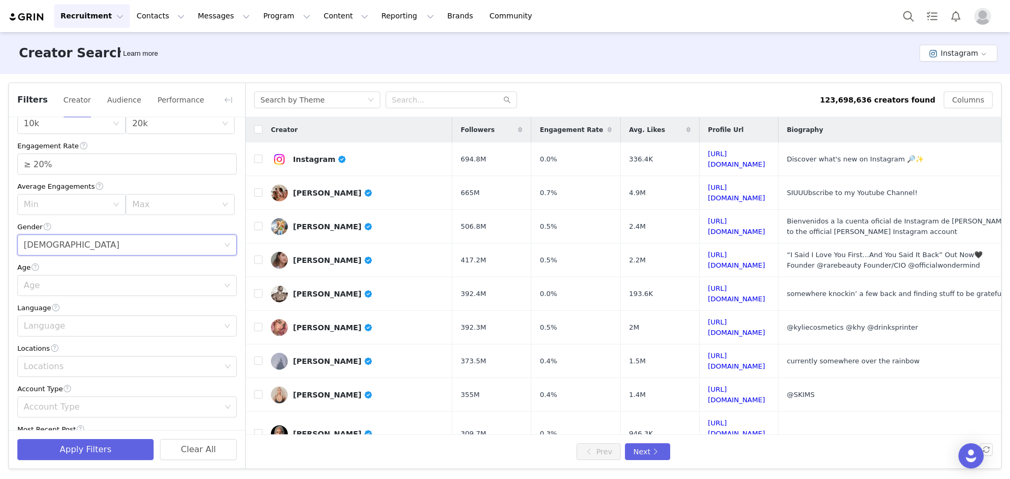
scroll to position [105, 0]
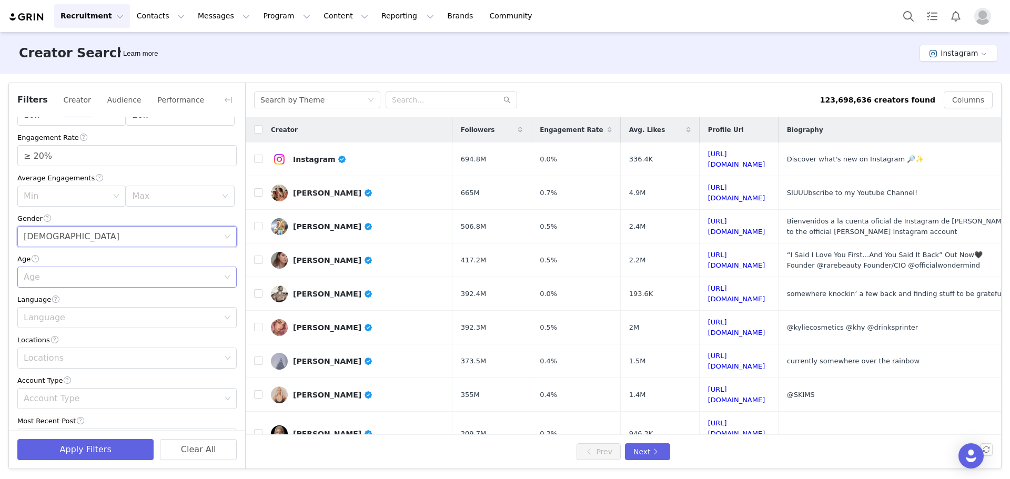
click at [72, 278] on div "Age" at bounding box center [121, 277] width 195 height 11
click at [59, 331] on li "35-44" at bounding box center [122, 335] width 211 height 17
click at [58, 320] on div "Language" at bounding box center [121, 317] width 195 height 11
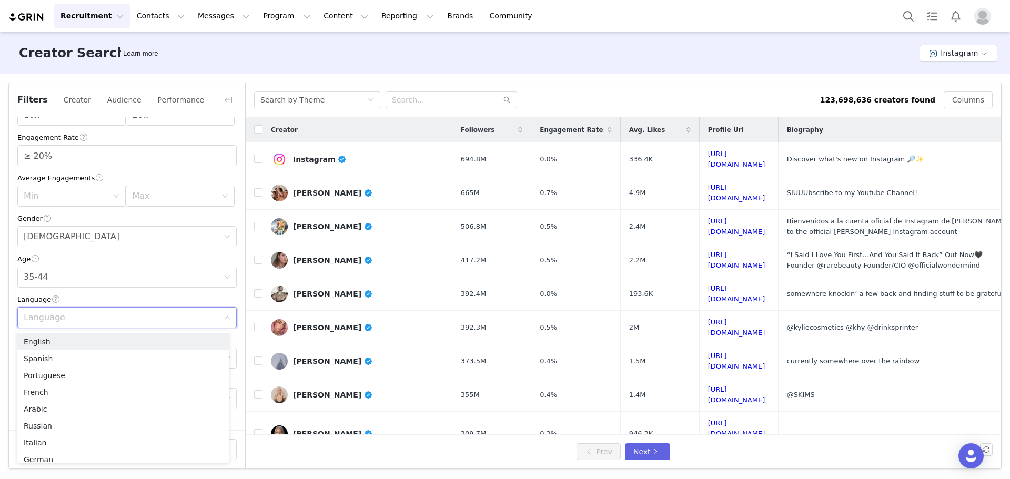
click at [58, 320] on div "Language" at bounding box center [121, 317] width 195 height 11
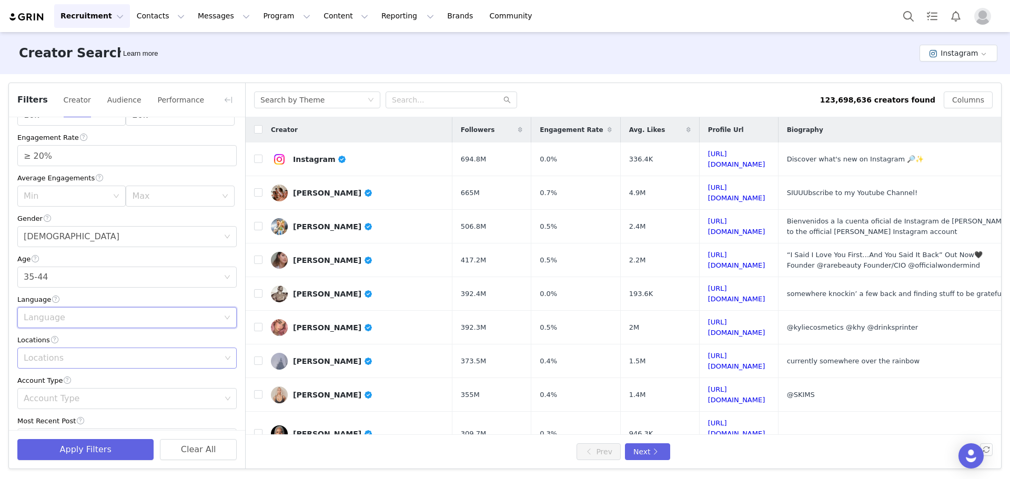
click at [54, 359] on div "Locations" at bounding box center [122, 358] width 197 height 11
type input "united"
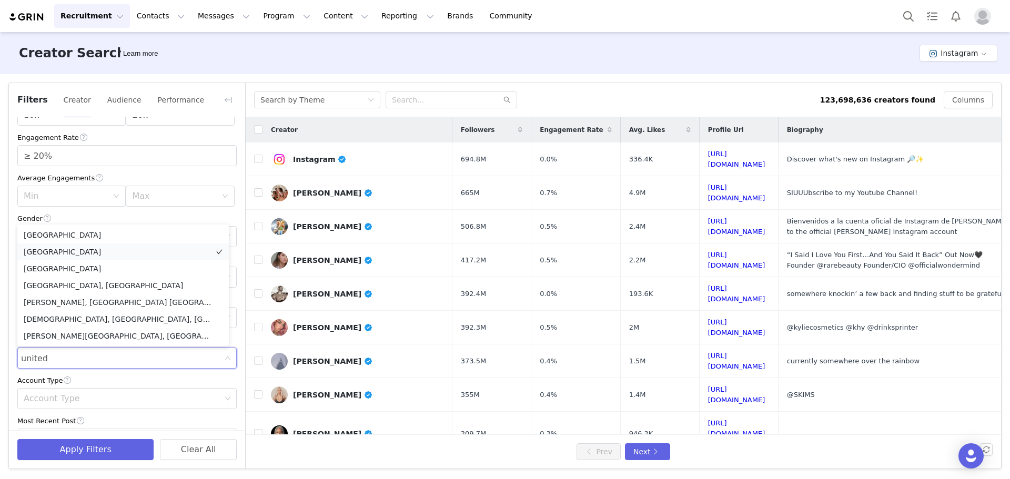
click at [49, 250] on li "[GEOGRAPHIC_DATA]" at bounding box center [122, 252] width 211 height 17
click at [48, 402] on div "Account Type" at bounding box center [122, 398] width 197 height 11
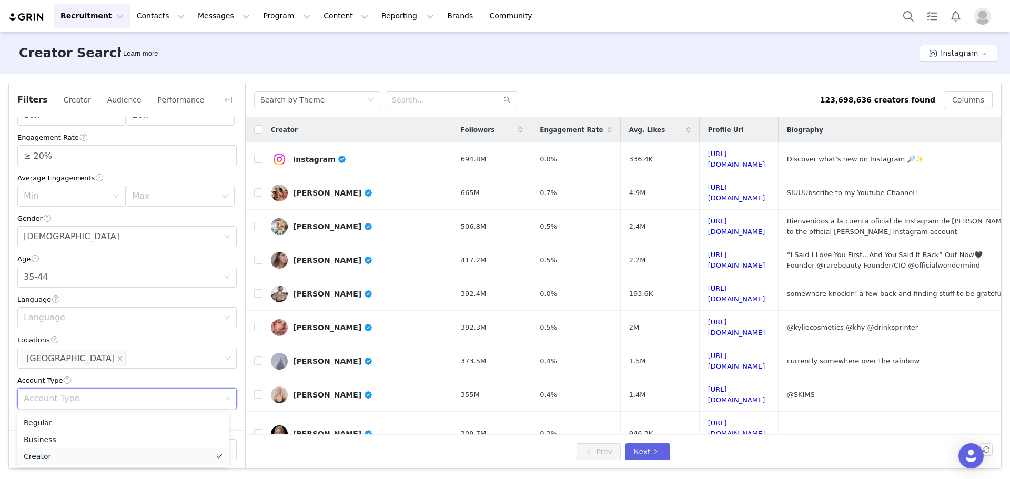
click at [38, 452] on li "Creator" at bounding box center [122, 456] width 211 height 17
click at [10, 352] on div "Current Creators Hide creators in my CRM Bio Phrase Follower Count Min 10k Max …" at bounding box center [127, 304] width 236 height 585
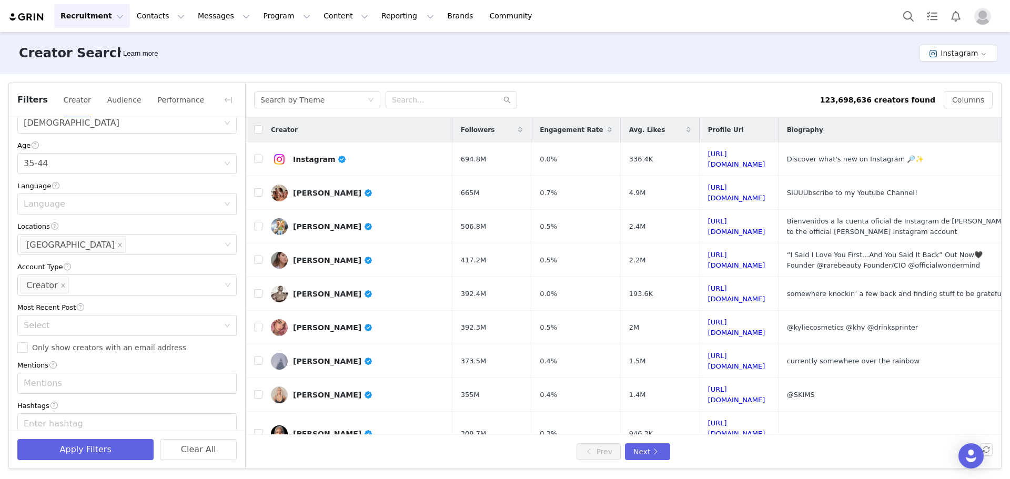
scroll to position [263, 0]
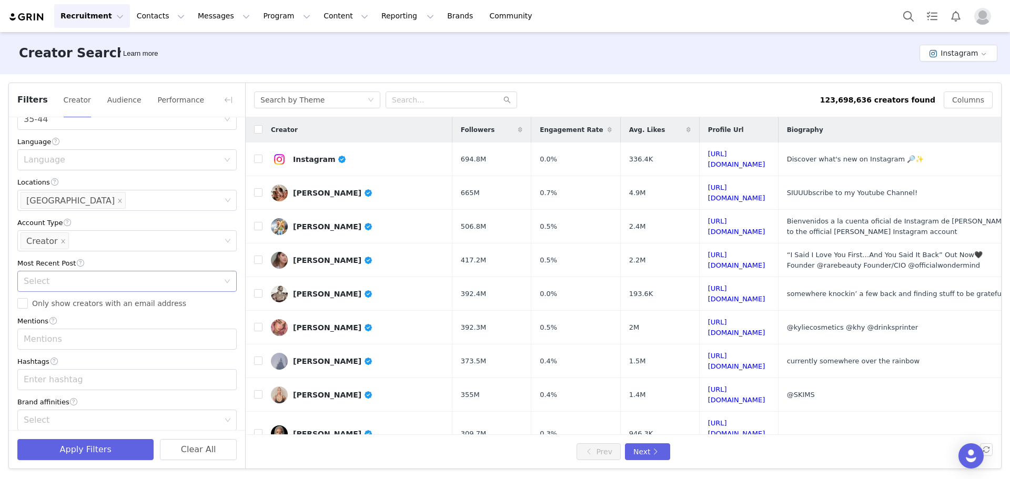
click at [43, 280] on div "Select" at bounding box center [121, 281] width 195 height 11
click at [44, 302] on li "<1 Month" at bounding box center [122, 305] width 211 height 17
click at [43, 305] on span "Only show creators with an email address" at bounding box center [109, 303] width 163 height 8
click at [28, 305] on input "Only show creators with an email address" at bounding box center [22, 303] width 11 height 11
checkbox input "true"
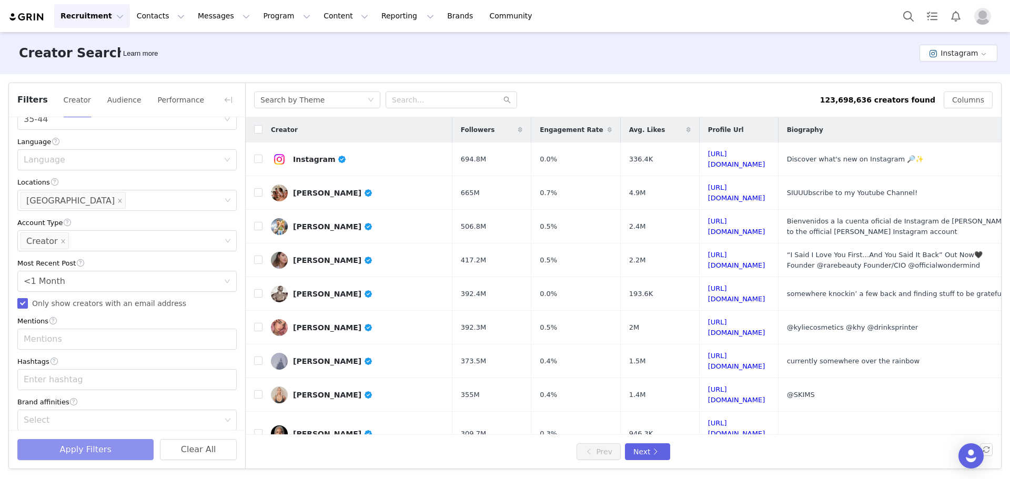
click at [73, 450] on button "Apply Filters" at bounding box center [85, 449] width 136 height 21
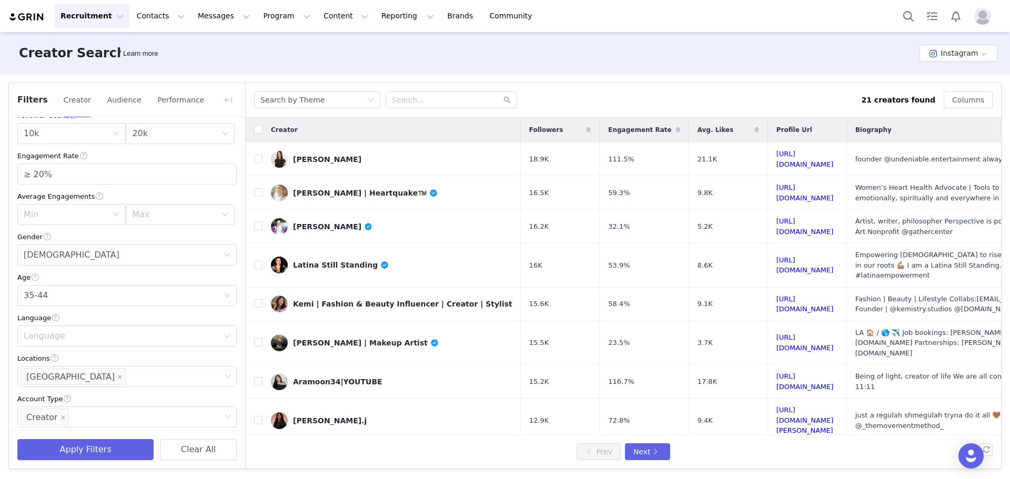
scroll to position [105, 0]
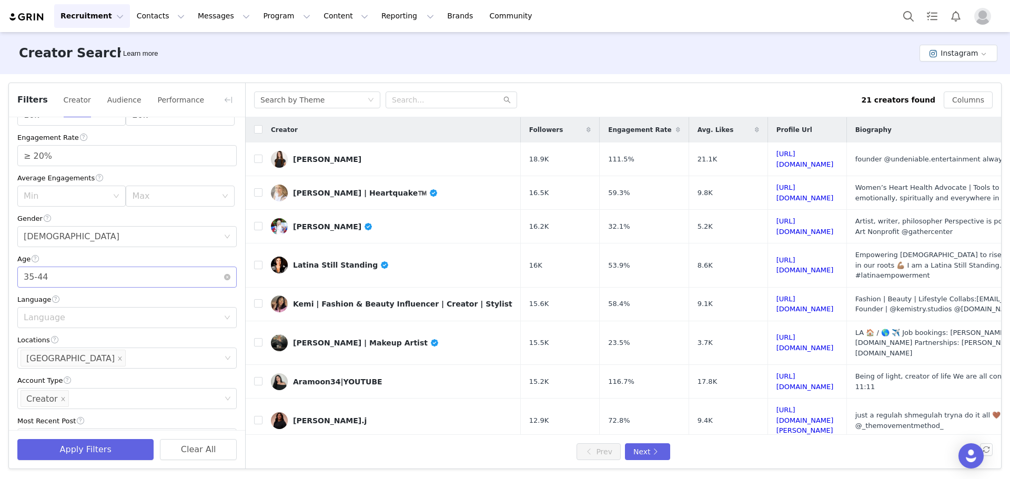
click at [104, 280] on div "Age 35-44" at bounding box center [124, 277] width 200 height 20
click at [73, 315] on li "25-34" at bounding box center [122, 318] width 211 height 17
click at [70, 450] on button "Apply Filters" at bounding box center [85, 449] width 136 height 21
click at [94, 449] on button "Apply Filters" at bounding box center [85, 449] width 136 height 21
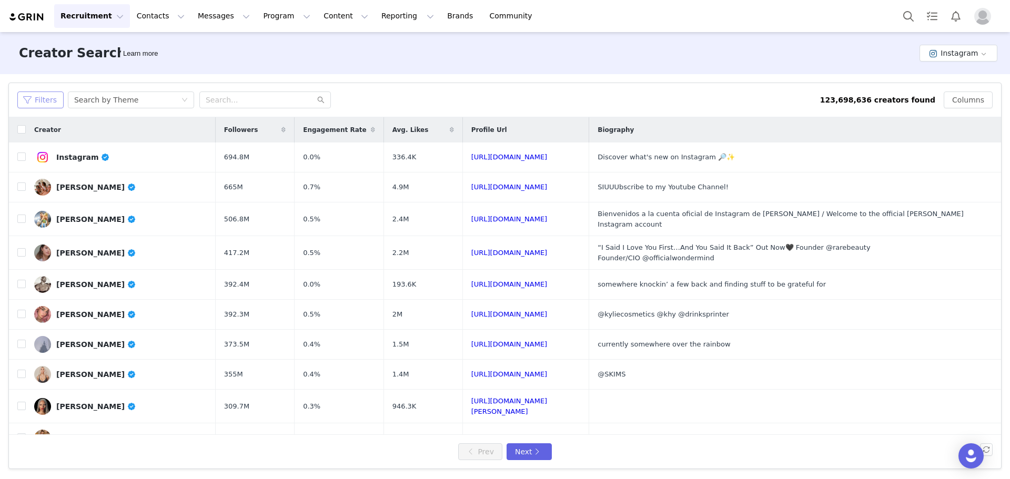
click at [49, 100] on button "Filters" at bounding box center [40, 100] width 46 height 17
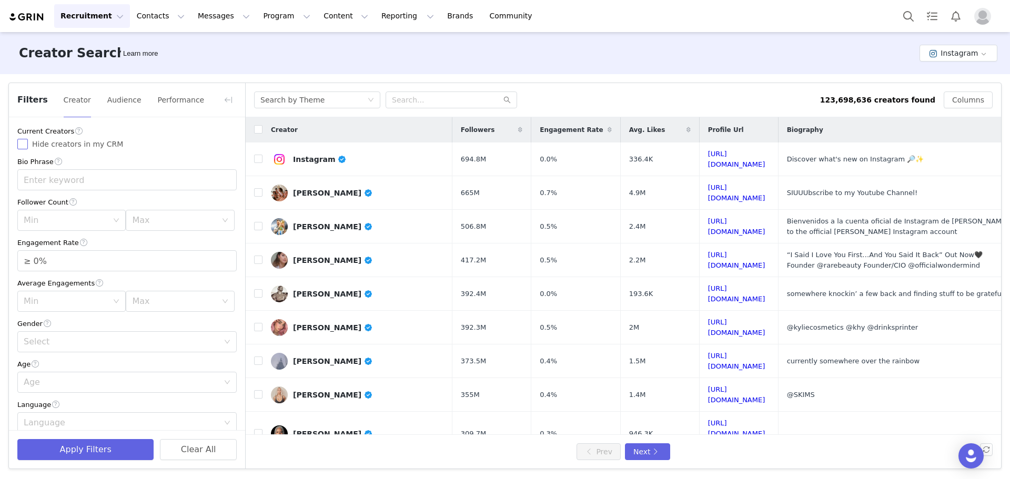
click at [85, 143] on span "Hide creators in my CRM" at bounding box center [77, 144] width 99 height 8
click at [28, 143] on input "Hide creators in my CRM" at bounding box center [22, 144] width 11 height 11
checkbox input "true"
click at [77, 219] on div "Min" at bounding box center [66, 220] width 84 height 11
click at [56, 280] on li "10k" at bounding box center [69, 278] width 105 height 17
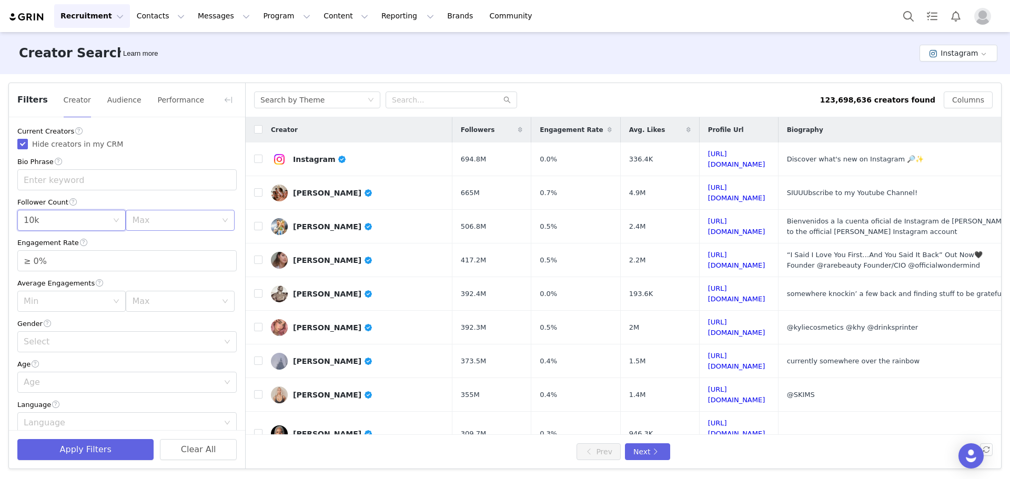
click at [167, 226] on div "Max" at bounding box center [174, 220] width 84 height 11
click at [146, 295] on li "20k" at bounding box center [174, 295] width 105 height 17
click at [86, 258] on input "≥ 0%" at bounding box center [127, 261] width 218 height 20
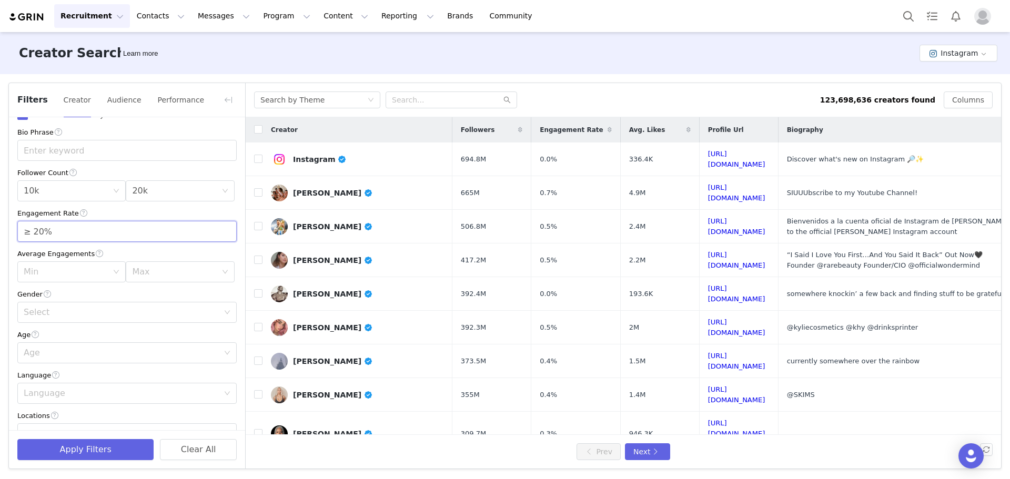
scroll to position [53, 0]
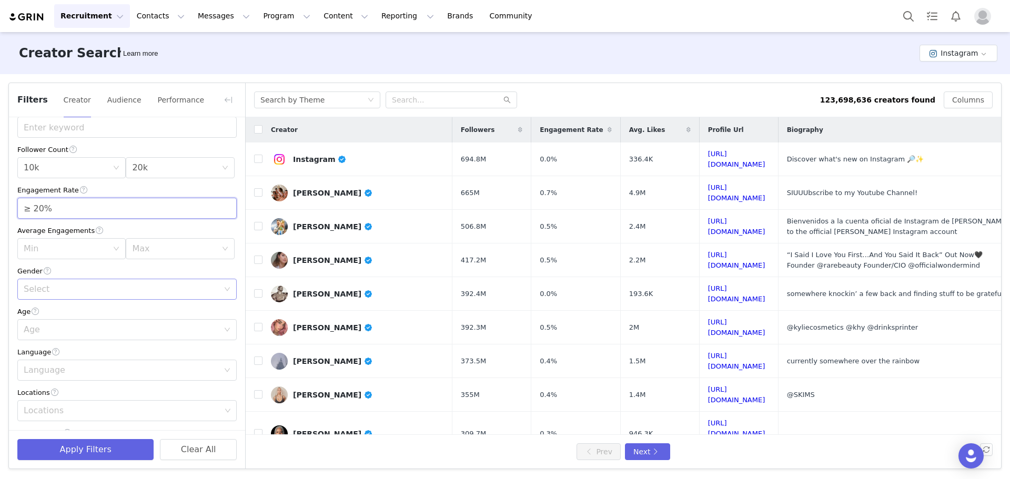
click at [74, 287] on div "Select" at bounding box center [121, 289] width 195 height 11
type input "≥ 20%"
click at [69, 327] on li "Female" at bounding box center [122, 330] width 211 height 17
click at [62, 332] on div "Age" at bounding box center [121, 329] width 195 height 11
click at [49, 388] on li "35-44" at bounding box center [122, 387] width 211 height 17
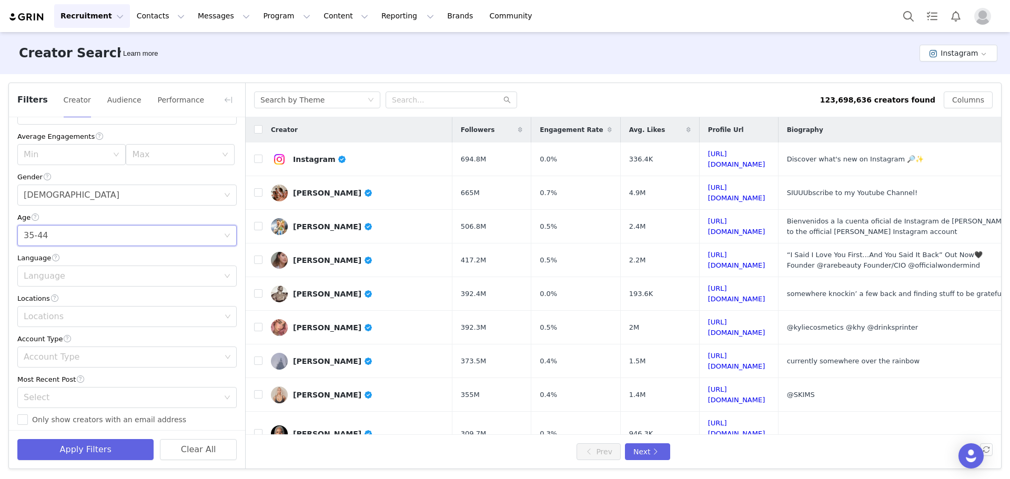
scroll to position [210, 0]
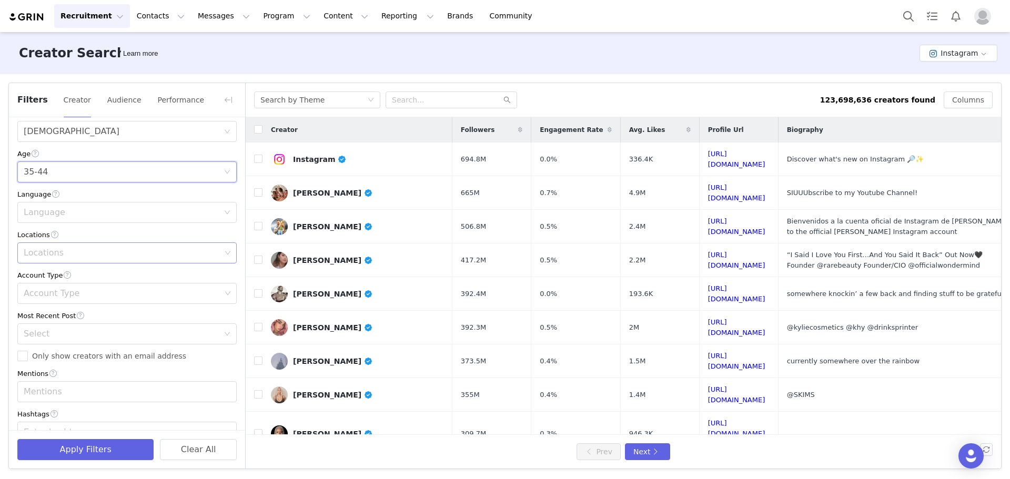
click at [72, 256] on div "Locations" at bounding box center [122, 253] width 197 height 11
type input "united"
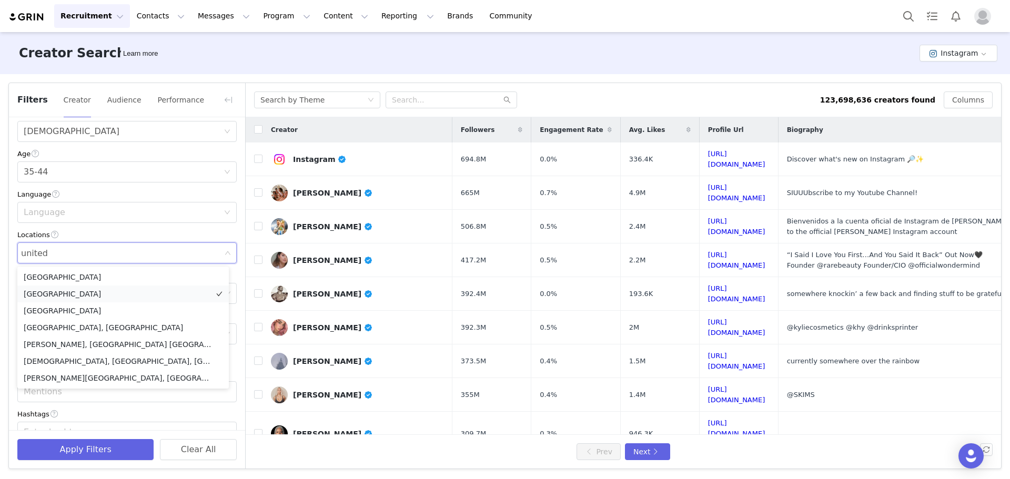
click at [60, 295] on li "[GEOGRAPHIC_DATA]" at bounding box center [122, 294] width 211 height 17
click at [7, 259] on div "Filters Creator Audience Performance Current Creators Hide creators in my CRM B…" at bounding box center [505, 275] width 1010 height 403
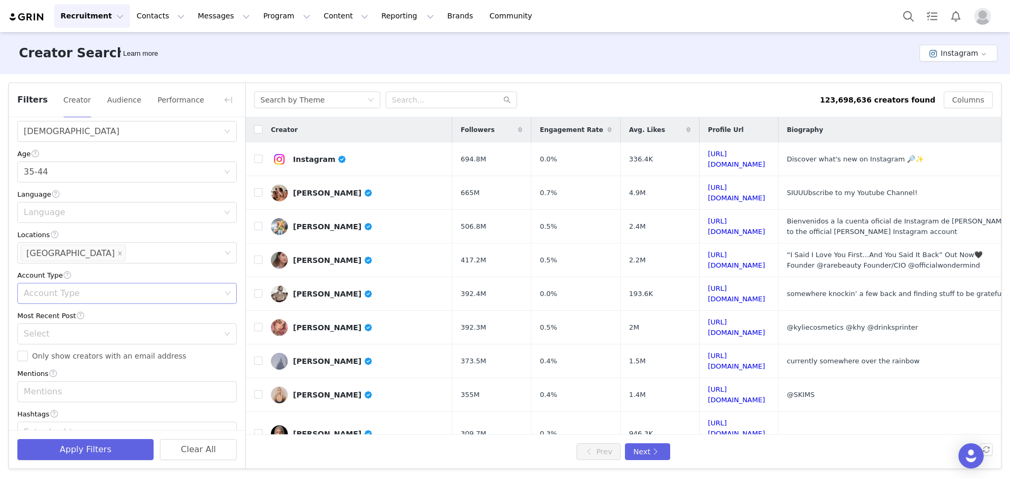
click at [50, 293] on div "Account Type" at bounding box center [122, 293] width 197 height 11
click at [37, 351] on li "Creator" at bounding box center [122, 351] width 211 height 17
click at [9, 295] on div "Current Creators Hide creators in my CRM Bio Phrase Follower Count Min 10k Max …" at bounding box center [127, 199] width 236 height 585
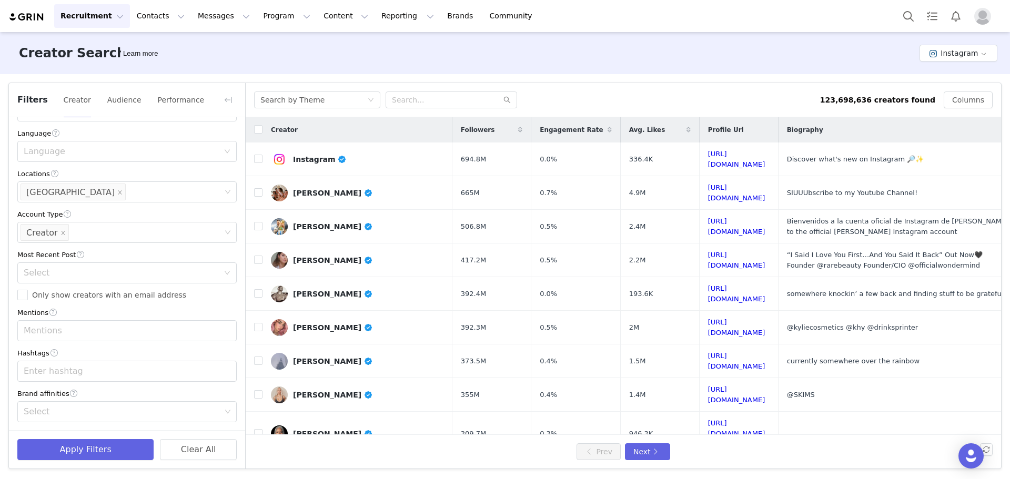
scroll to position [273, 0]
click at [49, 275] on div "Select" at bounding box center [121, 272] width 195 height 11
click at [49, 296] on li "<1 Month" at bounding box center [122, 295] width 211 height 17
click at [19, 297] on input "Only show creators with an email address" at bounding box center [22, 294] width 11 height 11
checkbox input "true"
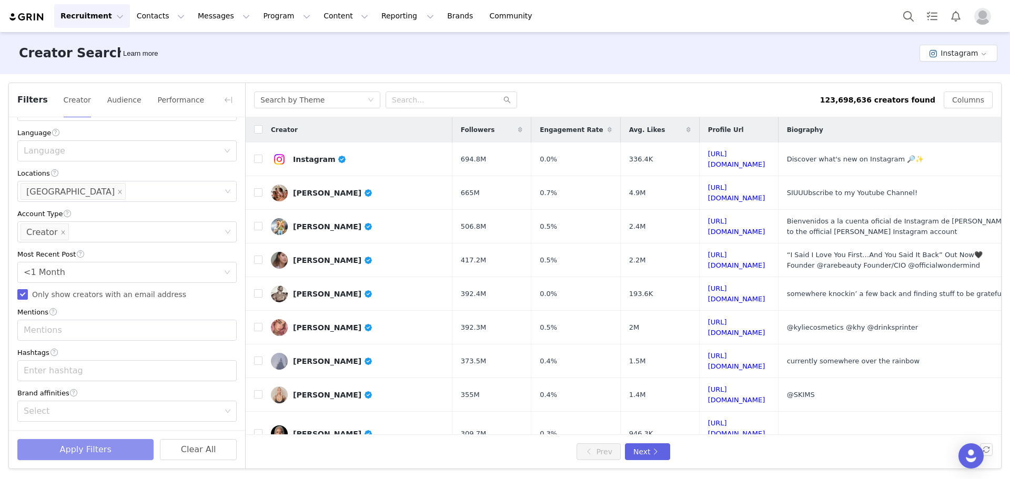
click at [72, 448] on button "Apply Filters" at bounding box center [85, 449] width 136 height 21
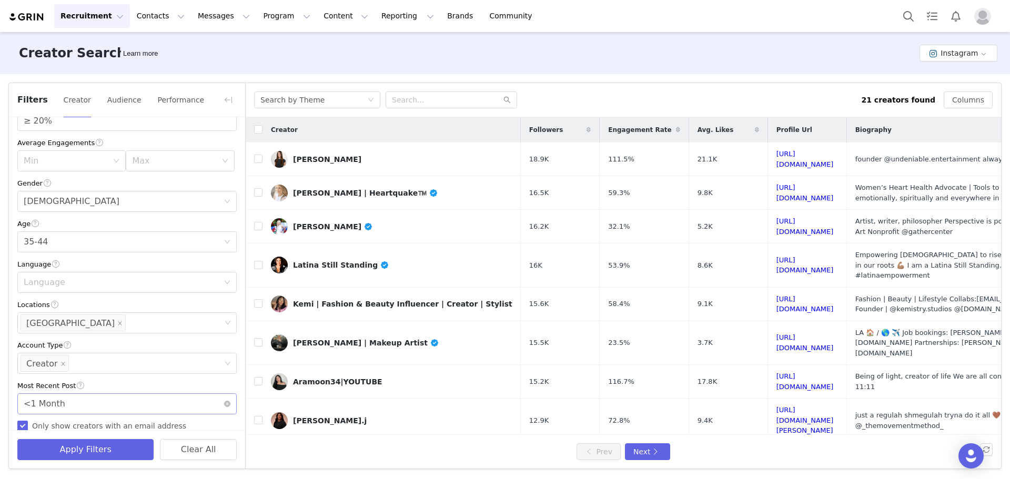
scroll to position [116, 0]
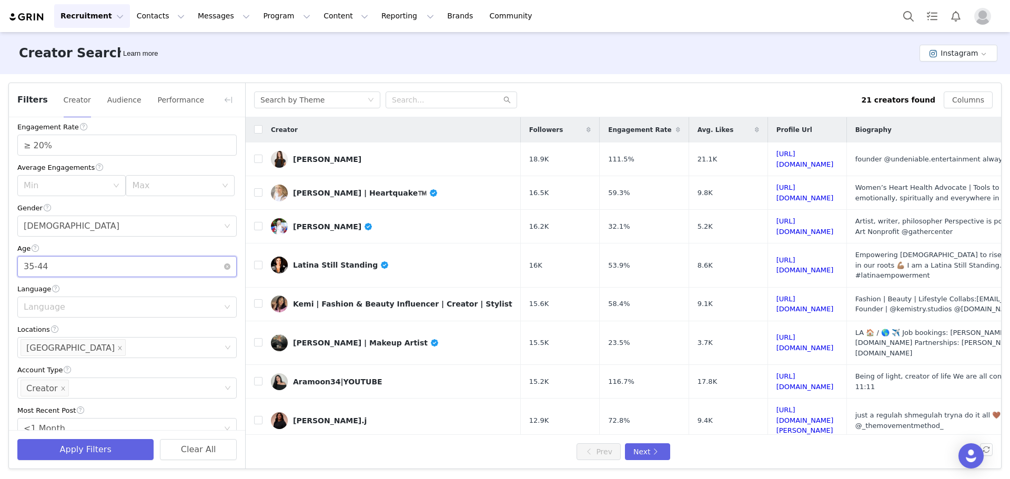
click at [66, 266] on div "Age 35-44" at bounding box center [124, 267] width 200 height 20
click at [44, 306] on li "25-34" at bounding box center [122, 307] width 211 height 17
click at [85, 448] on button "Apply Filters" at bounding box center [85, 449] width 136 height 21
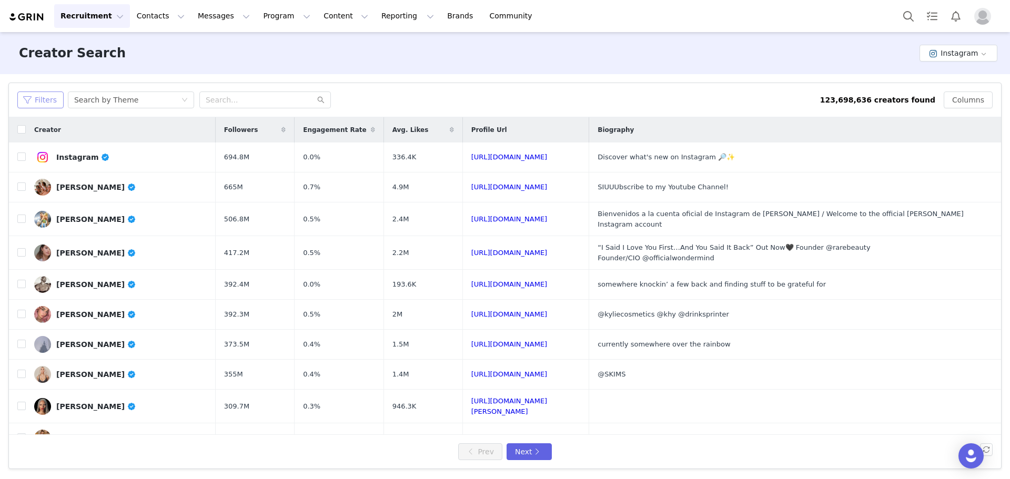
click at [44, 102] on button "Filters" at bounding box center [40, 100] width 46 height 17
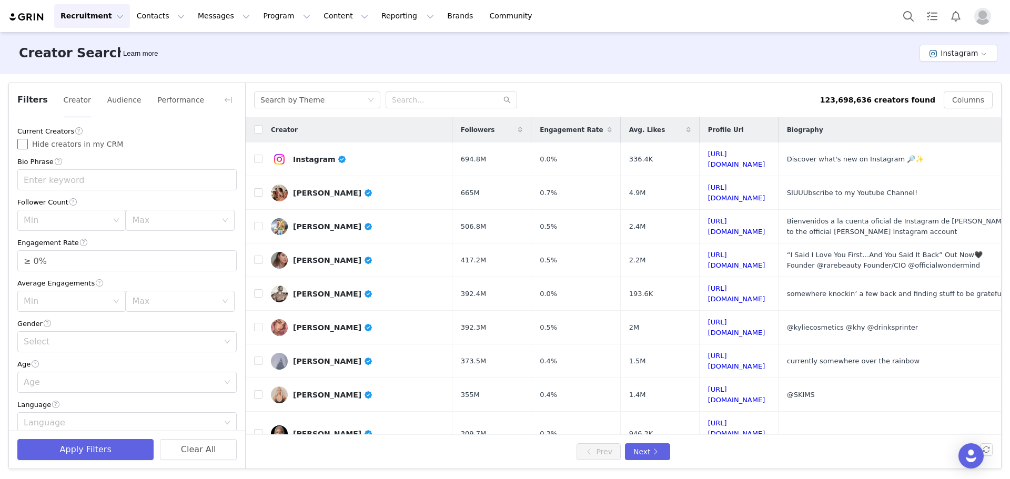
click at [55, 147] on span "Hide creators in my CRM" at bounding box center [77, 144] width 99 height 8
click at [28, 147] on input "Hide creators in my CRM" at bounding box center [22, 144] width 11 height 11
checkbox input "true"
click at [75, 179] on input "text" at bounding box center [126, 179] width 219 height 21
click at [67, 219] on div "Min" at bounding box center [66, 220] width 84 height 11
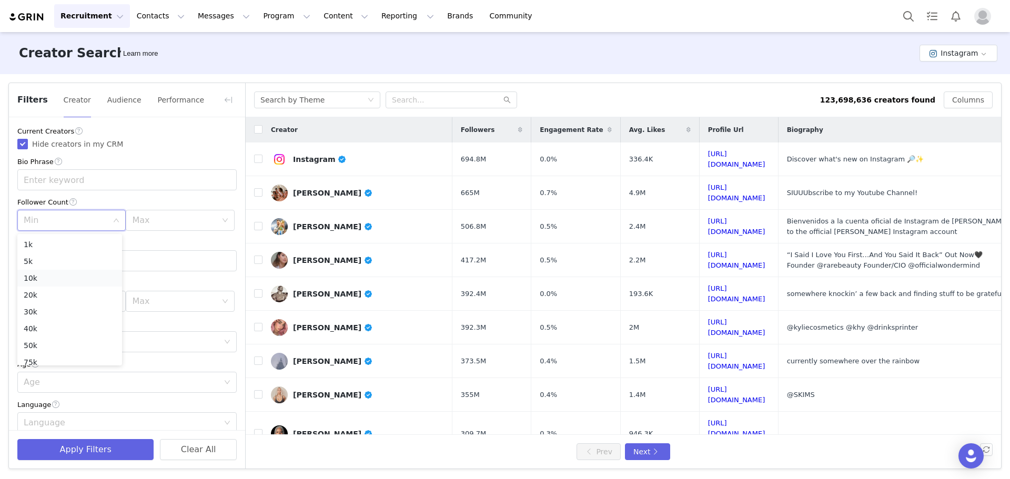
click at [53, 278] on li "10k" at bounding box center [69, 278] width 105 height 17
click at [168, 222] on div "Max" at bounding box center [174, 220] width 84 height 11
click at [140, 294] on li "20k" at bounding box center [174, 295] width 105 height 17
click at [70, 263] on input "≥ 0%" at bounding box center [127, 261] width 218 height 20
click at [70, 341] on div "Select" at bounding box center [121, 342] width 195 height 11
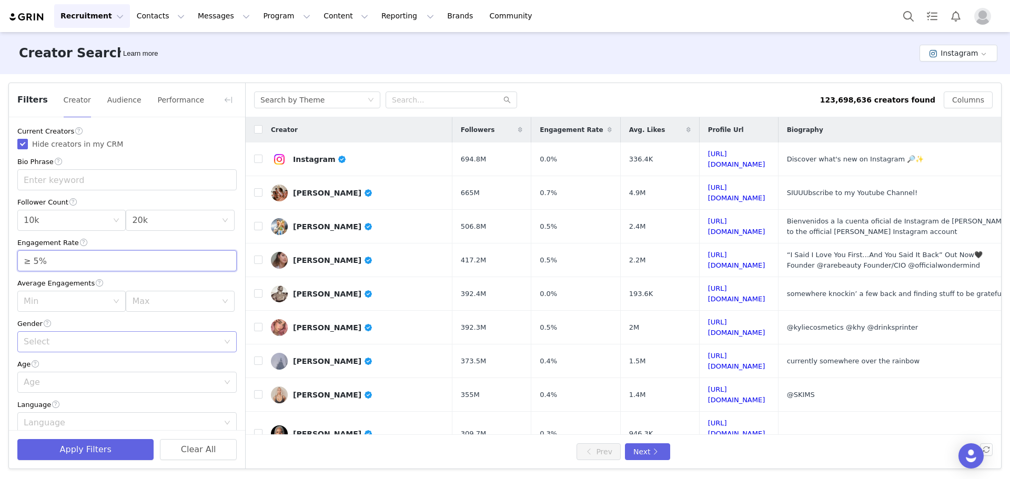
type input "≥ 5%"
click at [59, 382] on li "[DEMOGRAPHIC_DATA]" at bounding box center [122, 382] width 211 height 17
click at [76, 381] on div "Age" at bounding box center [121, 382] width 195 height 11
click at [63, 327] on li "35-44" at bounding box center [122, 326] width 211 height 17
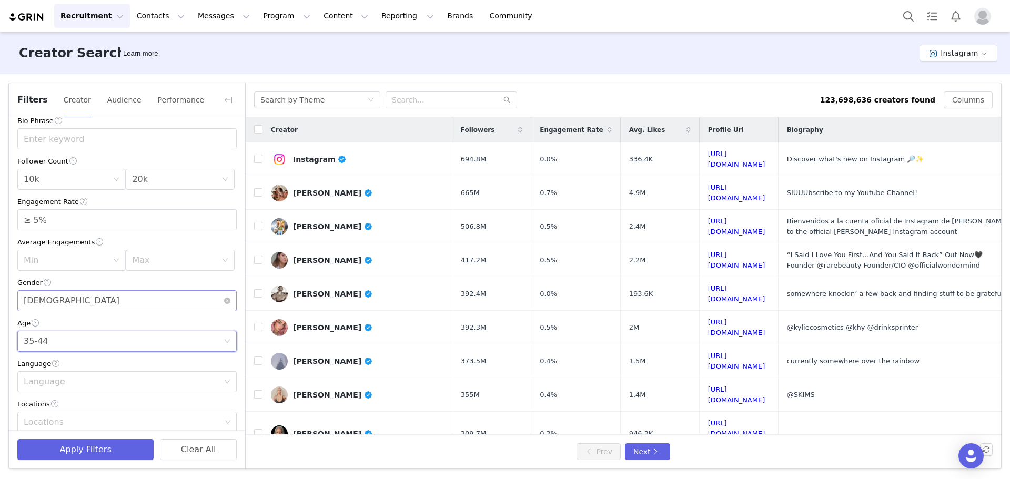
scroll to position [158, 0]
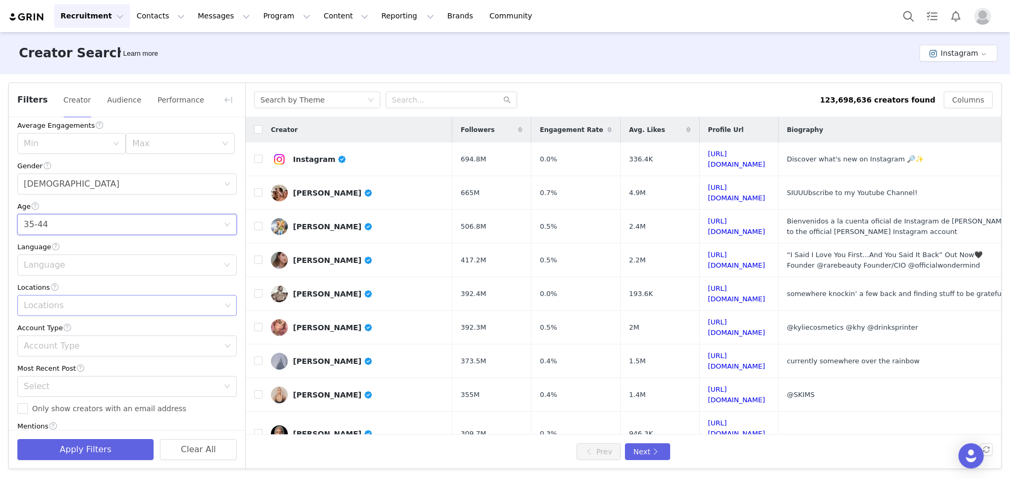
click at [80, 308] on div "Locations" at bounding box center [122, 305] width 197 height 11
type input "united"
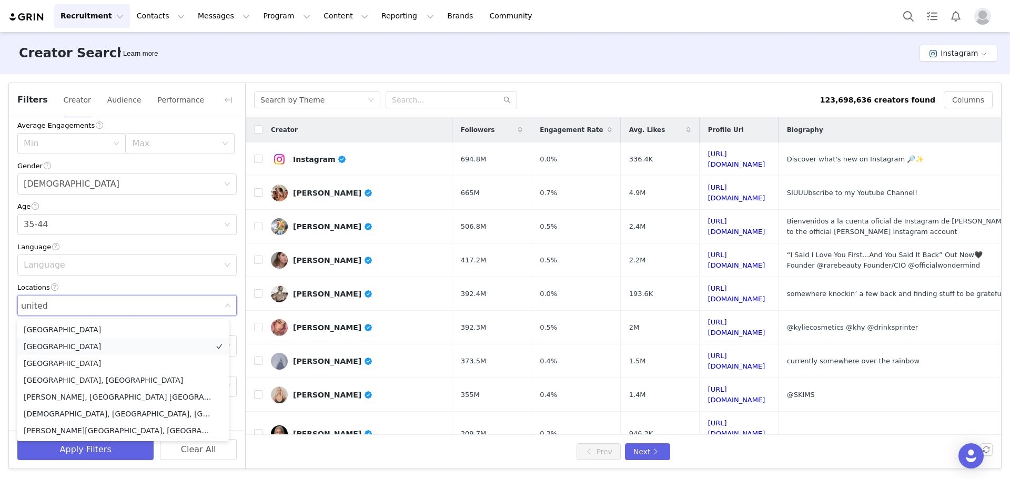
click at [73, 346] on li "[GEOGRAPHIC_DATA]" at bounding box center [122, 346] width 211 height 17
click at [8, 277] on article "Filters Creator Audience Performance Current Creators Hide creators in my CRM B…" at bounding box center [504, 276] width 993 height 387
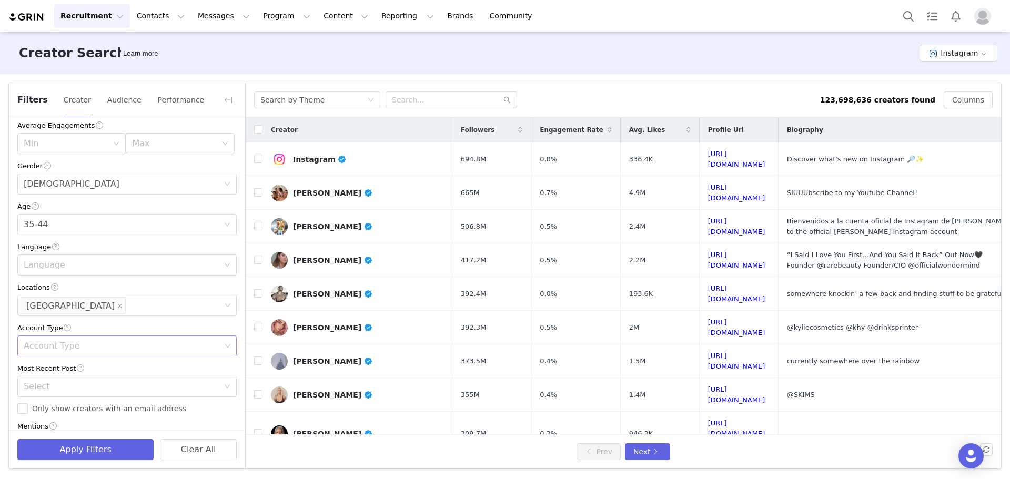
click at [57, 350] on div "Account Type" at bounding box center [122, 346] width 197 height 11
click at [43, 402] on li "Creator" at bounding box center [122, 403] width 211 height 17
click at [7, 284] on div "Filters Creator Audience Performance Current Creators Hide creators in my CRM B…" at bounding box center [505, 275] width 1010 height 403
click at [51, 391] on div "Select" at bounding box center [121, 386] width 195 height 11
click at [58, 409] on li "<1 Month" at bounding box center [122, 410] width 211 height 17
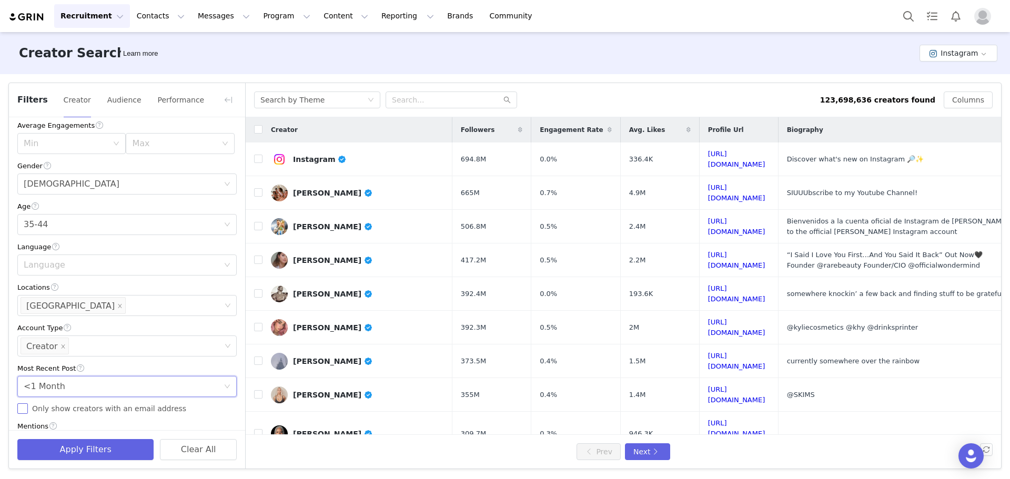
click at [58, 410] on span "Only show creators with an email address" at bounding box center [109, 408] width 163 height 8
click at [28, 410] on input "Only show creators with an email address" at bounding box center [22, 408] width 11 height 11
checkbox input "true"
click at [77, 445] on button "Apply Filters" at bounding box center [85, 449] width 136 height 21
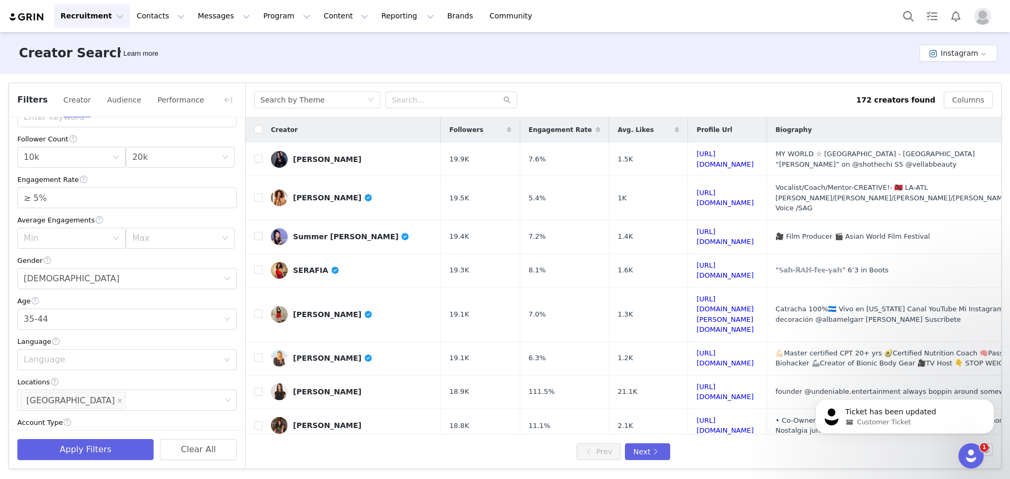
scroll to position [0, 0]
click at [889, 415] on p "Ticket has been updated" at bounding box center [913, 412] width 136 height 11
